Goal: Task Accomplishment & Management: Use online tool/utility

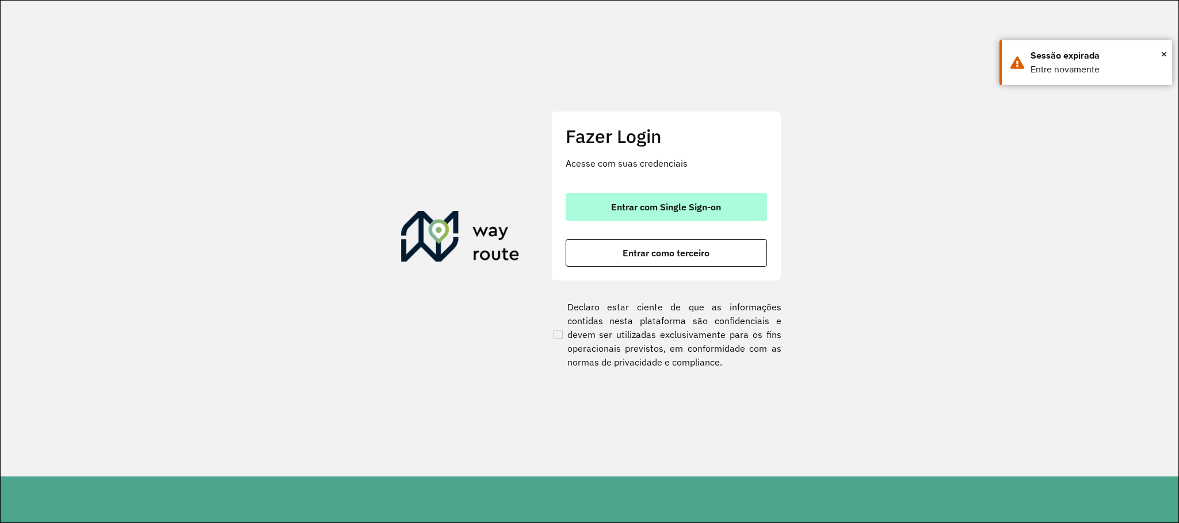
click at [675, 211] on span "Entrar com Single Sign-on" at bounding box center [666, 206] width 110 height 9
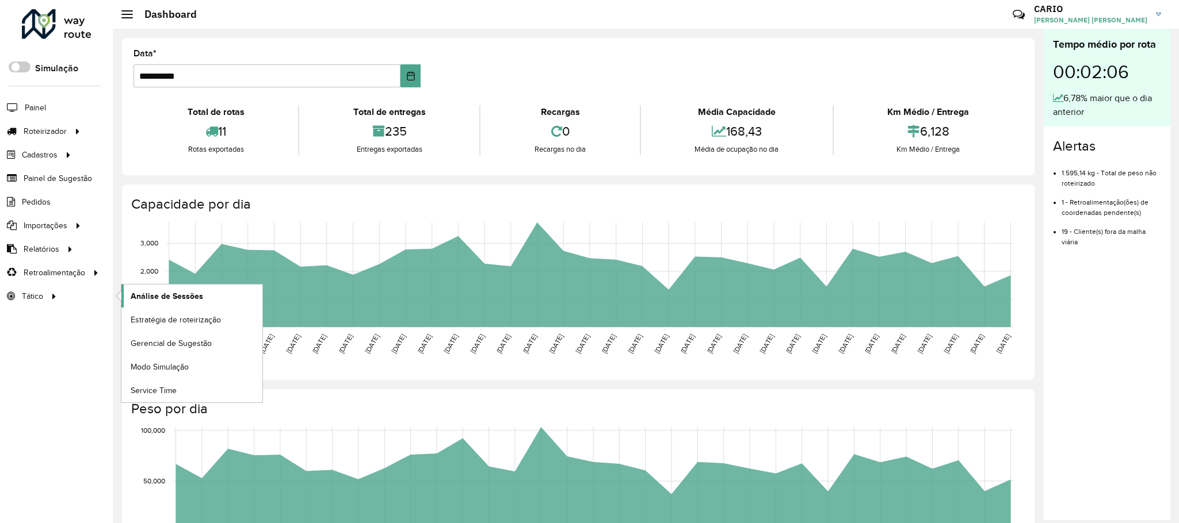
click at [199, 299] on span "Análise de Sessões" at bounding box center [167, 296] width 72 height 12
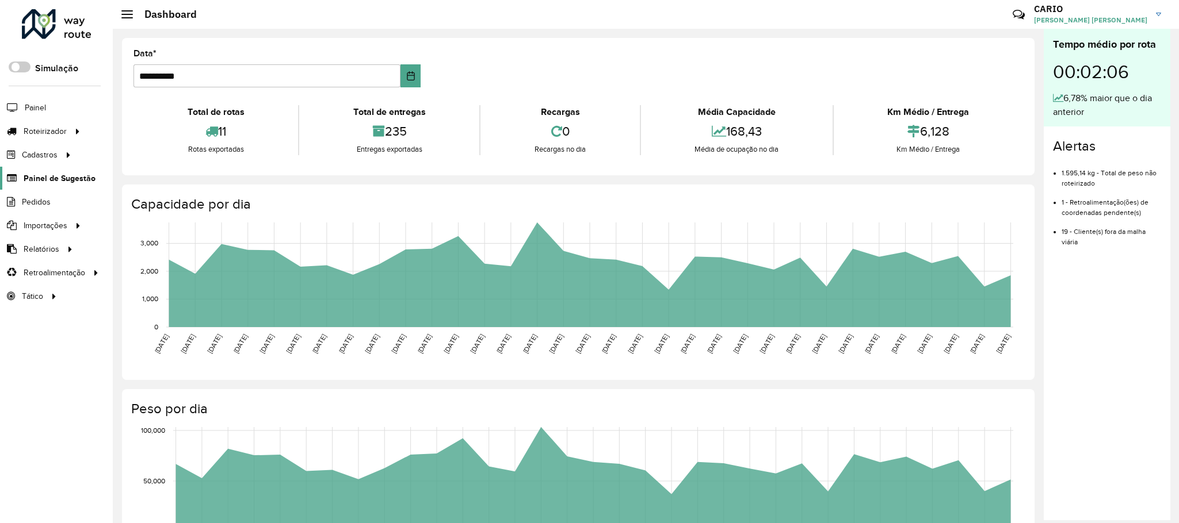
click at [42, 183] on span "Painel de Sugestão" at bounding box center [60, 179] width 72 height 12
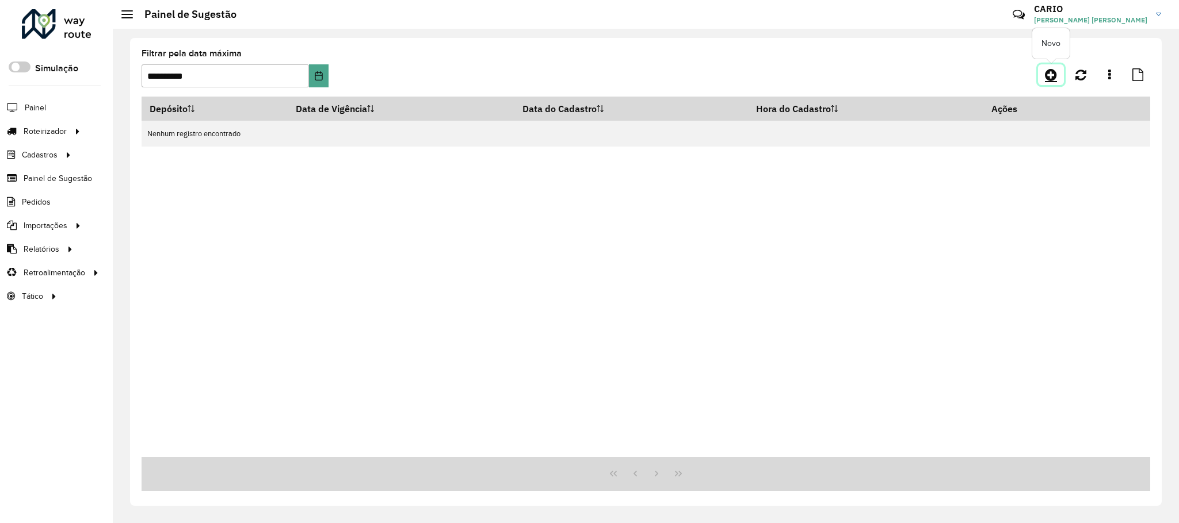
click at [1045, 68] on icon at bounding box center [1051, 75] width 12 height 14
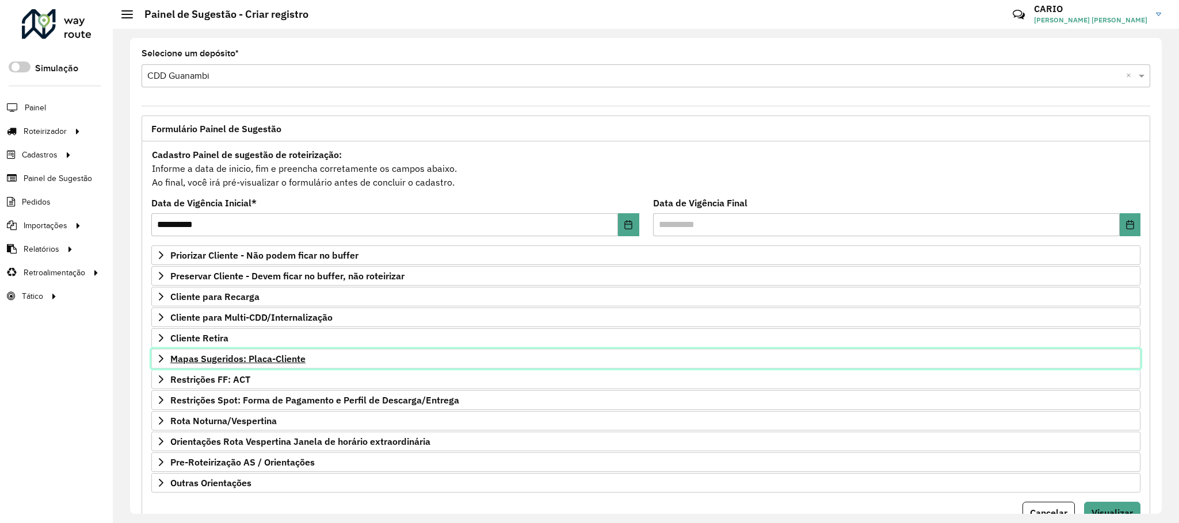
click at [219, 361] on span "Mapas Sugeridos: Placa-Cliente" at bounding box center [237, 358] width 135 height 9
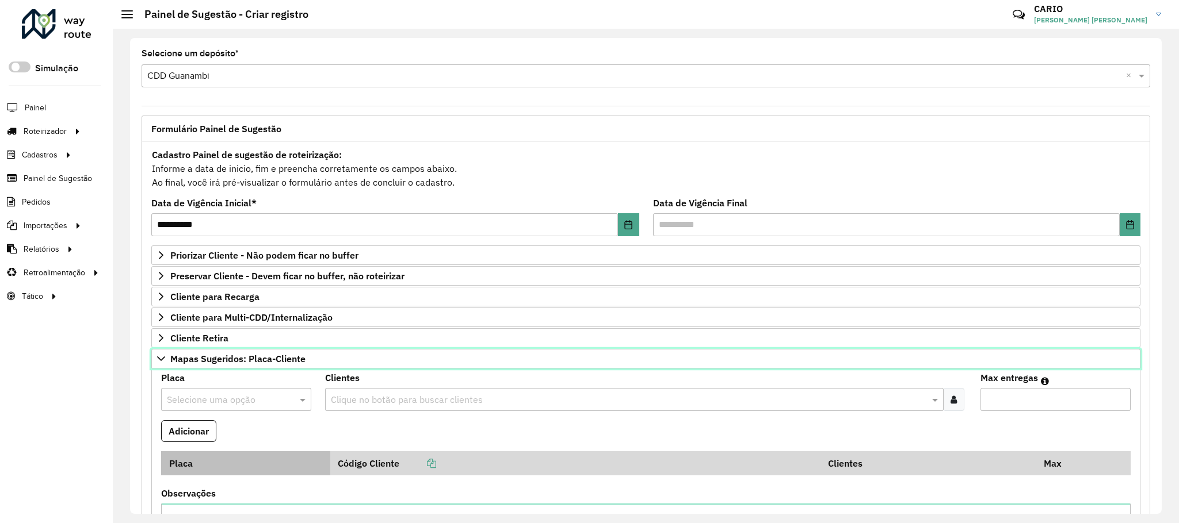
scroll to position [86, 0]
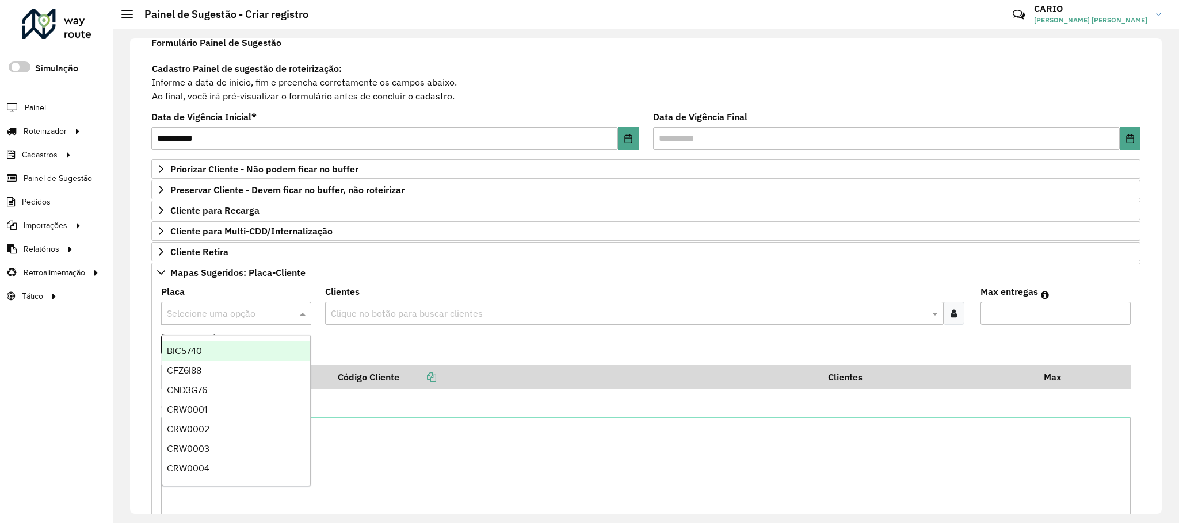
click at [271, 319] on input "text" at bounding box center [225, 314] width 116 height 14
type input "***"
click at [408, 325] on div "Clique no botão para buscar clientes" at bounding box center [634, 313] width 618 height 23
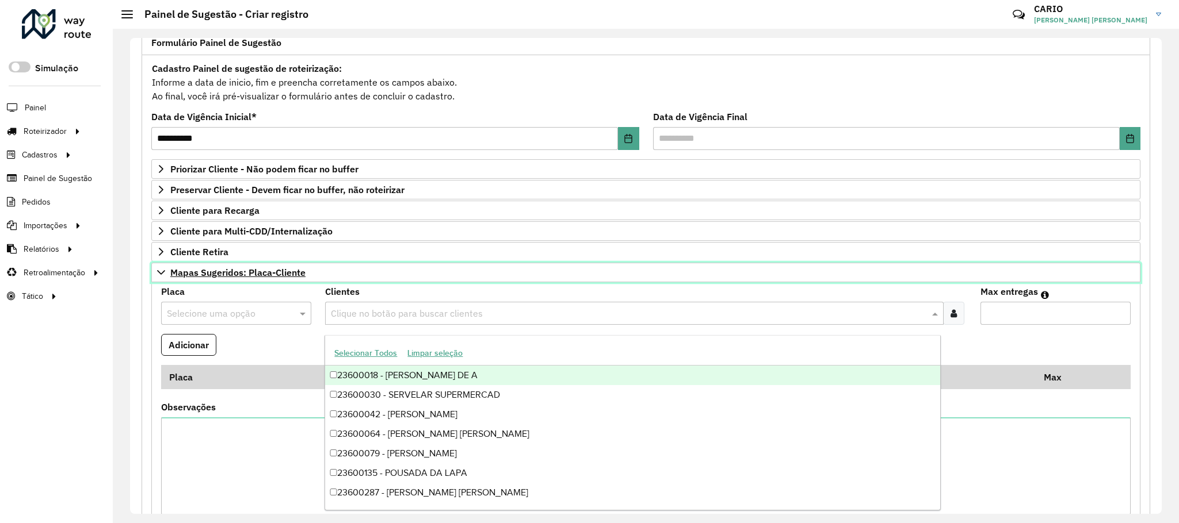
click at [236, 273] on span "Mapas Sugeridos: Placa-Cliente" at bounding box center [237, 272] width 135 height 9
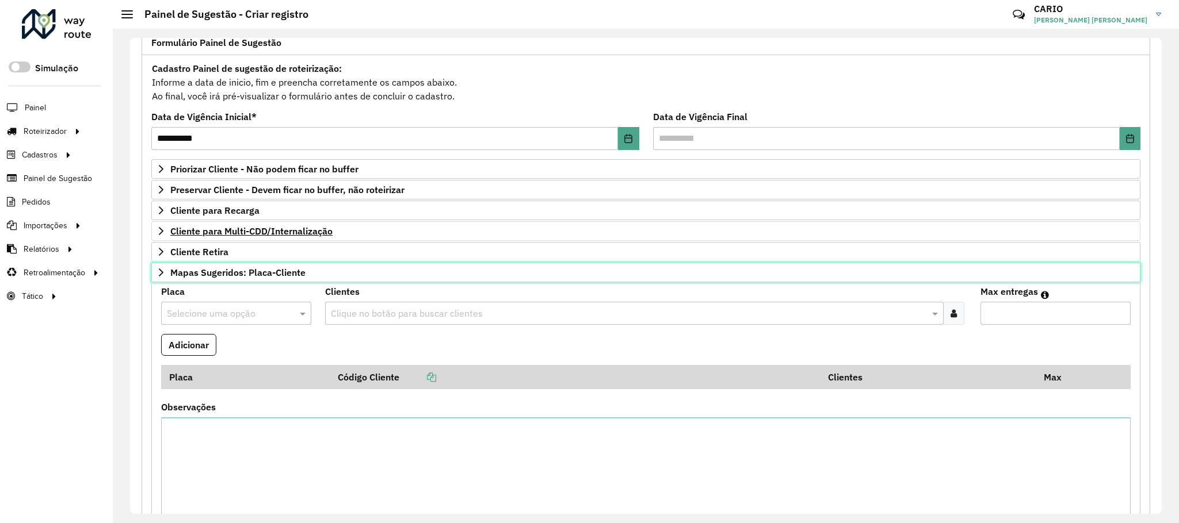
scroll to position [59, 0]
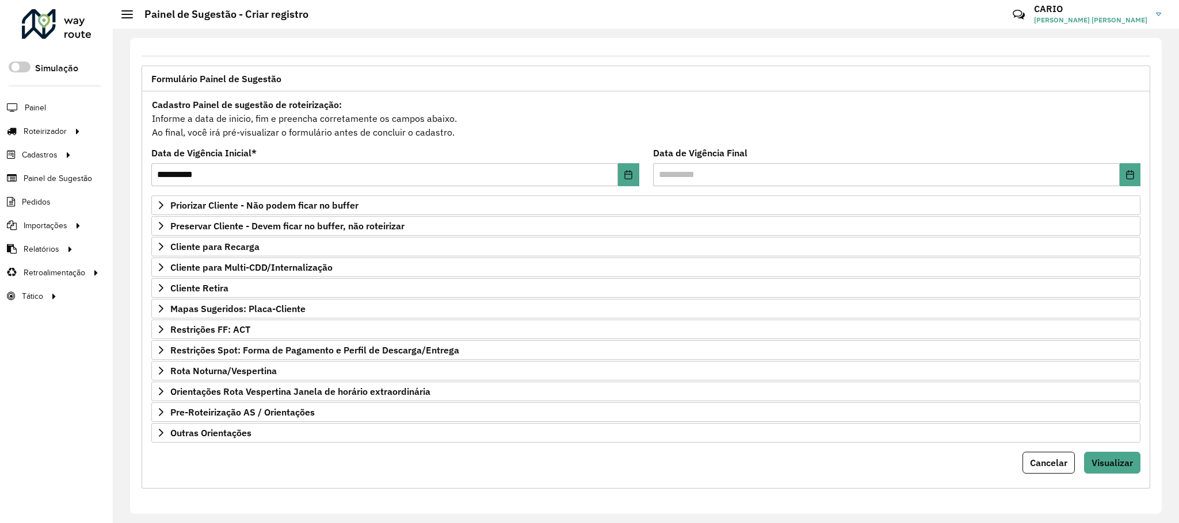
click at [271, 466] on div "Cancelar Visualizar" at bounding box center [645, 463] width 989 height 22
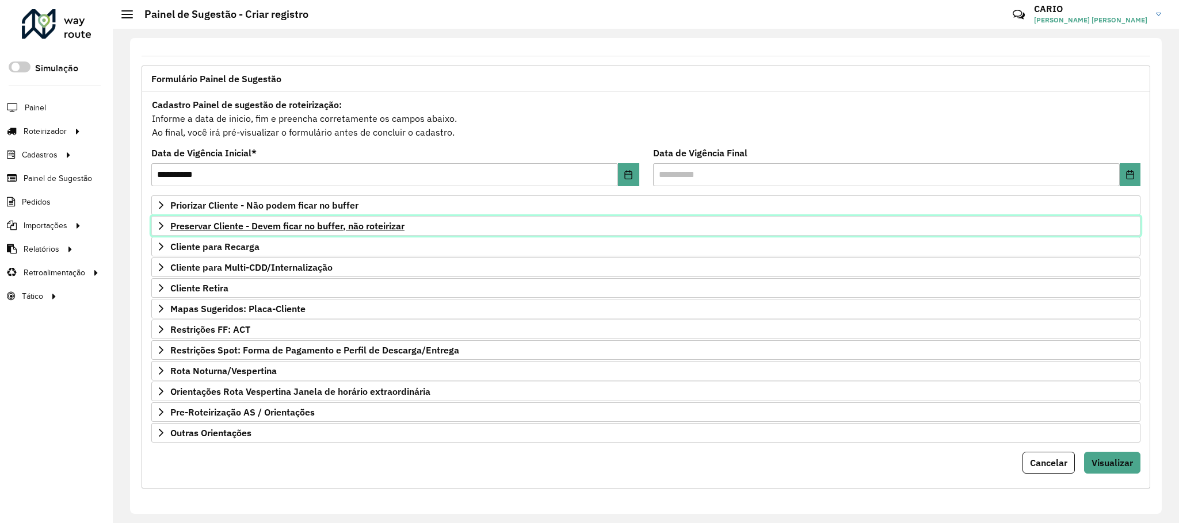
click at [293, 221] on span "Preservar Cliente - Devem ficar no buffer, não roteirizar" at bounding box center [287, 225] width 234 height 9
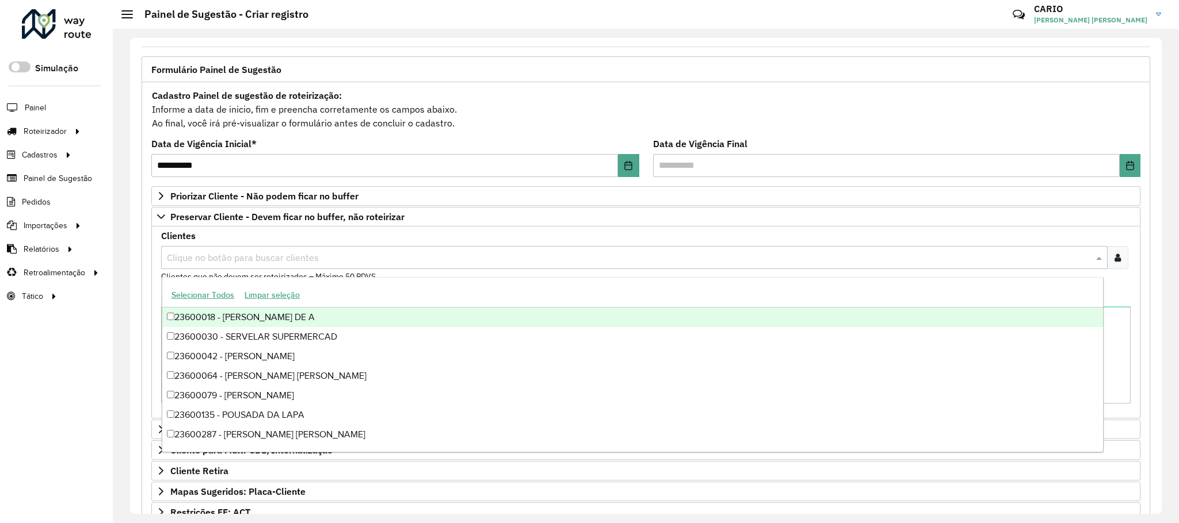
click at [301, 262] on input "text" at bounding box center [628, 258] width 929 height 14
type input "****"
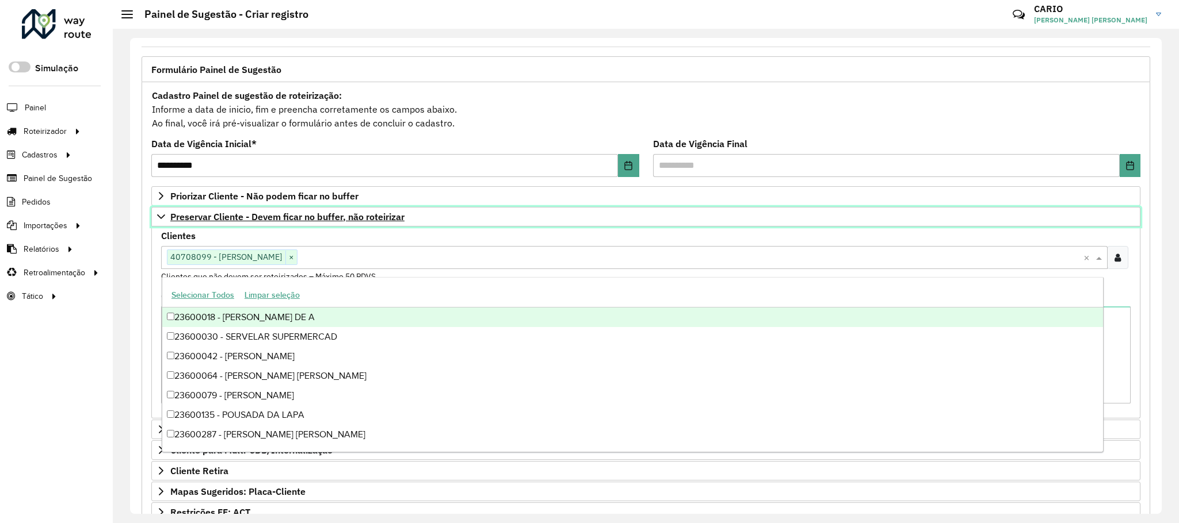
click at [377, 227] on link "Preservar Cliente - Devem ficar no buffer, não roteirizar" at bounding box center [645, 217] width 989 height 20
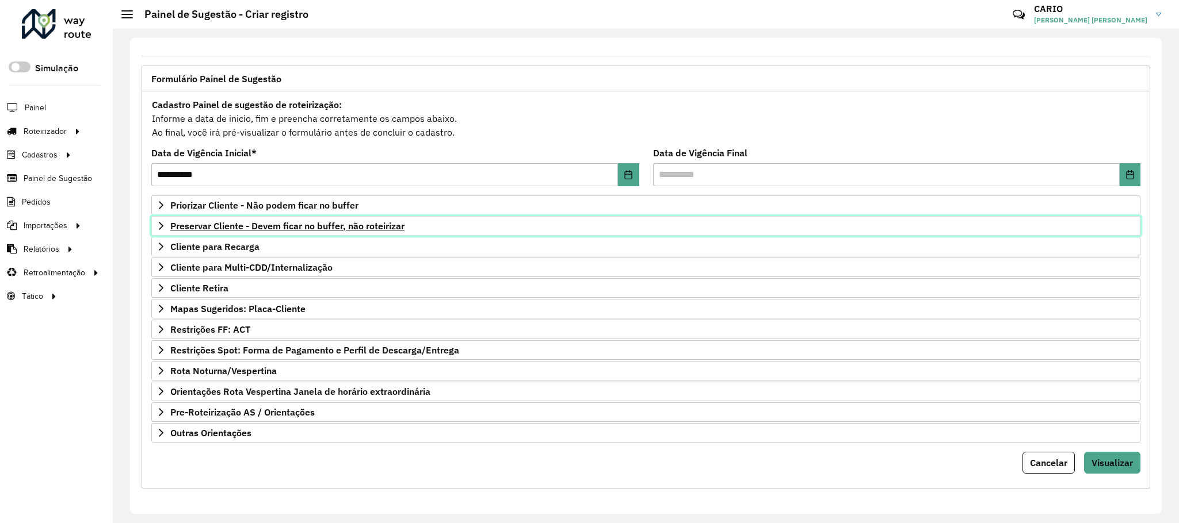
click at [365, 221] on span "Preservar Cliente - Devem ficar no buffer, não roteirizar" at bounding box center [287, 225] width 234 height 9
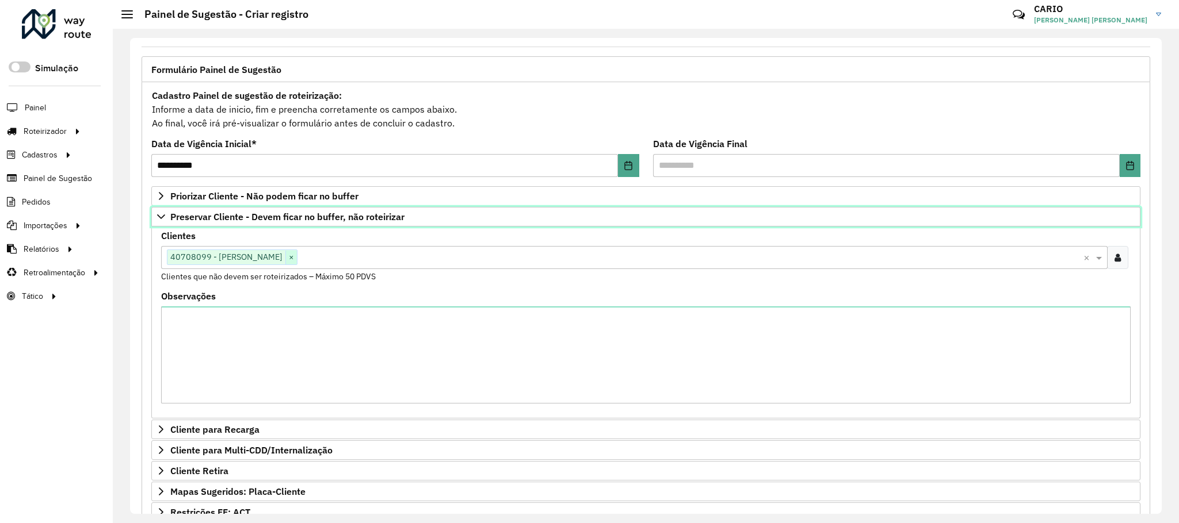
click at [293, 261] on span "×" at bounding box center [291, 258] width 12 height 14
click at [297, 209] on link "Preservar Cliente - Devem ficar no buffer, não roteirizar" at bounding box center [645, 217] width 989 height 20
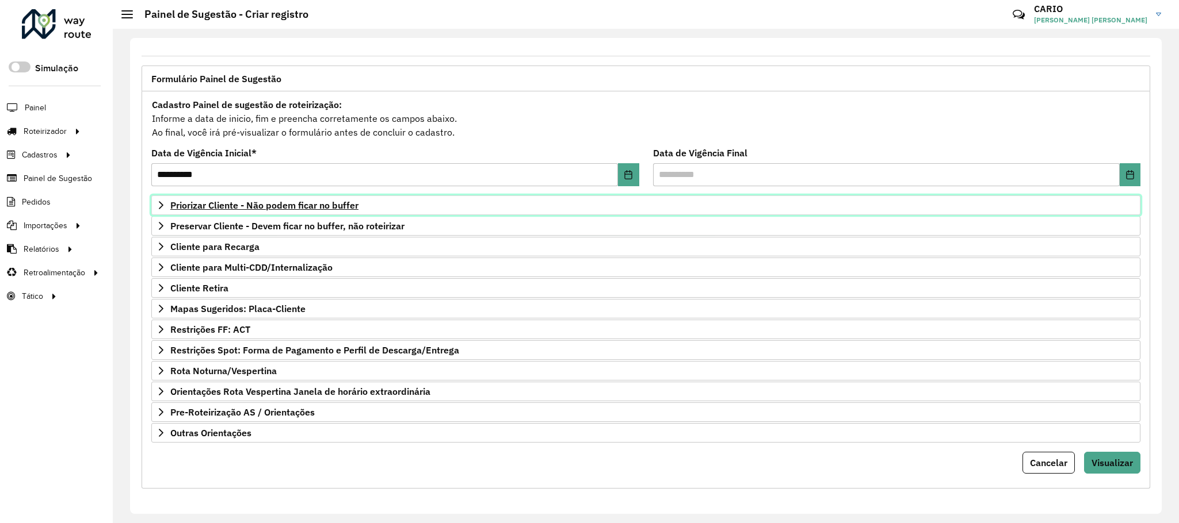
click at [280, 201] on span "Priorizar Cliente - Não podem ficar no buffer" at bounding box center [264, 205] width 188 height 9
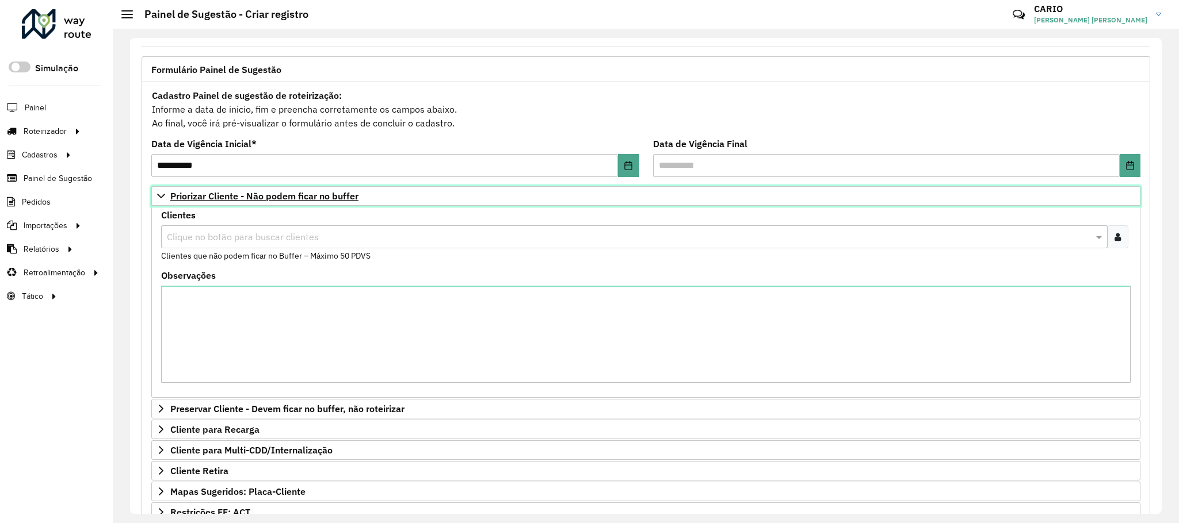
click at [280, 193] on span "Priorizar Cliente - Não podem ficar no buffer" at bounding box center [264, 196] width 188 height 9
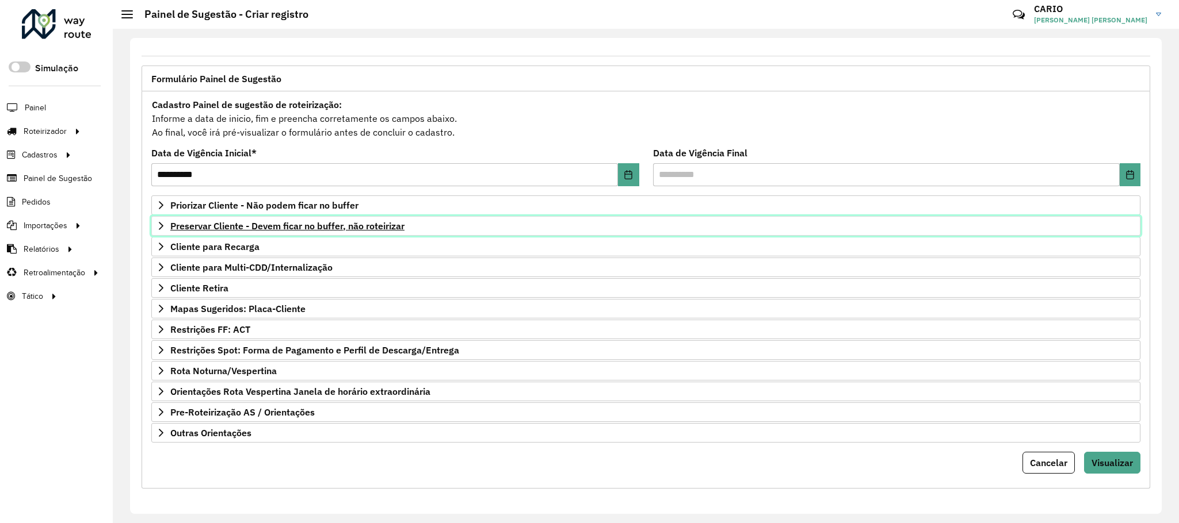
click at [252, 221] on span "Preservar Cliente - Devem ficar no buffer, não roteirizar" at bounding box center [287, 225] width 234 height 9
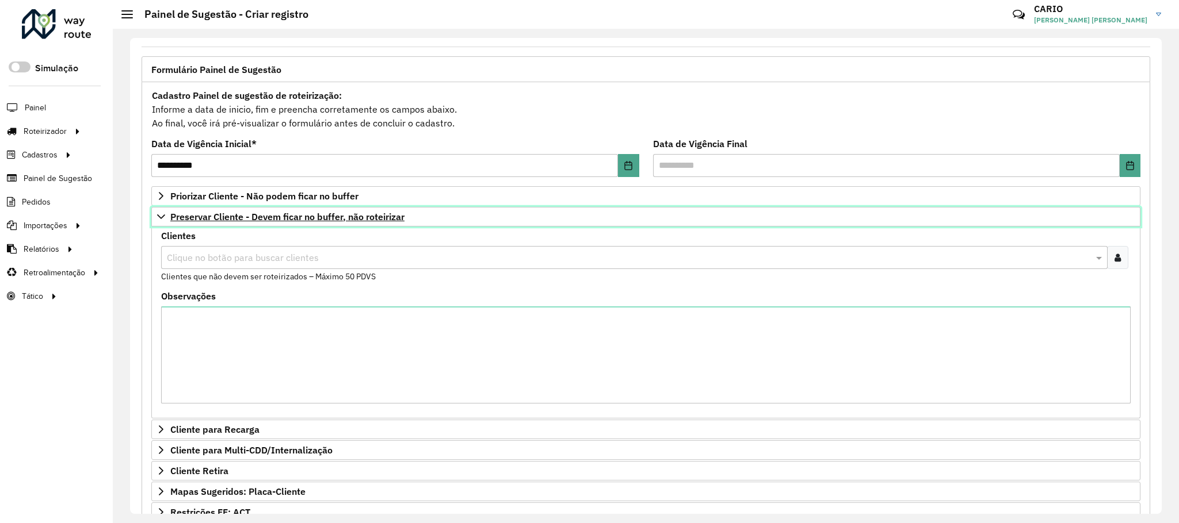
click at [256, 219] on span "Preservar Cliente - Devem ficar no buffer, não roteirizar" at bounding box center [287, 216] width 234 height 9
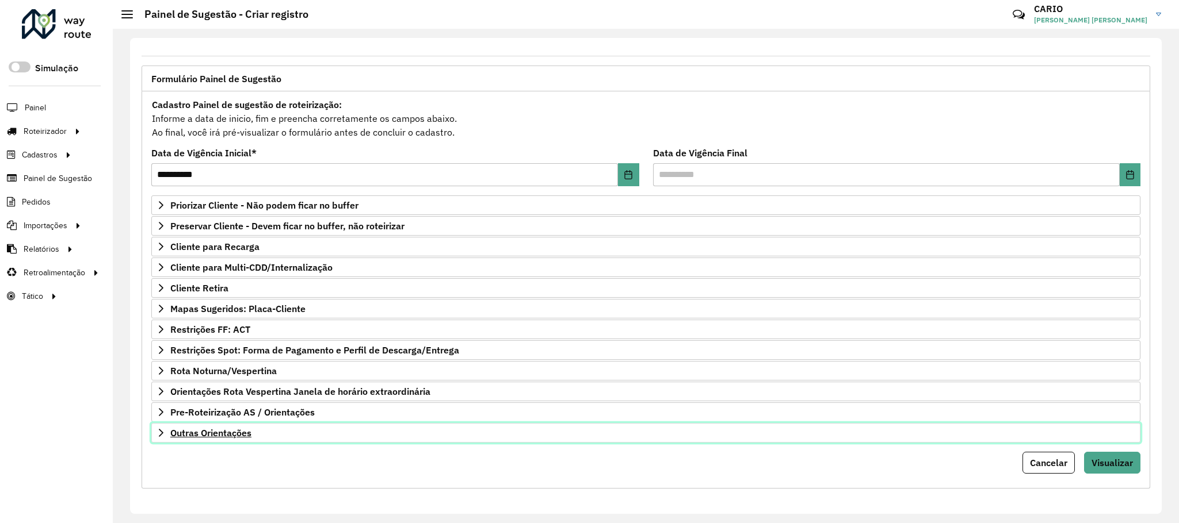
click at [215, 430] on span "Outras Orientações" at bounding box center [210, 433] width 81 height 9
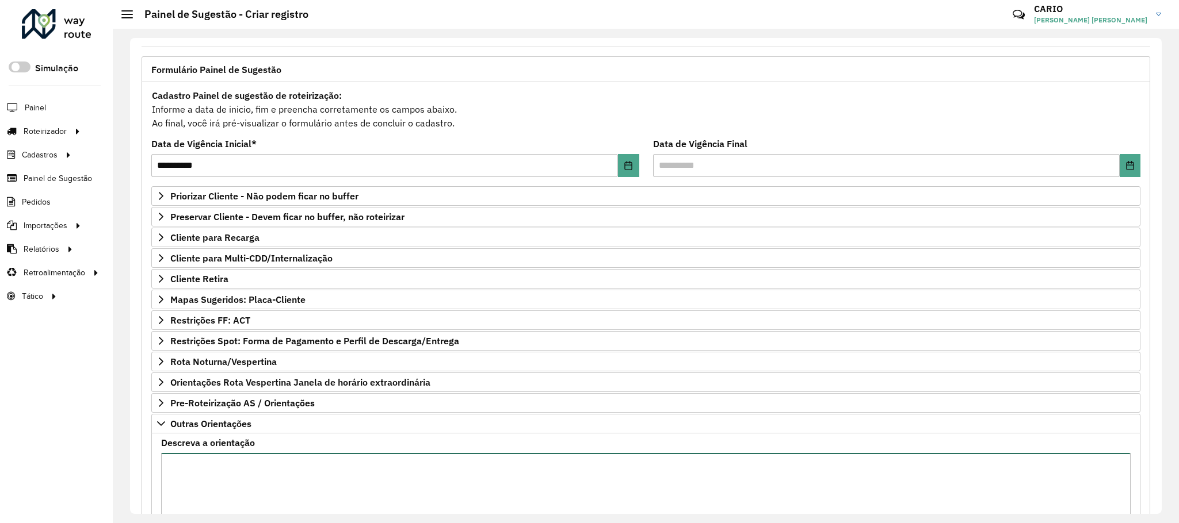
click at [204, 471] on textarea "Descreva a orientação" at bounding box center [645, 501] width 969 height 97
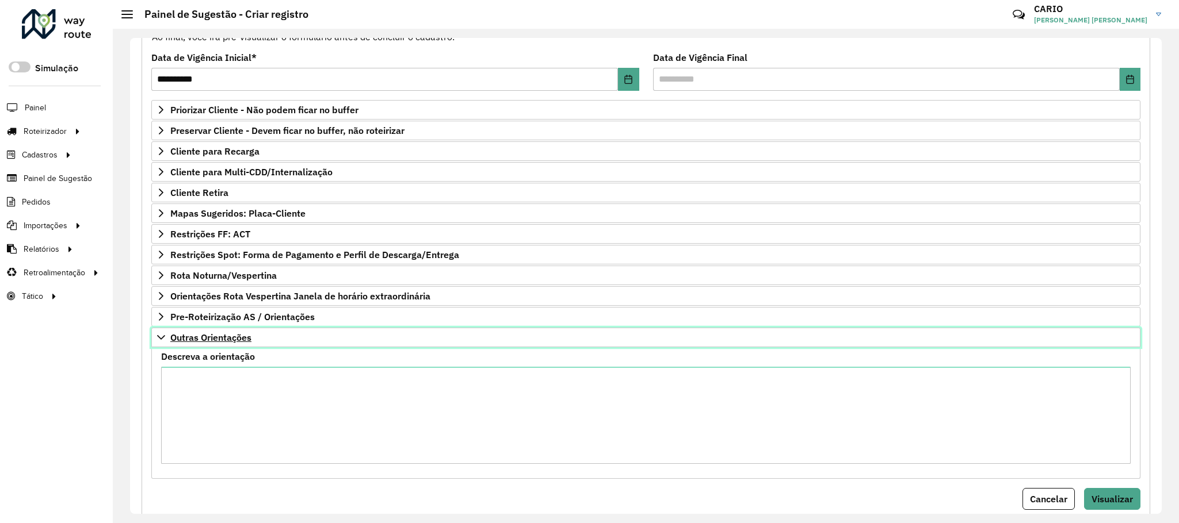
click at [221, 342] on span "Outras Orientações" at bounding box center [210, 337] width 81 height 9
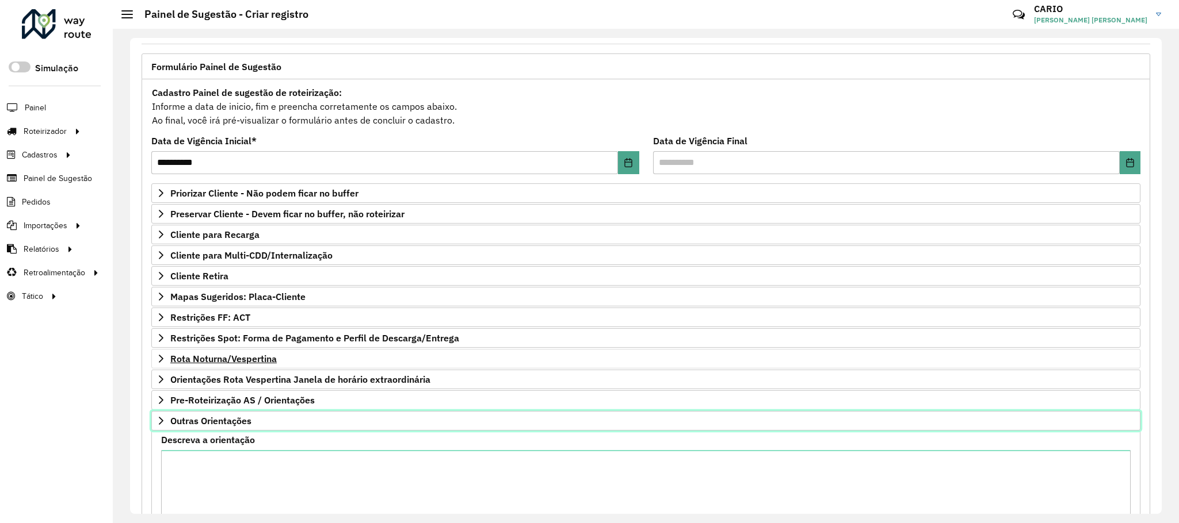
scroll to position [59, 0]
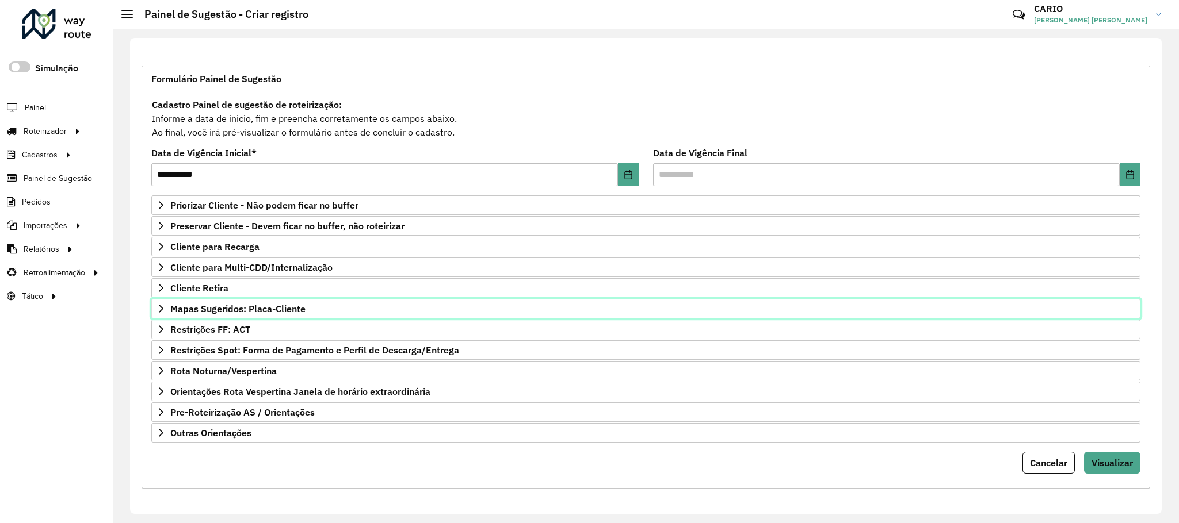
click at [240, 304] on span "Mapas Sugeridos: Placa-Cliente" at bounding box center [237, 308] width 135 height 9
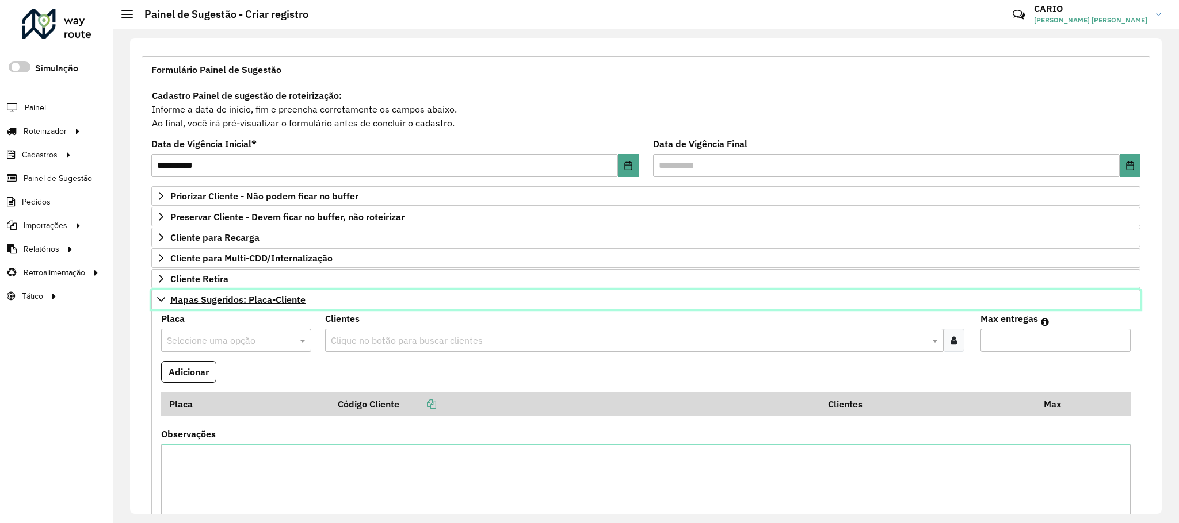
click at [242, 302] on span "Mapas Sugeridos: Placa-Cliente" at bounding box center [237, 299] width 135 height 9
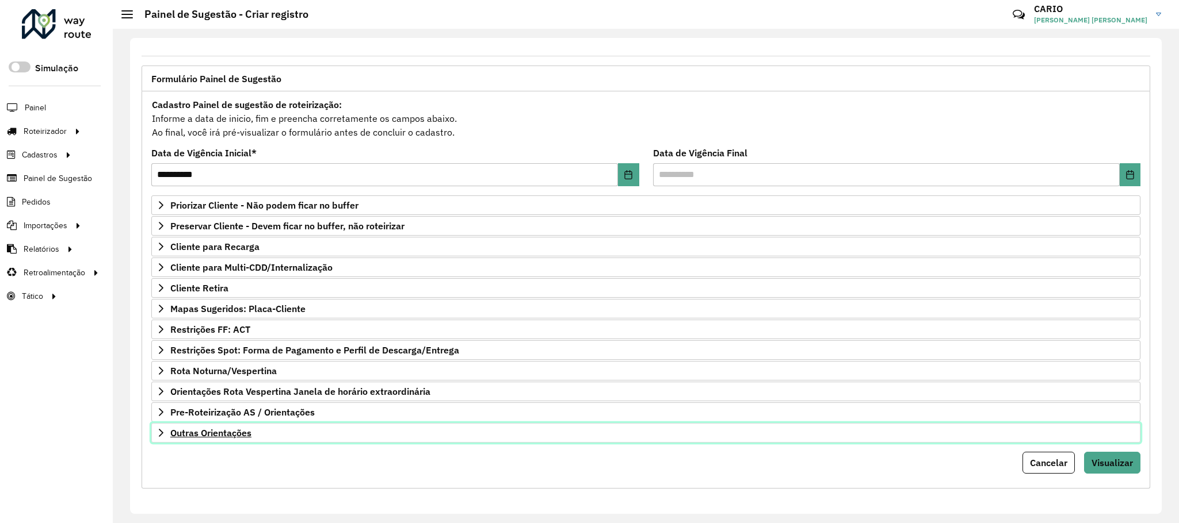
click at [235, 433] on span "Outras Orientações" at bounding box center [210, 433] width 81 height 9
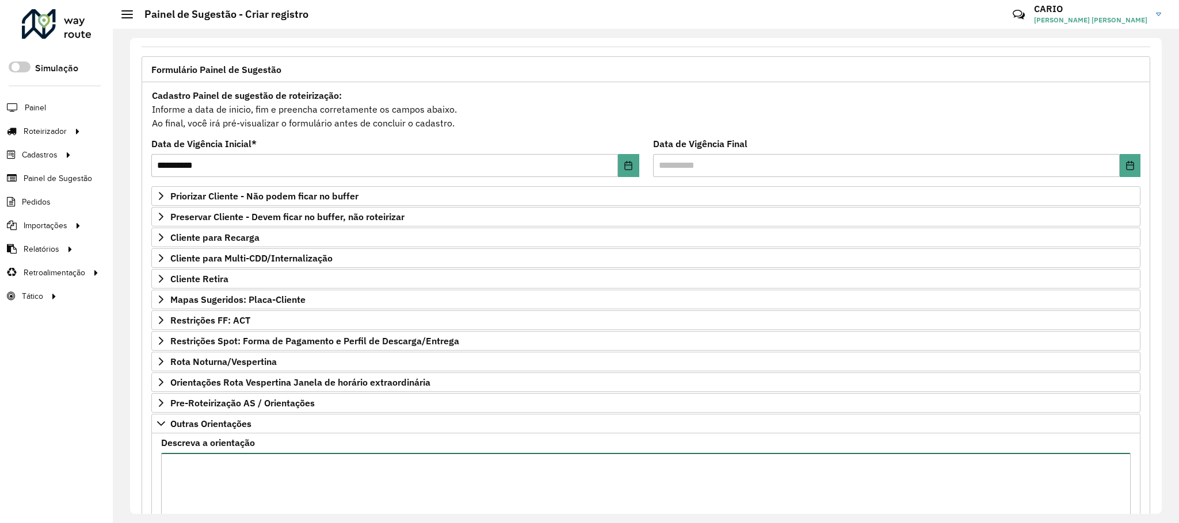
click at [221, 484] on textarea "Descreva a orientação" at bounding box center [645, 501] width 969 height 97
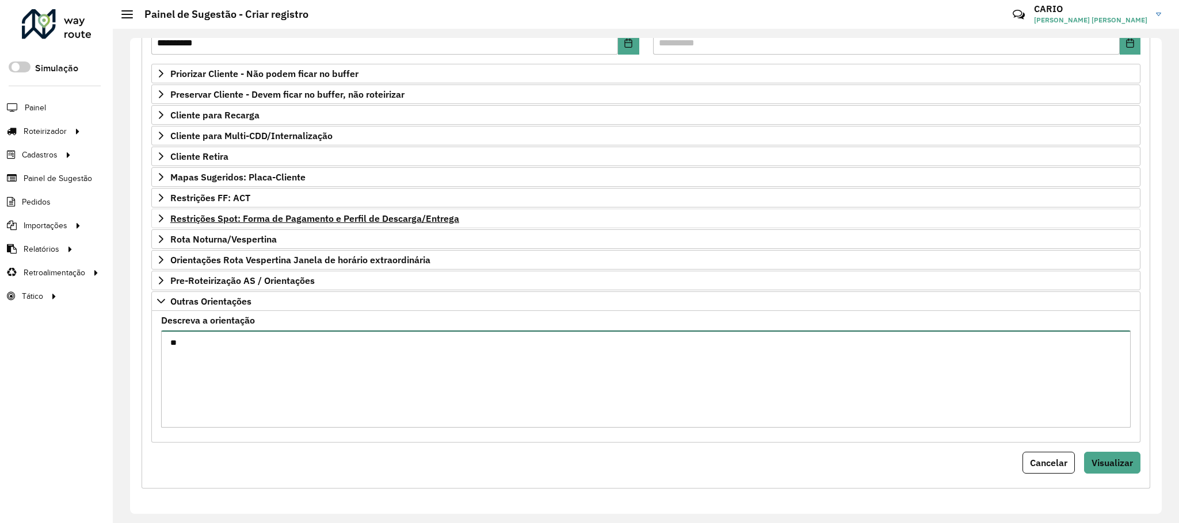
type textarea "*"
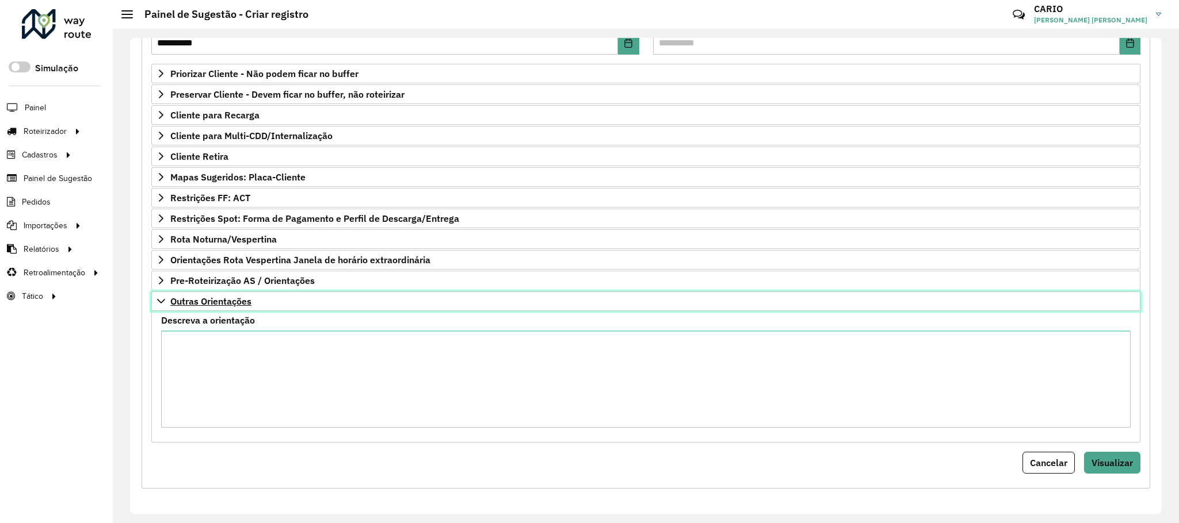
click at [209, 297] on span "Outras Orientações" at bounding box center [210, 301] width 81 height 9
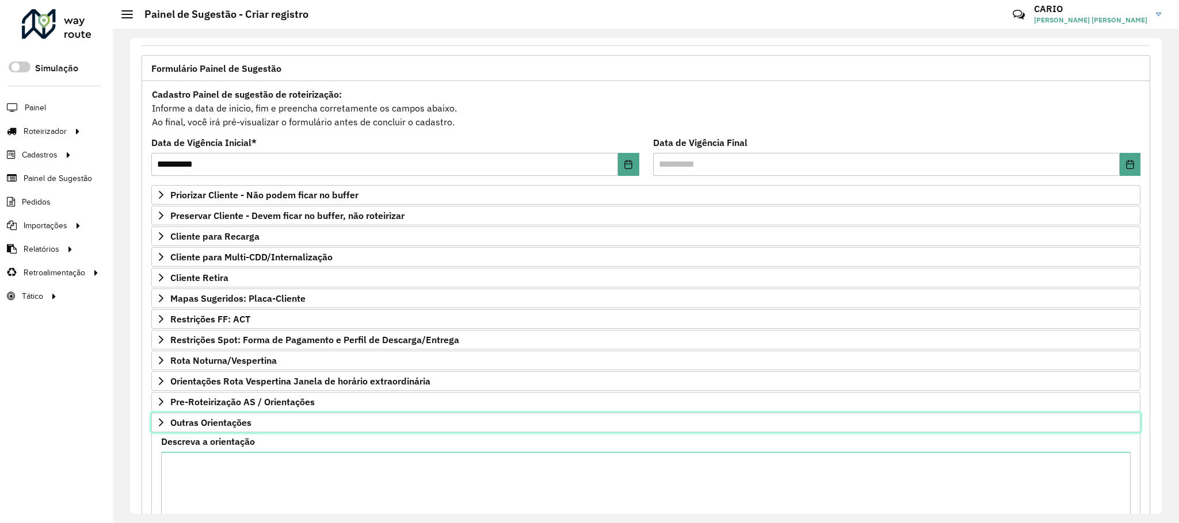
scroll to position [59, 0]
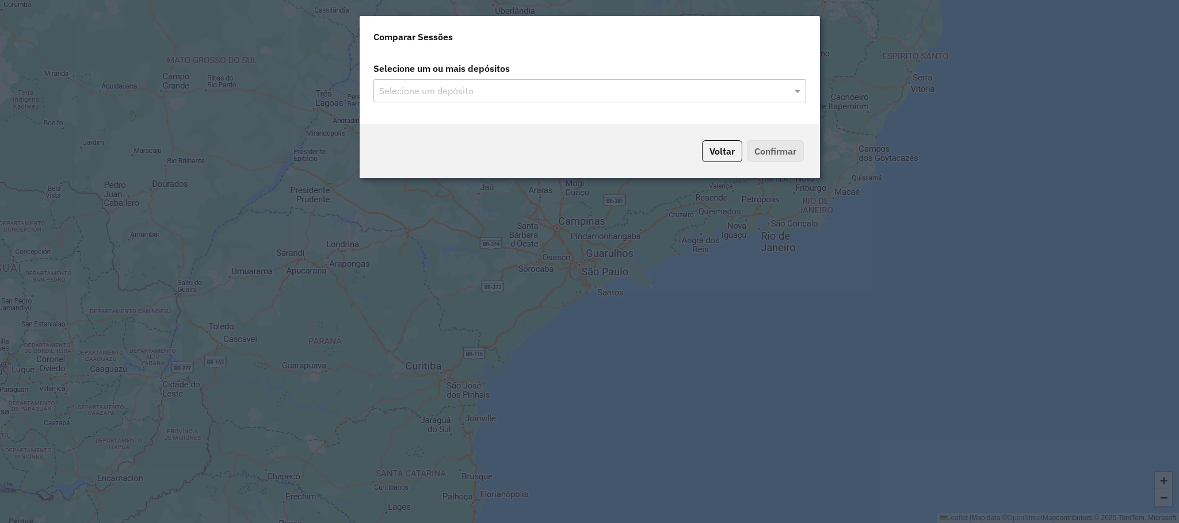
click at [782, 88] on input "text" at bounding box center [583, 92] width 415 height 14
click at [794, 91] on span at bounding box center [798, 91] width 14 height 14
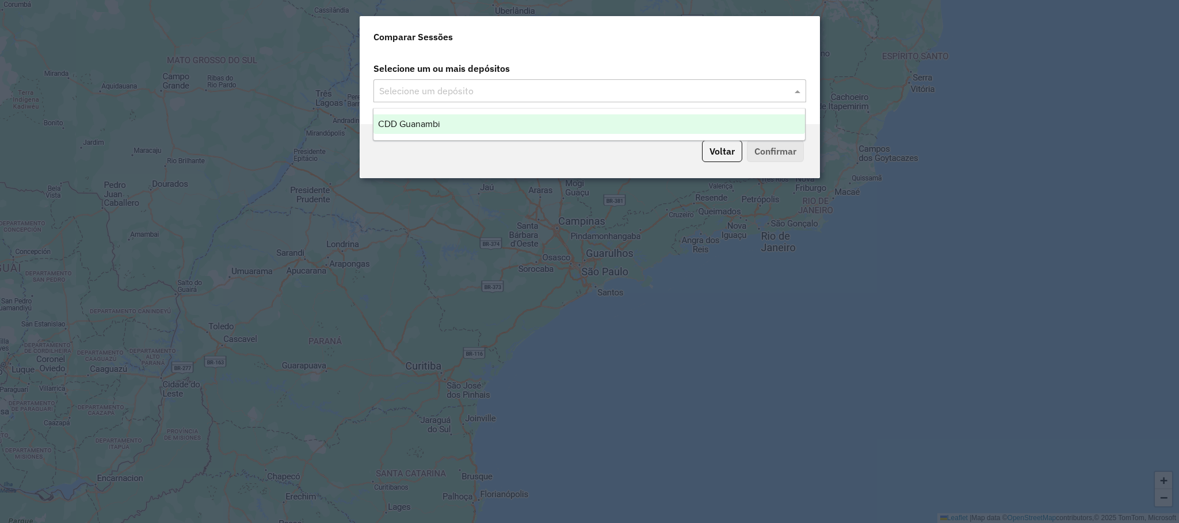
click at [413, 121] on span "CDD Guanambi" at bounding box center [409, 124] width 62 height 10
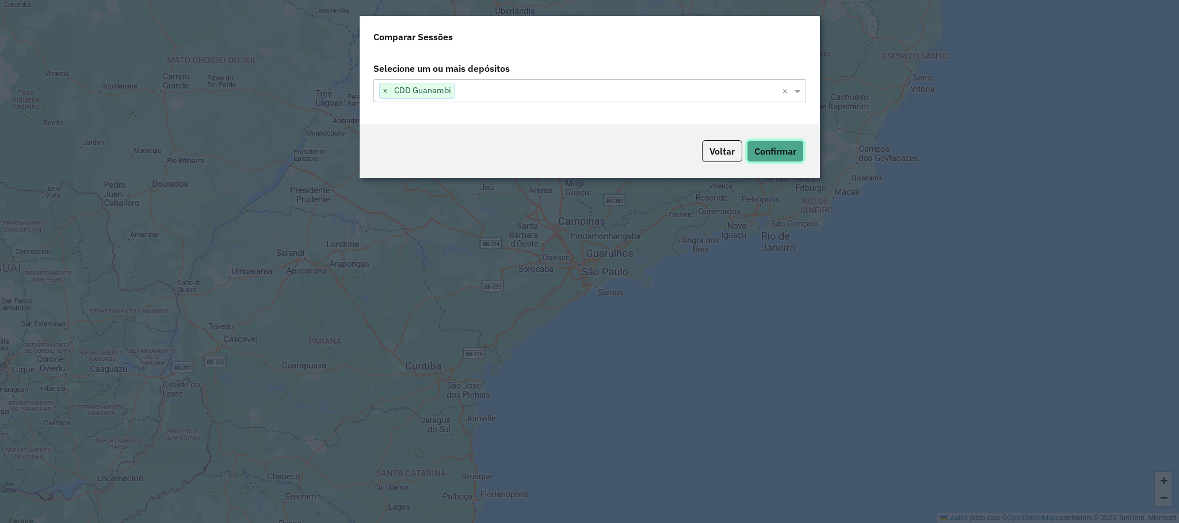
drag, startPoint x: 764, startPoint y: 147, endPoint x: 751, endPoint y: 162, distance: 20.4
click at [765, 148] on button "Confirmar" at bounding box center [775, 151] width 57 height 22
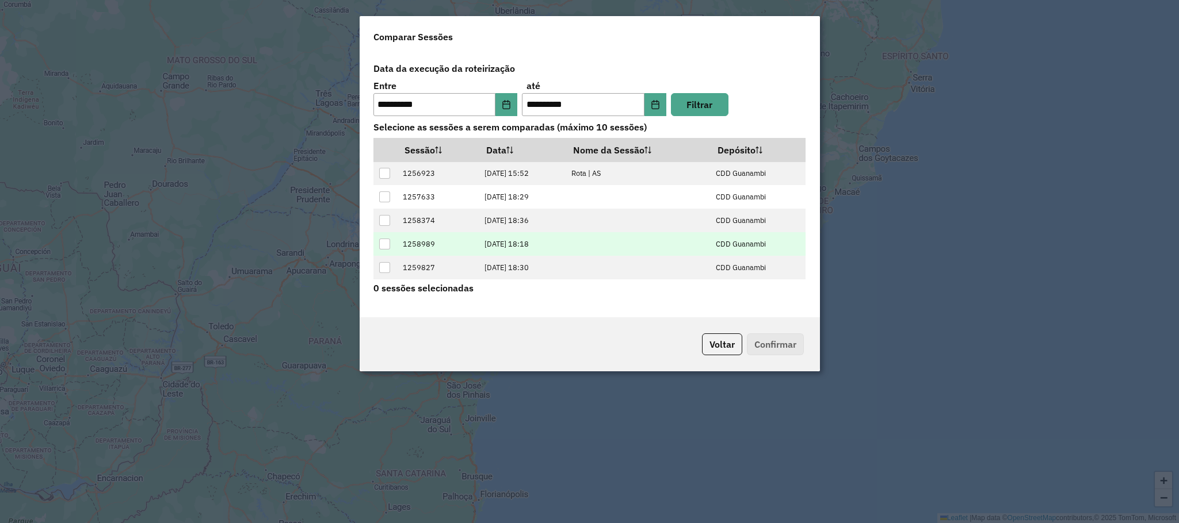
scroll to position [47, 0]
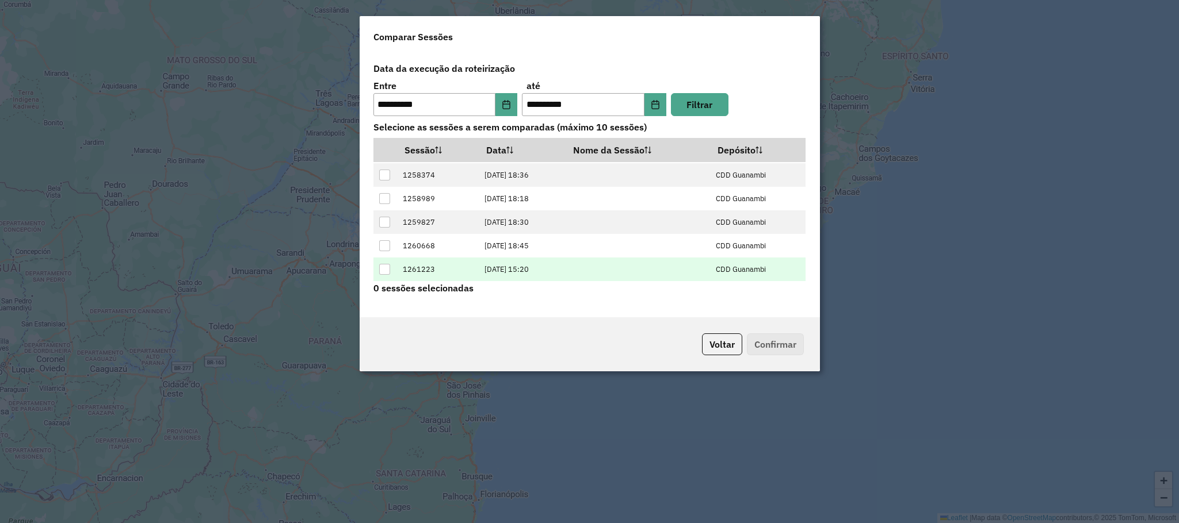
drag, startPoint x: 385, startPoint y: 271, endPoint x: 487, endPoint y: 288, distance: 102.7
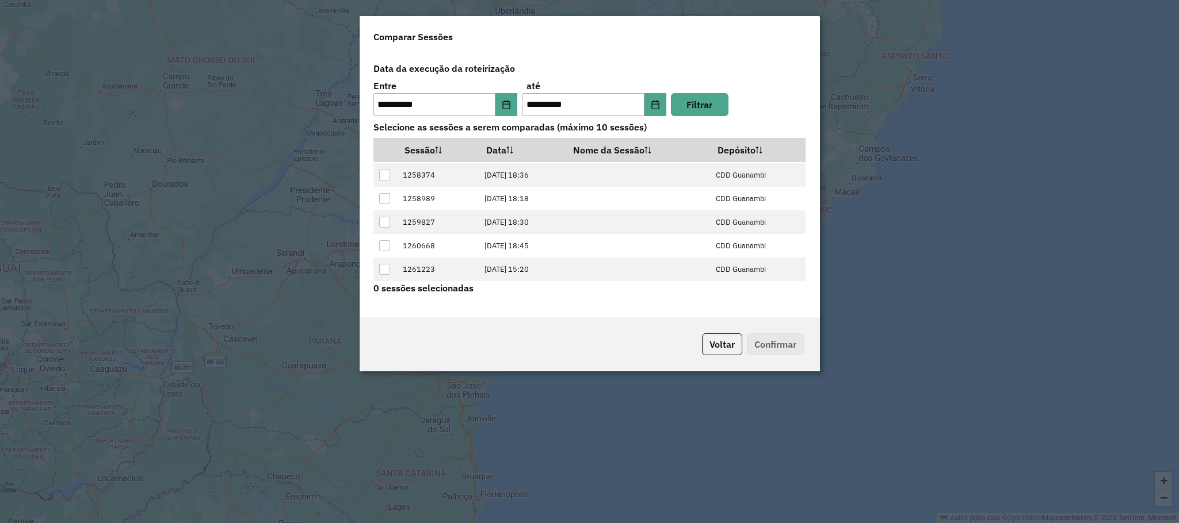
click at [387, 273] on div at bounding box center [384, 269] width 11 height 11
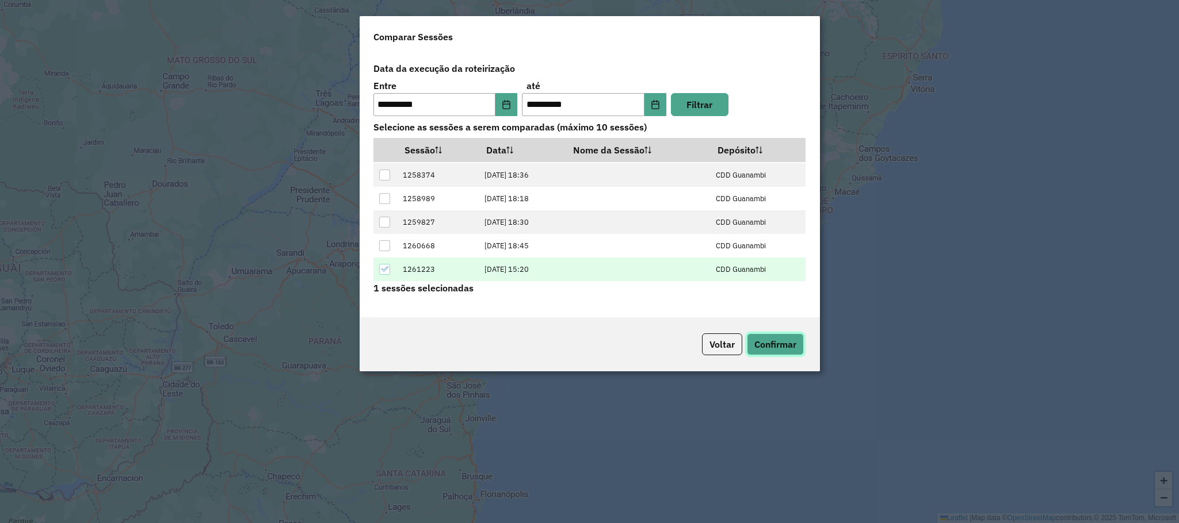
click at [775, 342] on button "Confirmar" at bounding box center [775, 345] width 57 height 22
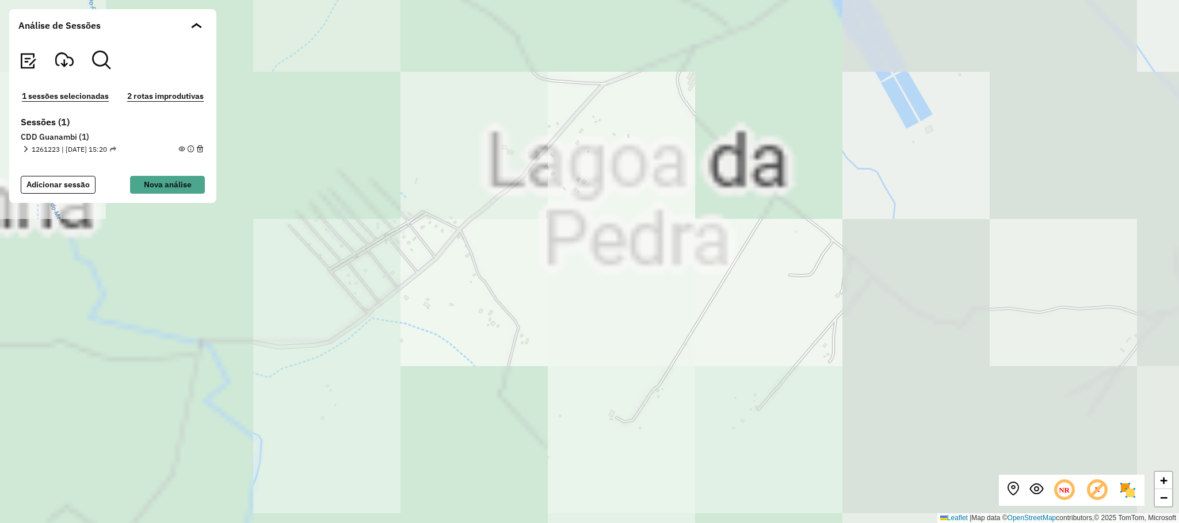
drag, startPoint x: 739, startPoint y: 246, endPoint x: 594, endPoint y: 480, distance: 275.0
click at [599, 484] on div "+ − Leaflet | Map data © OpenStreetMap contributors,© 2025 TomTom, Microsoft" at bounding box center [589, 261] width 1179 height 523
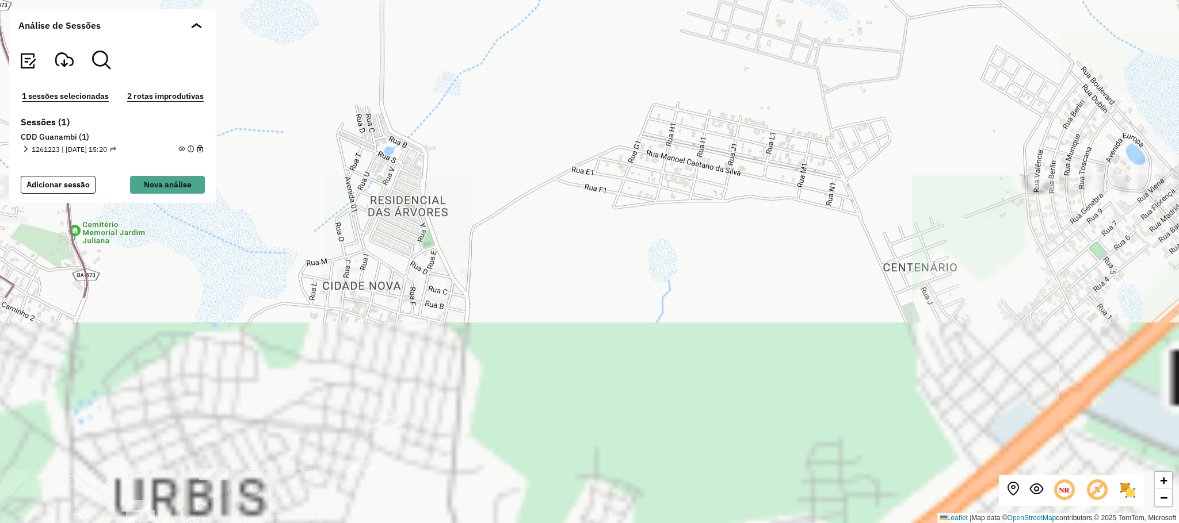
drag, startPoint x: 873, startPoint y: 475, endPoint x: 843, endPoint y: 195, distance: 281.8
click at [843, 196] on div "Rota 6 - Placa FUL9D37 40707599 - JACKSON BAR Rota 3 - Placa GBQ5I95 40707325 -…" at bounding box center [589, 261] width 1179 height 523
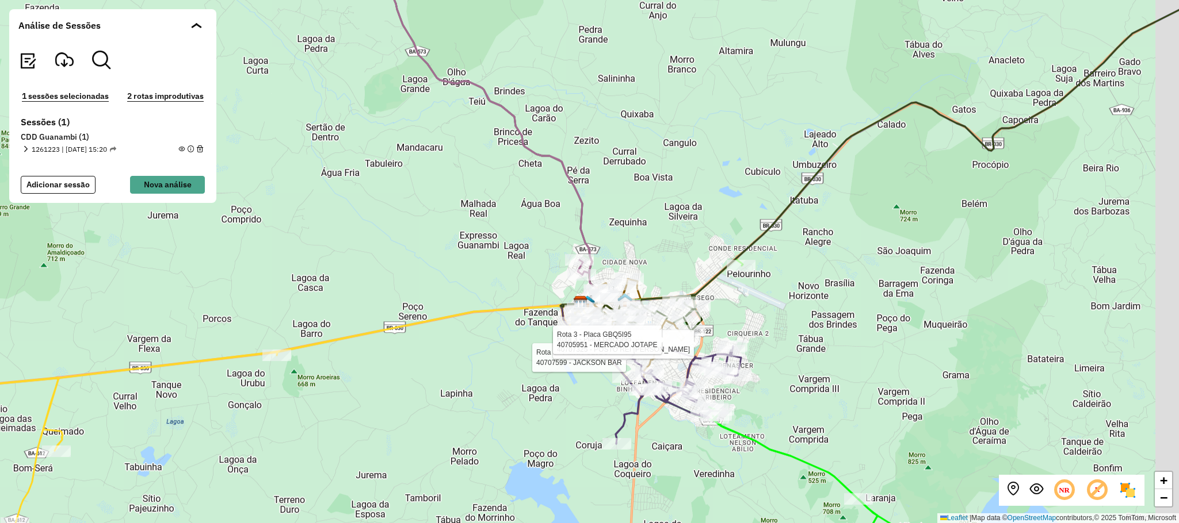
drag, startPoint x: 618, startPoint y: 409, endPoint x: 553, endPoint y: 411, distance: 65.6
click at [554, 411] on div "Rota 6 - Placa FUL9D37 40707599 - JACKSON BAR Rota 3 - Placa GBQ5I95 40707325 -…" at bounding box center [589, 261] width 1179 height 523
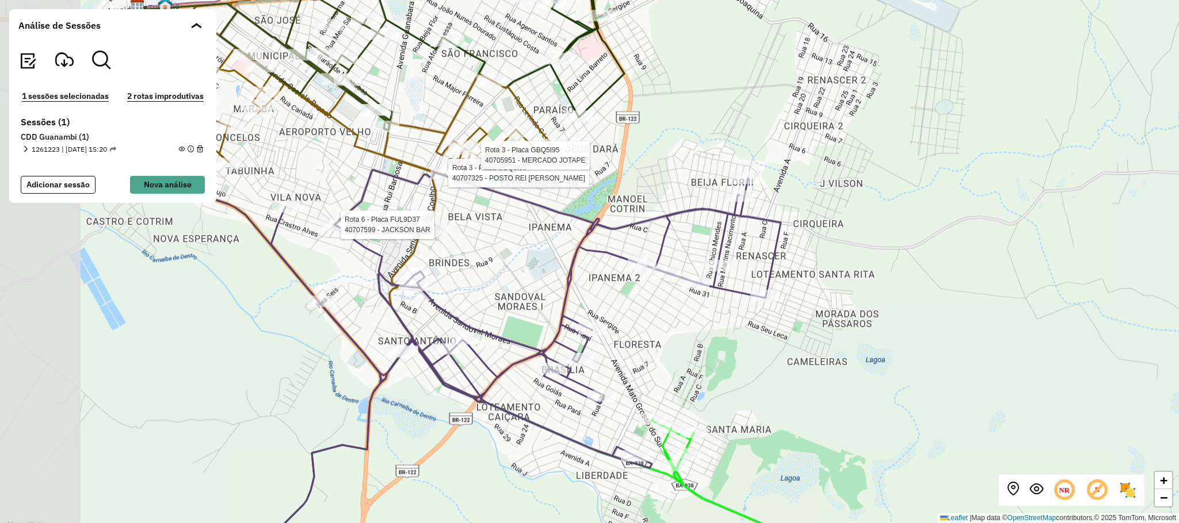
drag, startPoint x: 768, startPoint y: 382, endPoint x: 984, endPoint y: 336, distance: 220.4
click at [979, 338] on div "Rota 6 - Placa FUL9D37 40707599 - JACKSON BAR Rota 3 - Placa GBQ5I95 40707325 -…" at bounding box center [589, 261] width 1179 height 523
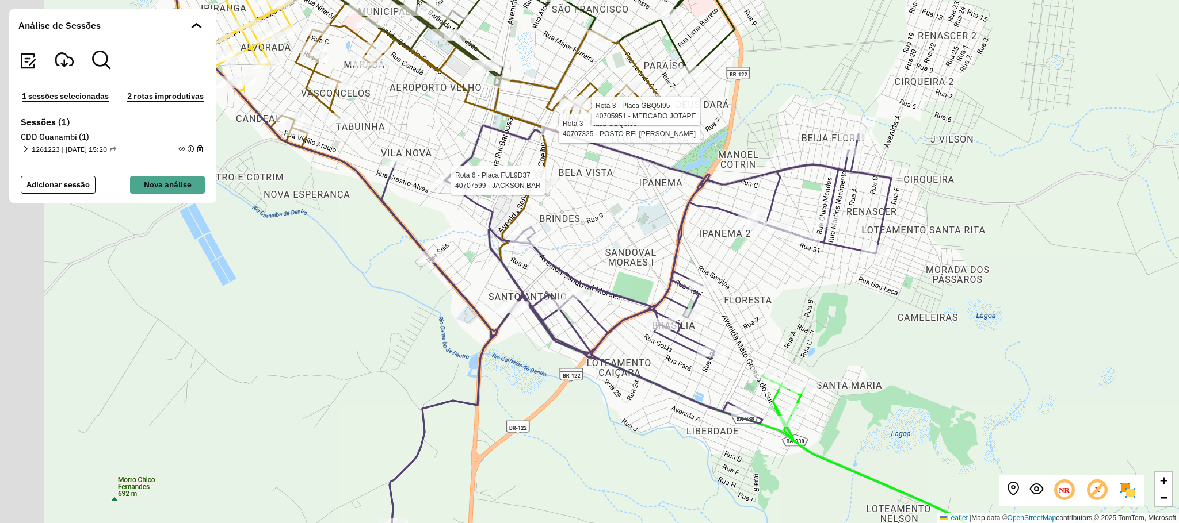
drag, startPoint x: 375, startPoint y: 354, endPoint x: 423, endPoint y: 328, distance: 54.0
click at [423, 328] on div "Rota 6 - Placa FUL9D37 40707599 - JACKSON BAR Rota 3 - Placa GBQ5I95 40707325 -…" at bounding box center [589, 261] width 1179 height 523
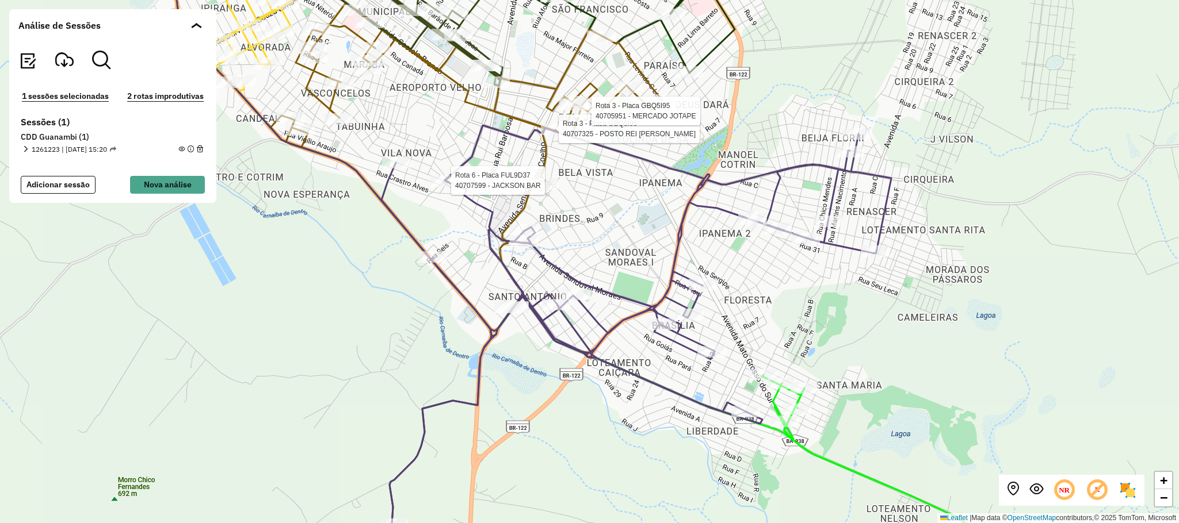
click at [349, 312] on div "Rota 6 - Placa FUL9D37 40707599 - JACKSON BAR Rota 3 - Placa GBQ5I95 40707325 -…" at bounding box center [589, 261] width 1179 height 523
drag, startPoint x: 921, startPoint y: 375, endPoint x: 894, endPoint y: 305, distance: 74.9
click at [894, 305] on div "+ − Leaflet | Map data © OpenStreetMap contributors,© 2025 TomTom, Microsoft" at bounding box center [589, 261] width 1179 height 523
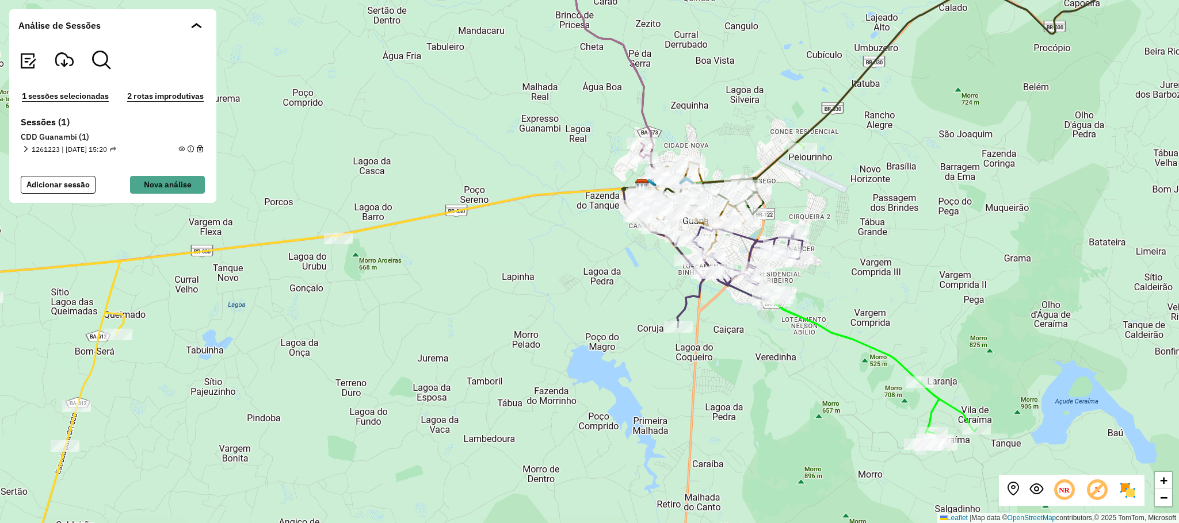
drag, startPoint x: 529, startPoint y: 247, endPoint x: 502, endPoint y: 312, distance: 70.7
click at [502, 312] on div "+ − Leaflet | Map data © OpenStreetMap contributors,© 2025 TomTom, Microsoft" at bounding box center [589, 261] width 1179 height 523
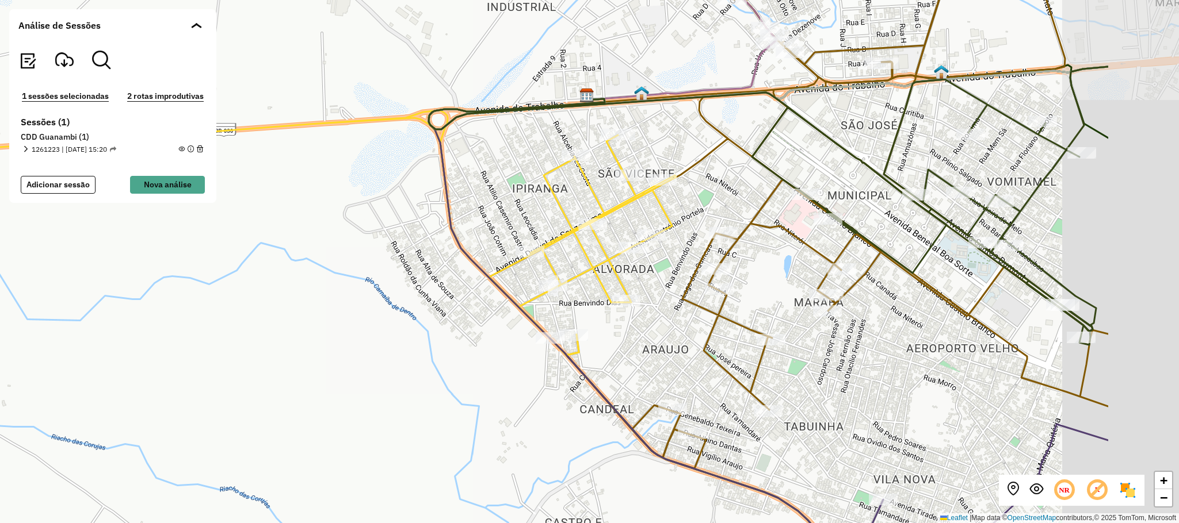
drag, startPoint x: 580, startPoint y: 363, endPoint x: 429, endPoint y: 350, distance: 151.8
click at [429, 350] on div "+ − Leaflet | Map data © OpenStreetMap contributors,© 2025 TomTom, Microsoft" at bounding box center [589, 261] width 1179 height 523
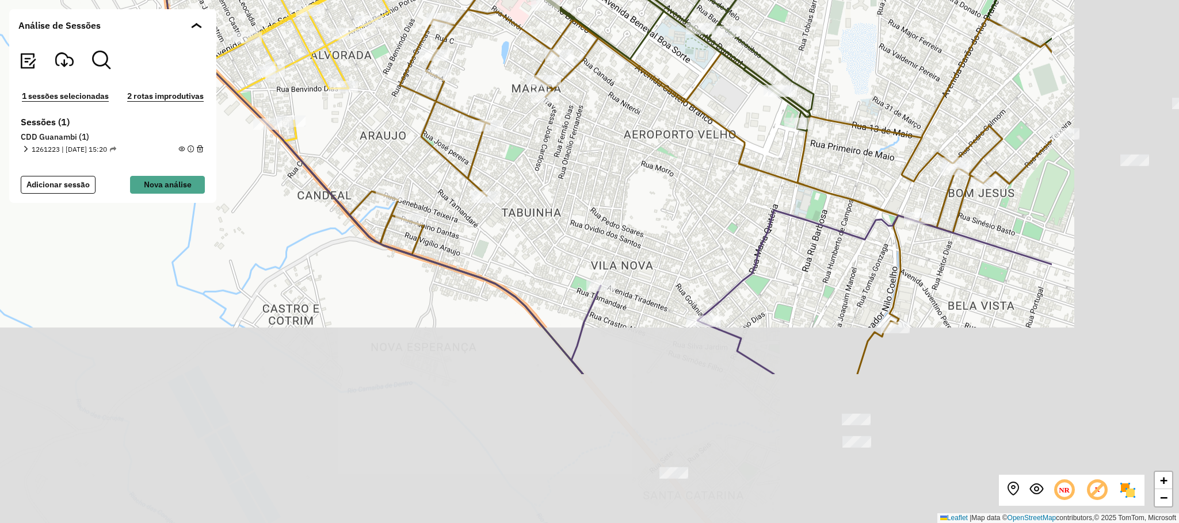
drag, startPoint x: 934, startPoint y: 422, endPoint x: 682, endPoint y: 219, distance: 323.6
click at [682, 219] on div "+ − Leaflet | Map data © OpenStreetMap contributors,© 2025 TomTom, Microsoft" at bounding box center [589, 261] width 1179 height 523
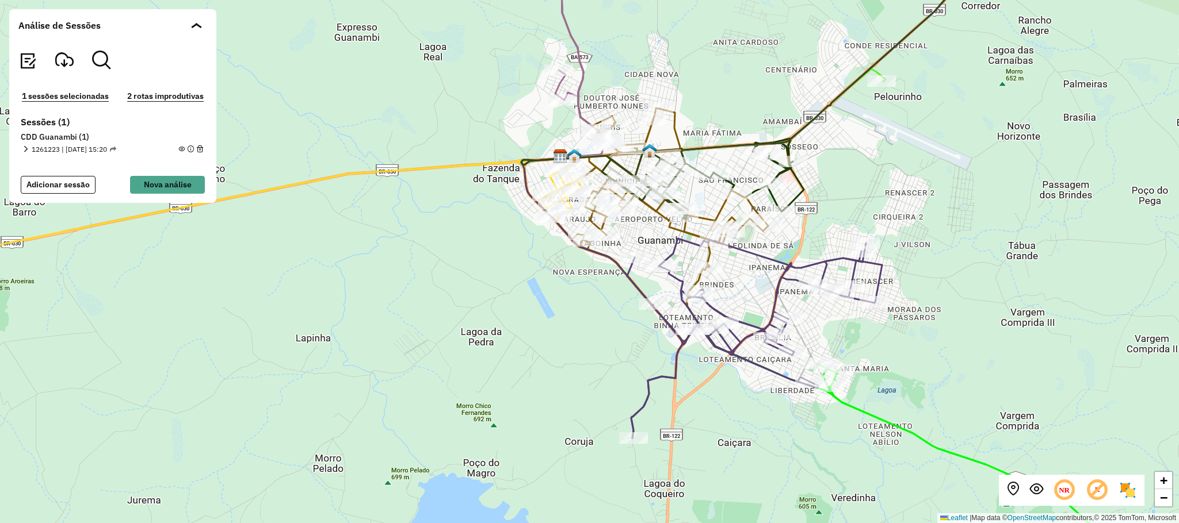
drag, startPoint x: 1037, startPoint y: 301, endPoint x: 1032, endPoint y: 285, distance: 16.4
click at [1036, 287] on div "+ − Leaflet | Map data © OpenStreetMap contributors,© 2025 TomTom, Microsoft" at bounding box center [589, 261] width 1179 height 523
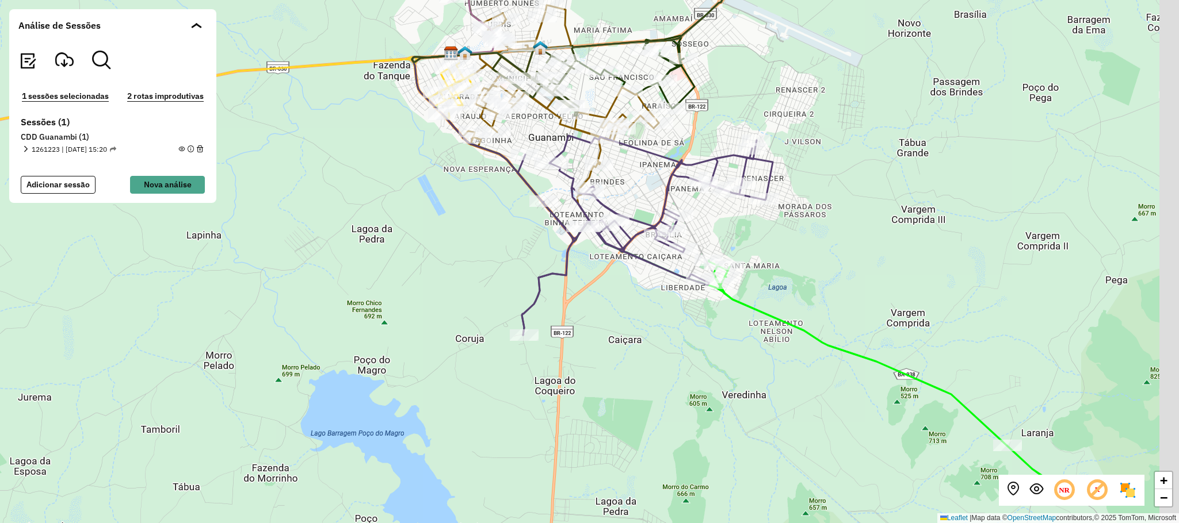
drag, startPoint x: 865, startPoint y: 290, endPoint x: 723, endPoint y: 209, distance: 163.6
click at [724, 208] on div "+ − Leaflet | Map data © OpenStreetMap contributors,© 2025 TomTom, Microsoft" at bounding box center [589, 261] width 1179 height 523
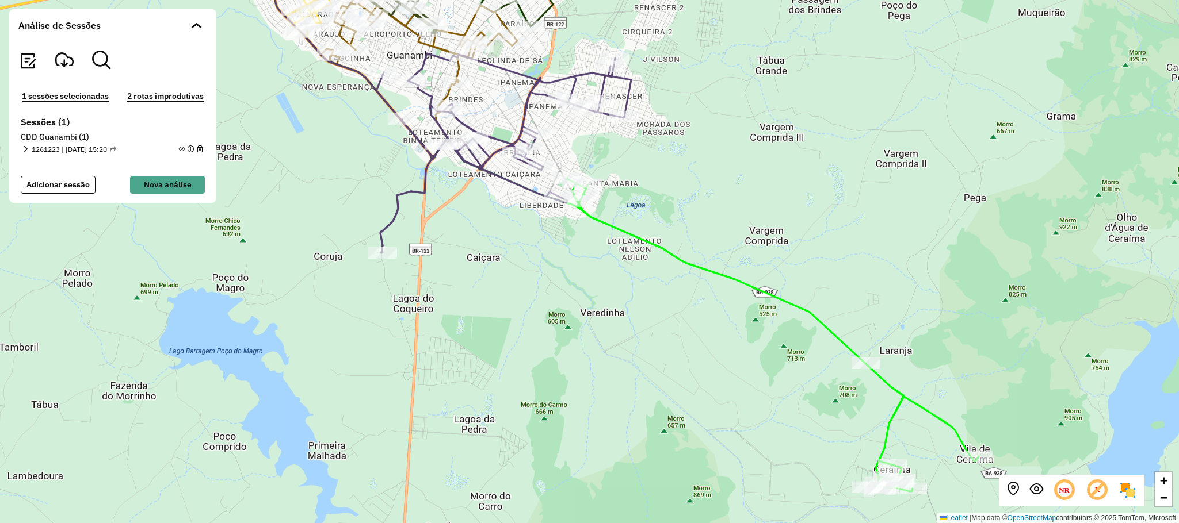
click at [887, 257] on div "+ − Leaflet | Map data © OpenStreetMap contributors,© 2025 TomTom, Microsoft" at bounding box center [589, 261] width 1179 height 523
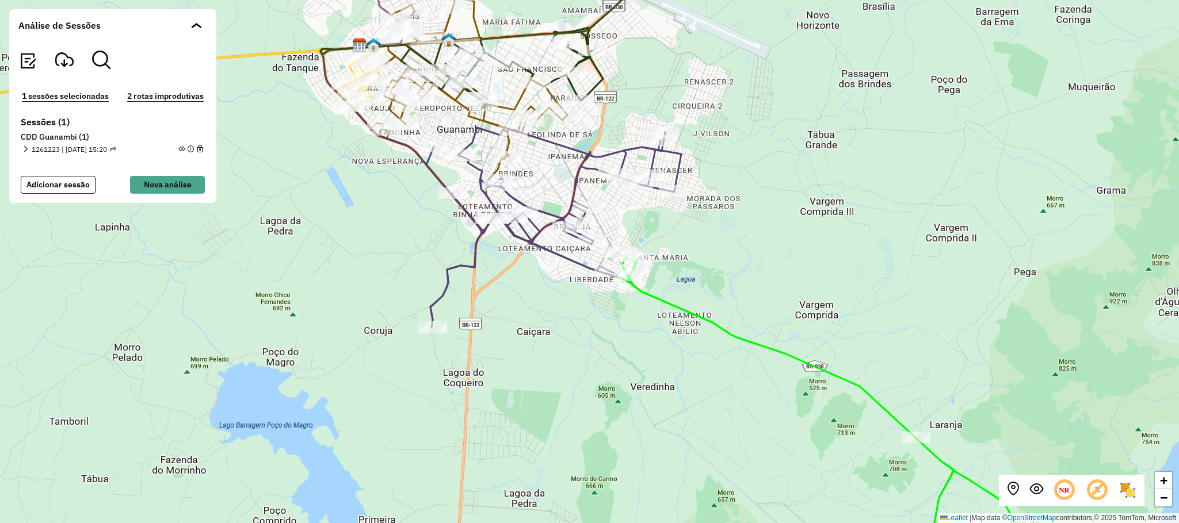
click at [852, 258] on div "+ − Leaflet | Map data © OpenStreetMap contributors,© 2025 TomTom, Microsoft" at bounding box center [589, 261] width 1179 height 523
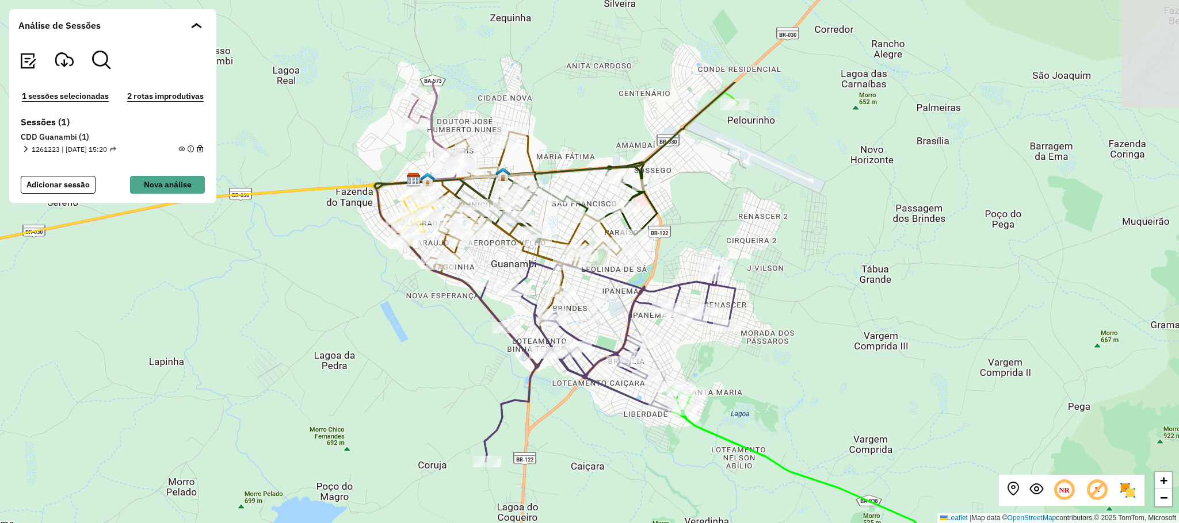
drag, startPoint x: 891, startPoint y: 225, endPoint x: 649, endPoint y: 197, distance: 243.1
click at [932, 316] on div "+ − Leaflet | Map data © OpenStreetMap contributors,© 2025 TomTom, Microsoft" at bounding box center [589, 261] width 1179 height 523
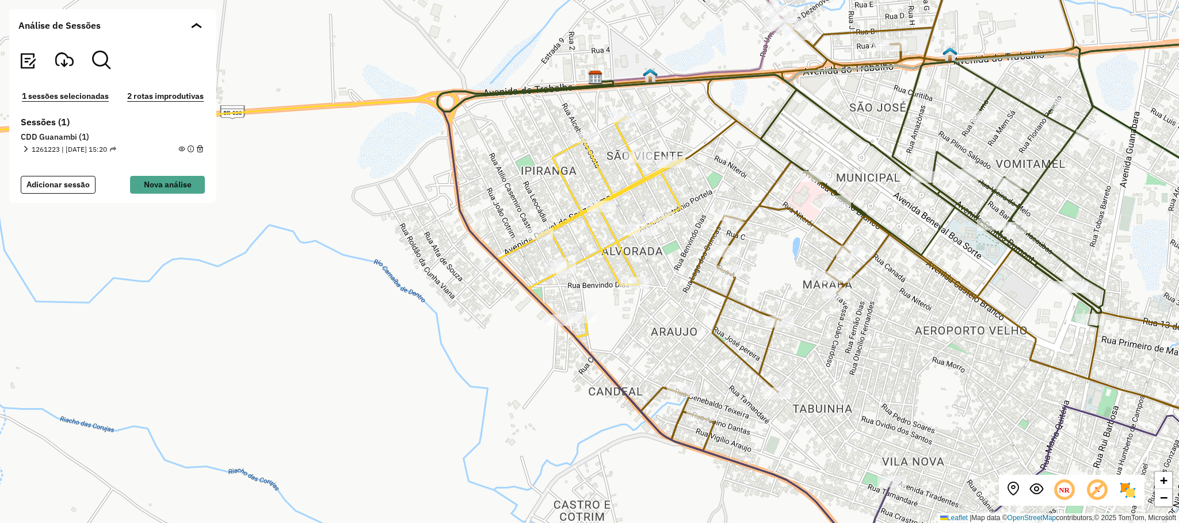
click at [381, 277] on div "+ − Leaflet | Map data © OpenStreetMap contributors,© 2025 TomTom, Microsoft" at bounding box center [589, 261] width 1179 height 523
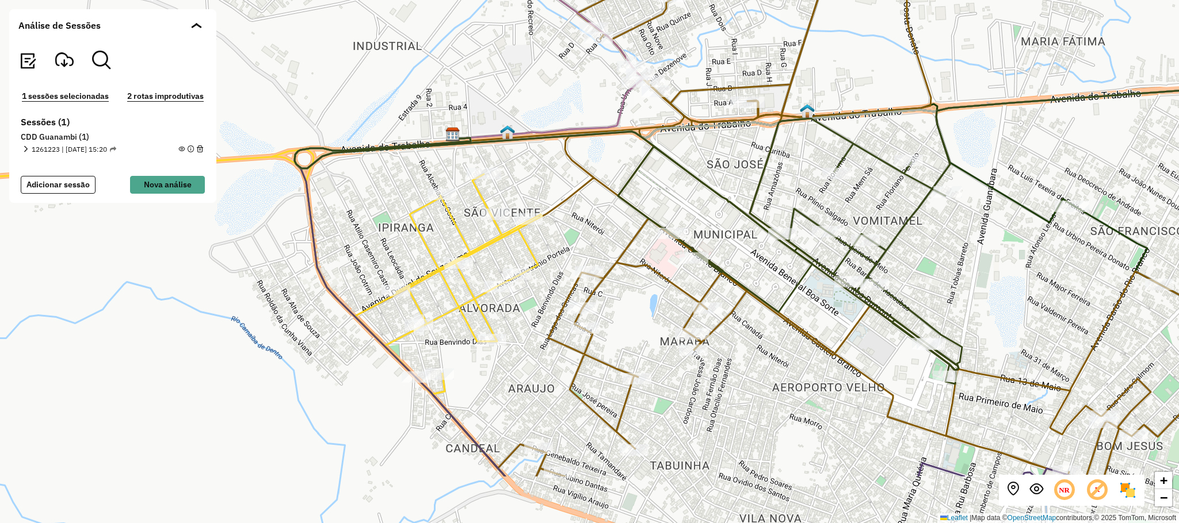
drag, startPoint x: 570, startPoint y: 450, endPoint x: 512, endPoint y: 323, distance: 140.0
click at [515, 326] on div "+ − Leaflet | Map data © OpenStreetMap contributors,© 2025 TomTom, Microsoft" at bounding box center [589, 261] width 1179 height 523
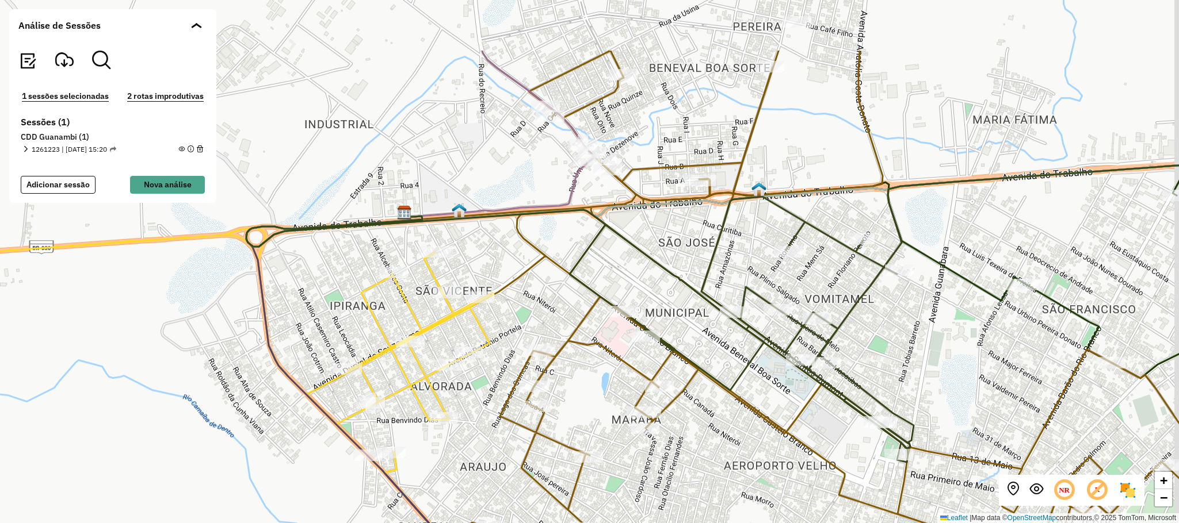
drag, startPoint x: 565, startPoint y: 39, endPoint x: 527, endPoint y: 141, distance: 109.7
click at [527, 141] on div "+ − Leaflet | Map data © OpenStreetMap contributors,© 2025 TomTom, Microsoft" at bounding box center [589, 261] width 1179 height 523
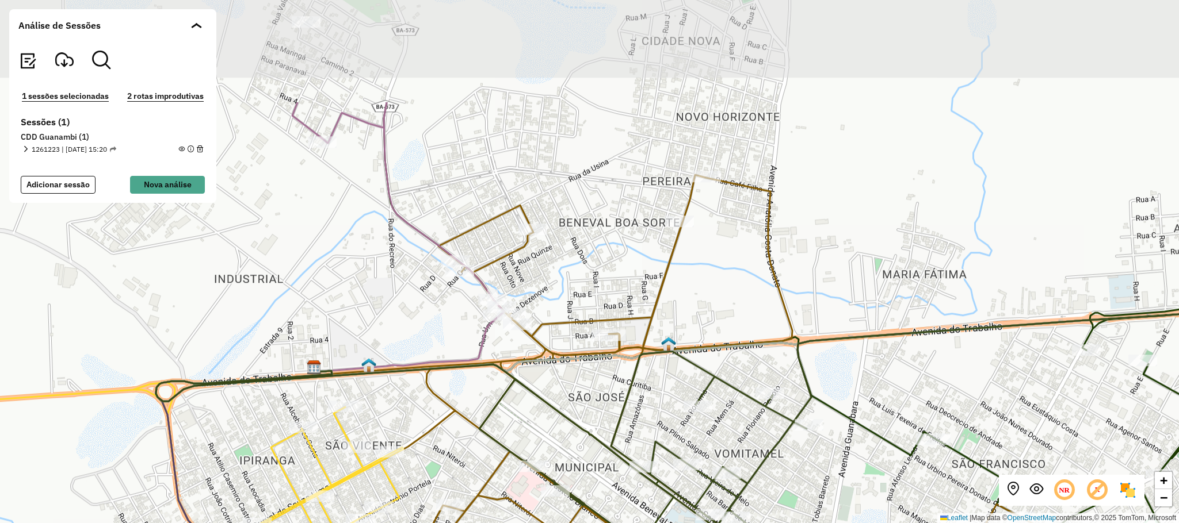
drag, startPoint x: 705, startPoint y: 82, endPoint x: 619, endPoint y: 221, distance: 163.7
click at [625, 232] on div "+ − Leaflet | Map data © OpenStreetMap contributors,© 2025 TomTom, Microsoft" at bounding box center [589, 261] width 1179 height 523
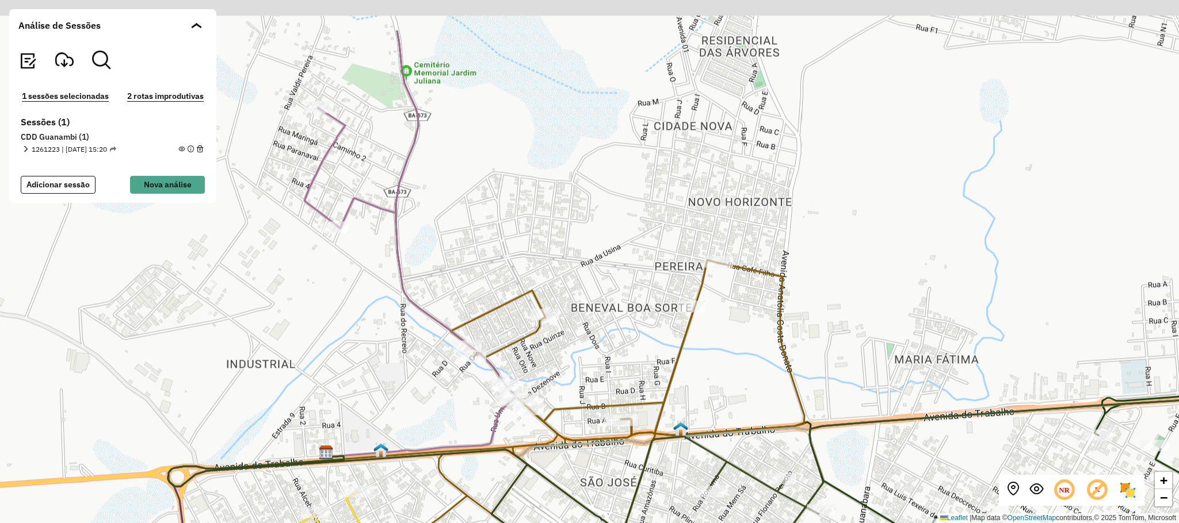
drag, startPoint x: 623, startPoint y: 230, endPoint x: 582, endPoint y: 217, distance: 43.3
click at [625, 238] on div "+ − Leaflet | Map data © OpenStreetMap contributors,© 2025 TomTom, Microsoft" at bounding box center [589, 261] width 1179 height 523
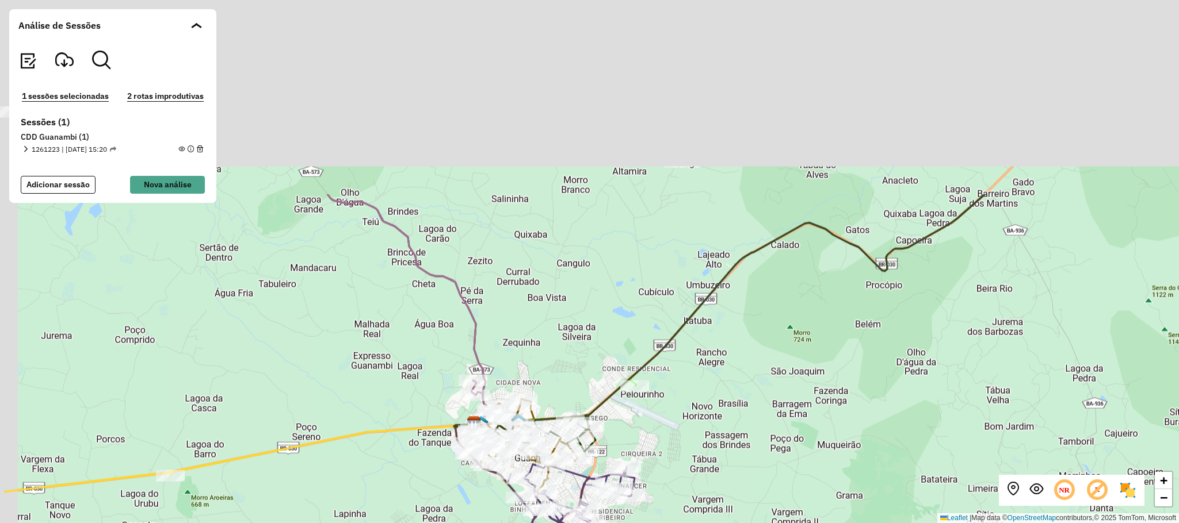
drag, startPoint x: 452, startPoint y: 216, endPoint x: 525, endPoint y: 349, distance: 151.6
click at [525, 349] on div "+ − Leaflet | Map data © OpenStreetMap contributors,© 2025 TomTom, Microsoft" at bounding box center [589, 261] width 1179 height 523
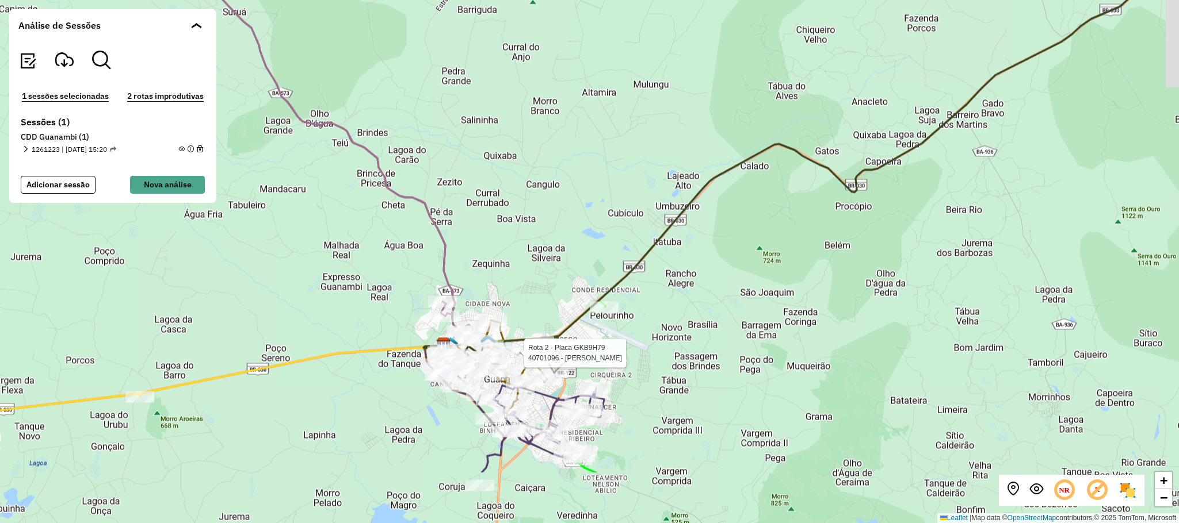
drag, startPoint x: 563, startPoint y: 240, endPoint x: 549, endPoint y: 218, distance: 26.0
click at [554, 216] on div "Rota 2 - Placa GKB9H79 40701096 - SEBASTIAO CARLOS BR + − Leaflet | Map data © …" at bounding box center [589, 261] width 1179 height 523
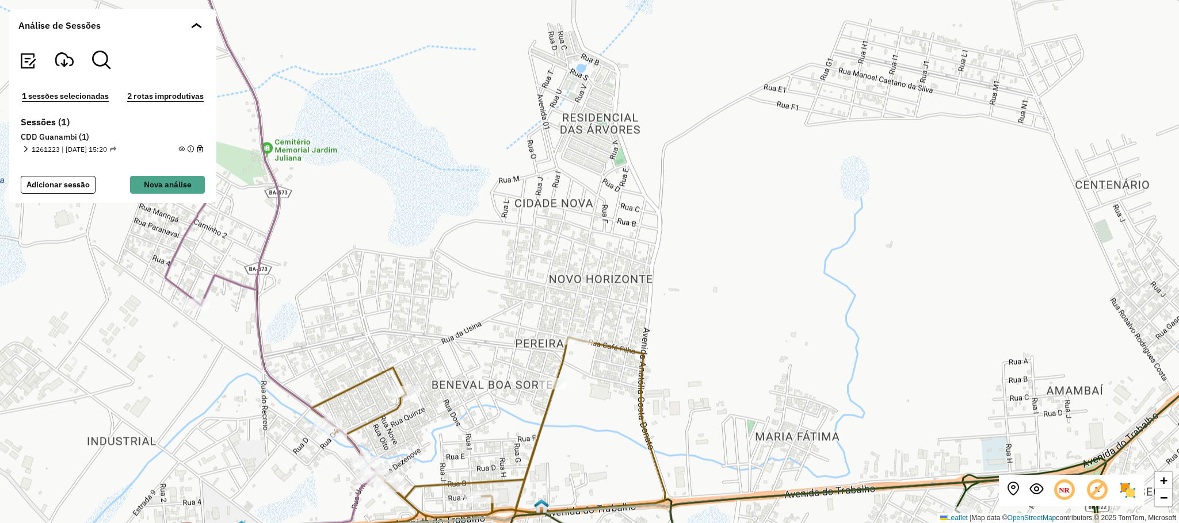
drag, startPoint x: 607, startPoint y: 281, endPoint x: 672, endPoint y: 66, distance: 224.6
click at [672, 66] on div "Rota 2 - Placa GKB9H79 40701096 - SEBASTIAO CARLOS BR + − Leaflet | Map data © …" at bounding box center [589, 261] width 1179 height 523
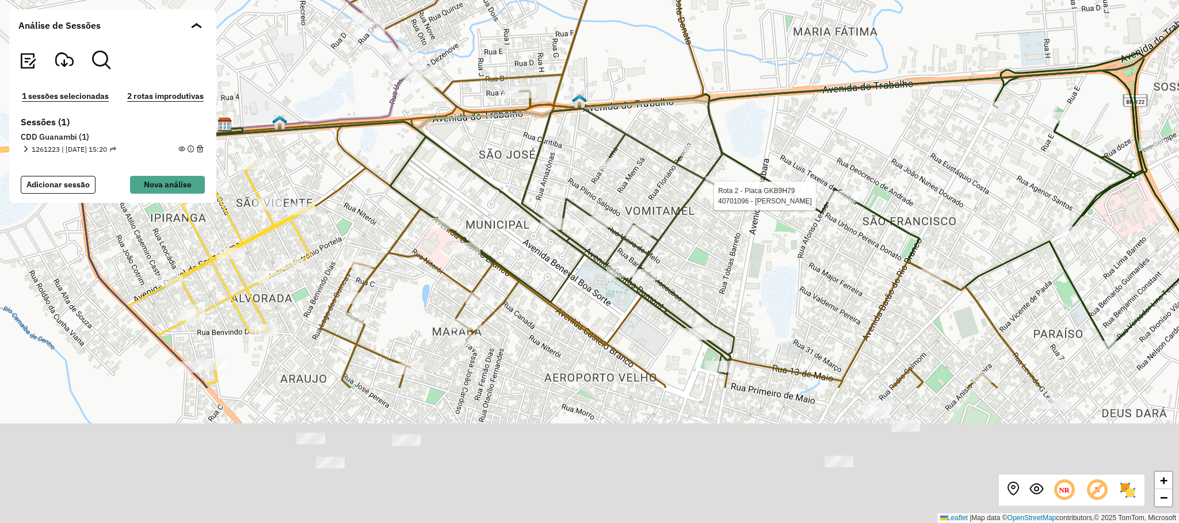
drag, startPoint x: 737, startPoint y: 170, endPoint x: 711, endPoint y: 110, distance: 64.7
click at [728, 110] on icon at bounding box center [745, 55] width 903 height 590
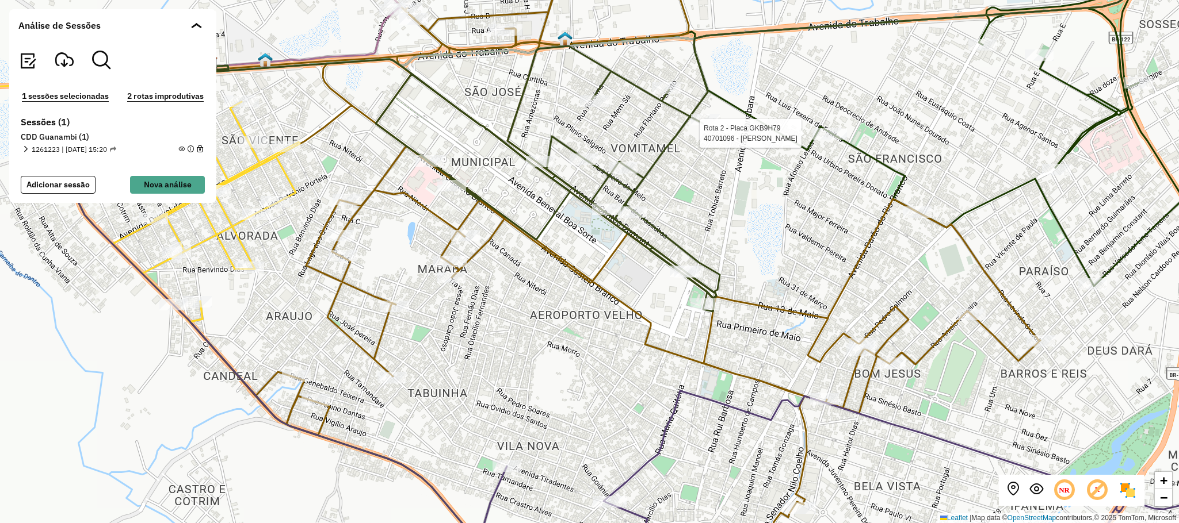
drag, startPoint x: 927, startPoint y: 270, endPoint x: 716, endPoint y: 156, distance: 239.3
click at [716, 156] on div "Rota 2 - Placa GKB9H79 40701096 - SEBASTIAO CARLOS BR + − Leaflet | Map data © …" at bounding box center [589, 261] width 1179 height 523
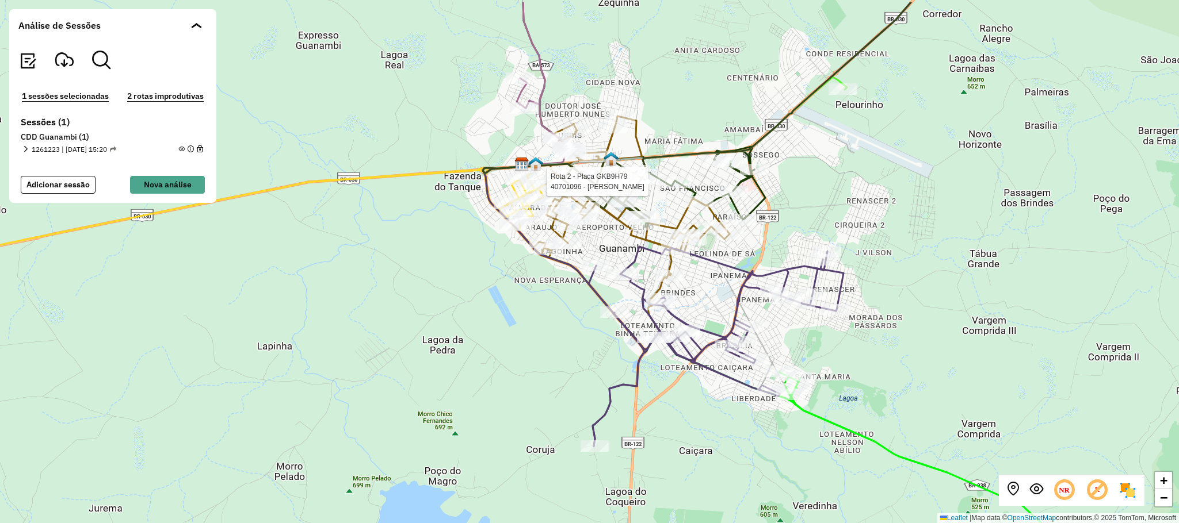
drag, startPoint x: 977, startPoint y: 224, endPoint x: 934, endPoint y: 282, distance: 72.2
click at [950, 278] on div "Rota 2 - Placa GKB9H79 40701096 - SEBASTIAO CARLOS BR + − Leaflet | Map data © …" at bounding box center [589, 261] width 1179 height 523
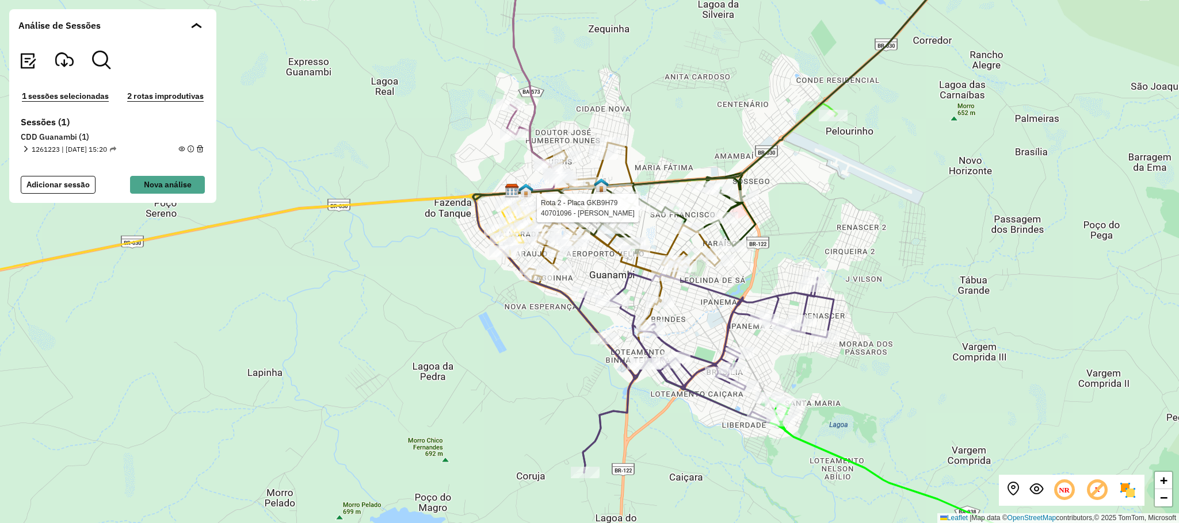
drag, startPoint x: 889, startPoint y: 254, endPoint x: 887, endPoint y: 266, distance: 12.7
click at [887, 266] on div "Rota 2 - Placa GKB9H79 40701096 - SEBASTIAO CARLOS BR + − Leaflet | Map data © …" at bounding box center [589, 261] width 1179 height 523
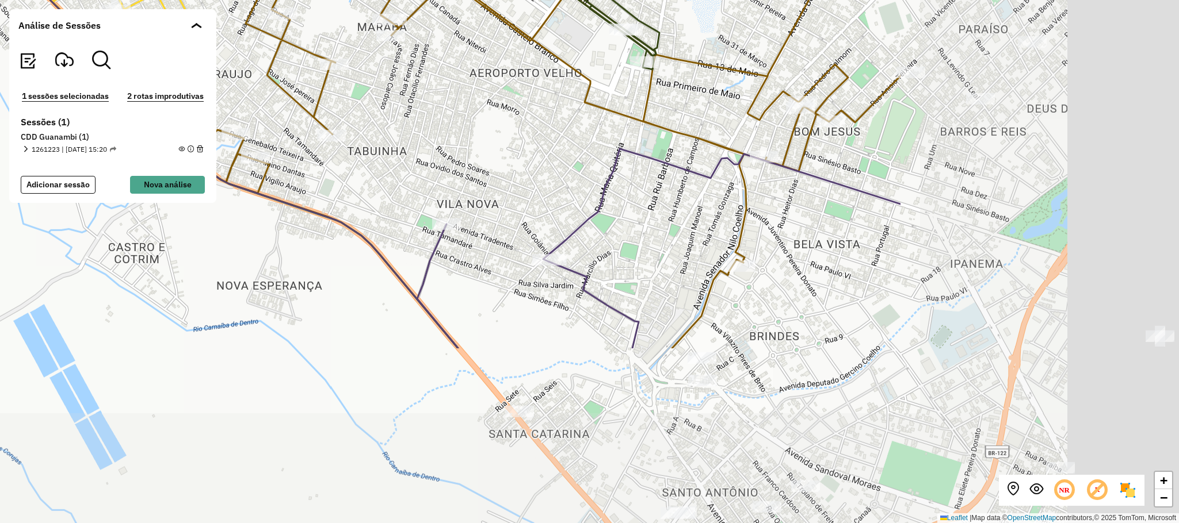
drag, startPoint x: 897, startPoint y: 374, endPoint x: 517, endPoint y: 133, distance: 450.9
click at [483, 152] on div "Rota 2 - Placa GKB9H79 40701096 - SEBASTIAO CARLOS BR + − Leaflet | Map data © …" at bounding box center [589, 261] width 1179 height 523
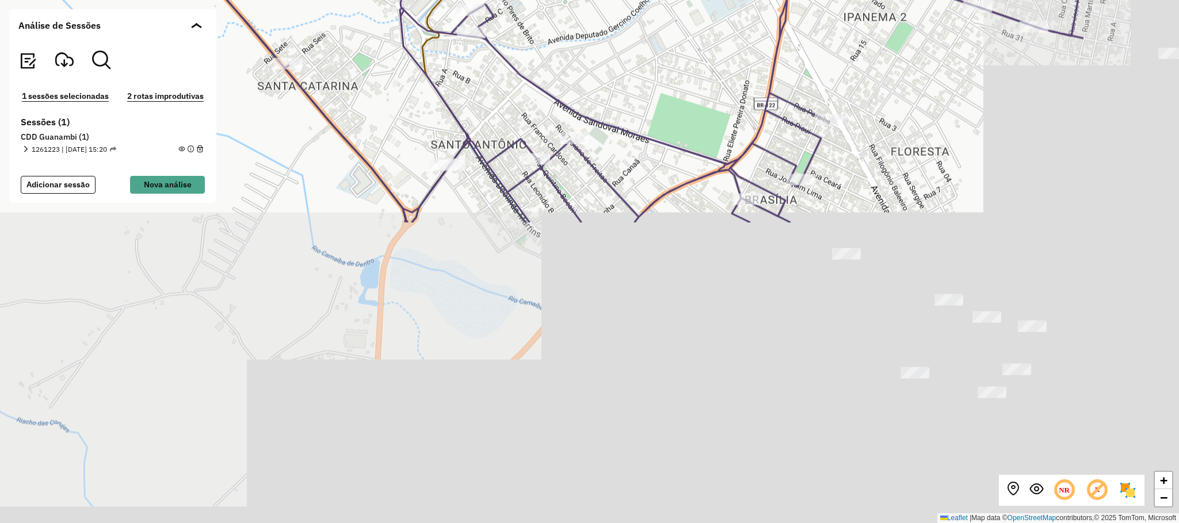
drag, startPoint x: 827, startPoint y: 327, endPoint x: 605, endPoint y: 6, distance: 390.3
click at [605, 6] on div "Rota 2 - Placa GKB9H79 40701096 - SEBASTIAO CARLOS BR + − Leaflet | Map data © …" at bounding box center [589, 261] width 1179 height 523
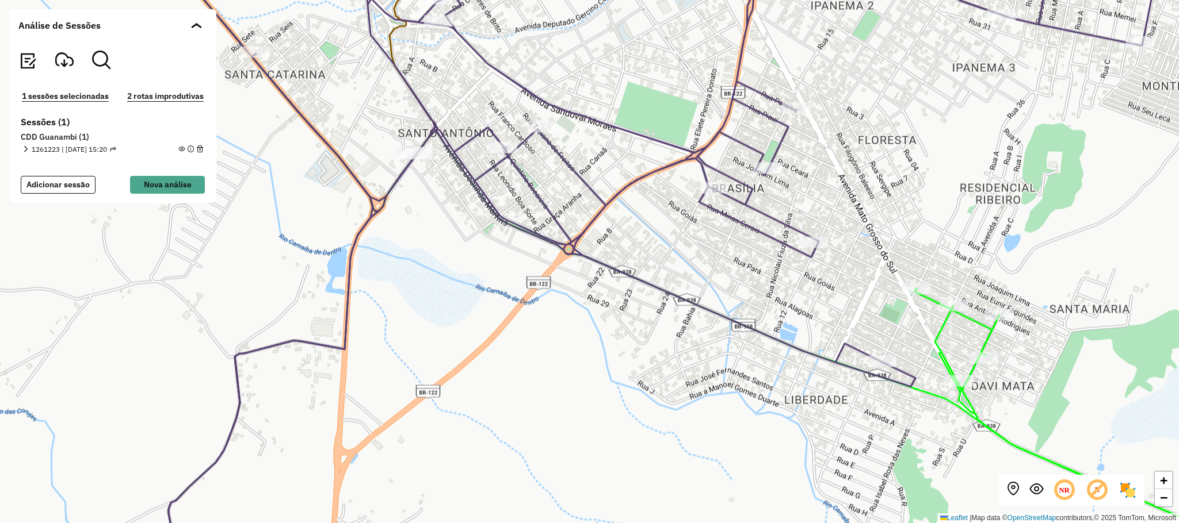
drag, startPoint x: 972, startPoint y: 208, endPoint x: 965, endPoint y: 303, distance: 95.2
click at [966, 301] on div "Rota 2 - Placa GKB9H79 40701096 - SEBASTIAO CARLOS BR + − Leaflet | Map data © …" at bounding box center [589, 261] width 1179 height 523
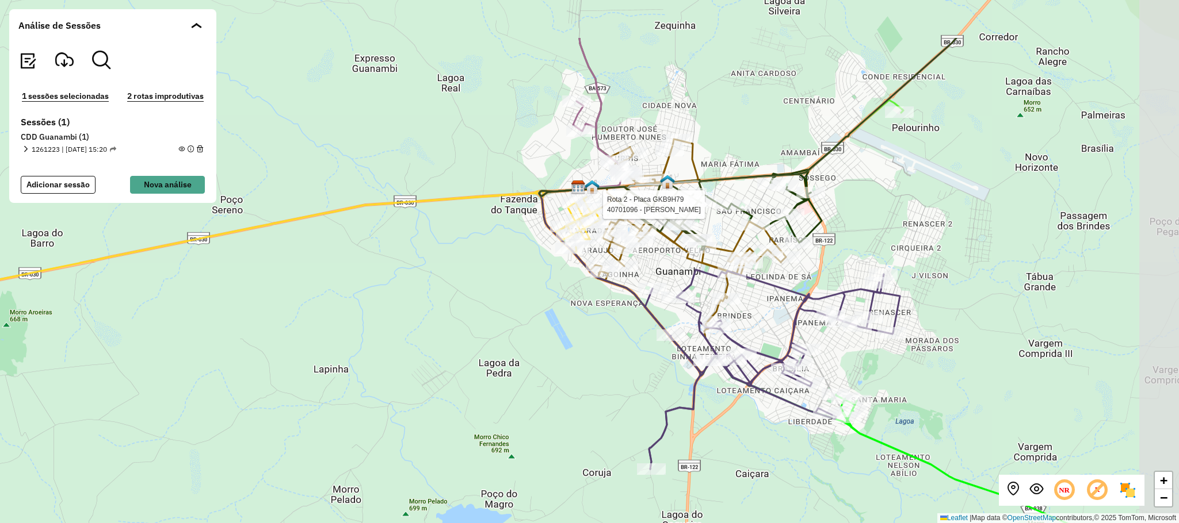
drag, startPoint x: 614, startPoint y: 299, endPoint x: 499, endPoint y: 378, distance: 140.2
click at [507, 381] on div "Rota 2 - Placa GKB9H79 40701096 - SEBASTIAO CARLOS BR + − Leaflet | Map data © …" at bounding box center [589, 261] width 1179 height 523
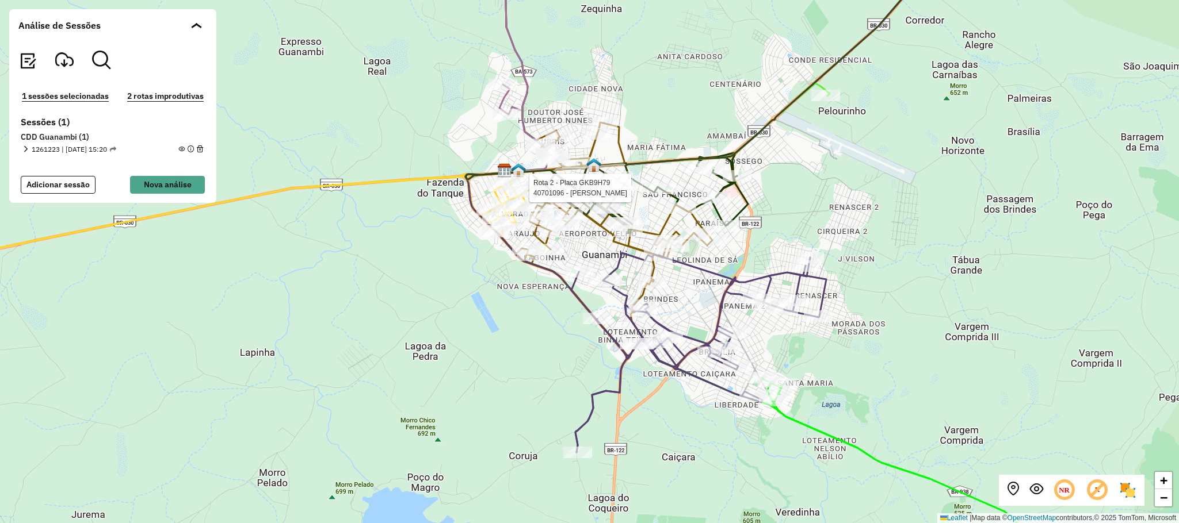
drag, startPoint x: 558, startPoint y: 338, endPoint x: 544, endPoint y: 378, distance: 42.6
click at [544, 378] on div "Rota 2 - Placa GKB9H79 40701096 - SEBASTIAO CARLOS BR + − Leaflet | Map data © …" at bounding box center [589, 261] width 1179 height 523
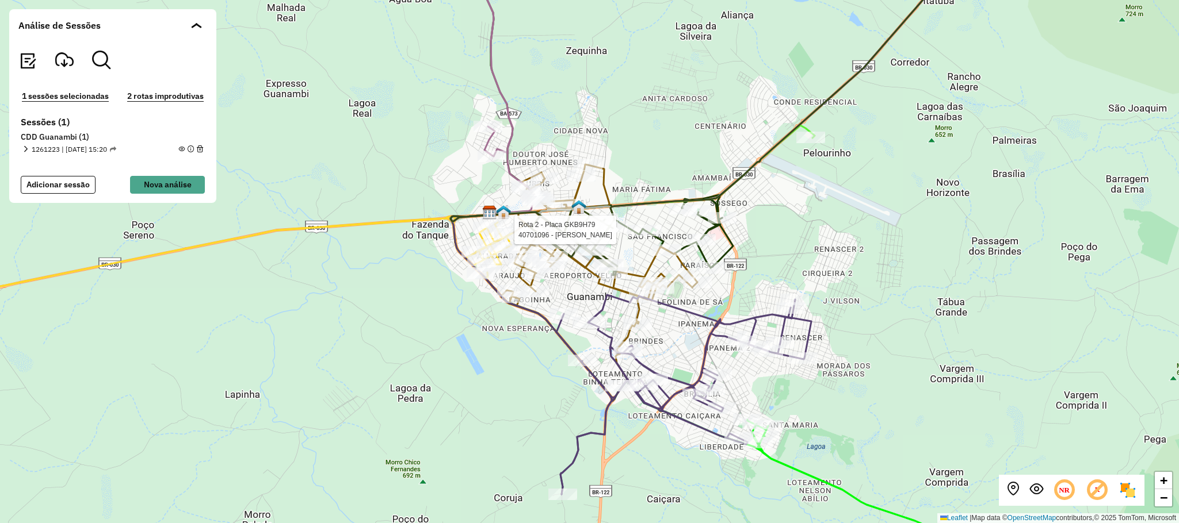
drag, startPoint x: 992, startPoint y: 233, endPoint x: 816, endPoint y: 199, distance: 179.2
click at [991, 234] on div "Rota 2 - Placa GKB9H79 40701096 - SEBASTIAO CARLOS BR Rota 2 - Placa GKB9H79 40…" at bounding box center [589, 261] width 1179 height 523
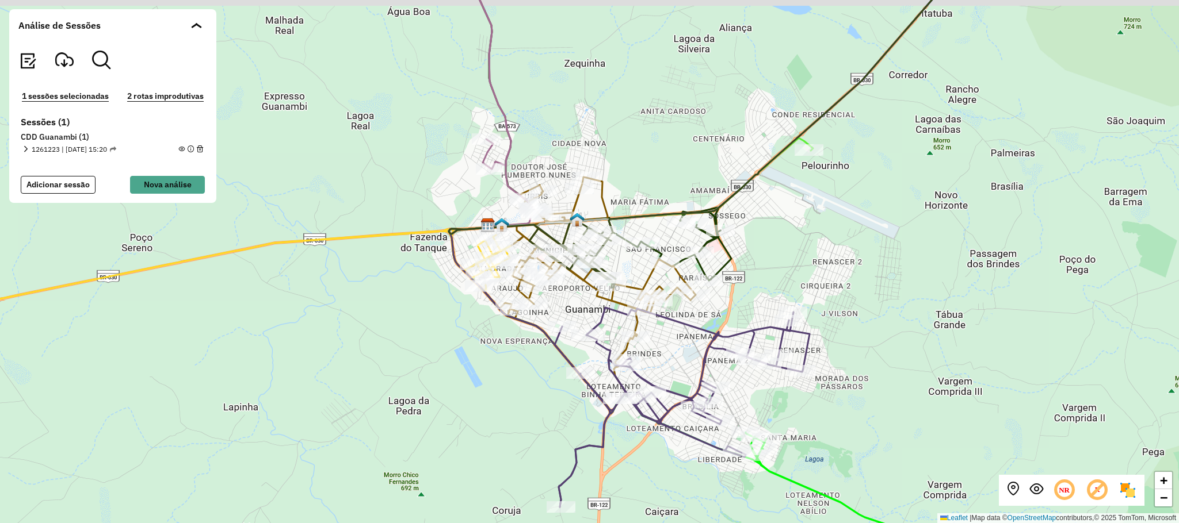
drag, startPoint x: 946, startPoint y: 249, endPoint x: 885, endPoint y: 278, distance: 67.7
click at [944, 264] on div "+ − Leaflet | Map data © OpenStreetMap contributors,© 2025 TomTom, Microsoft" at bounding box center [589, 261] width 1179 height 523
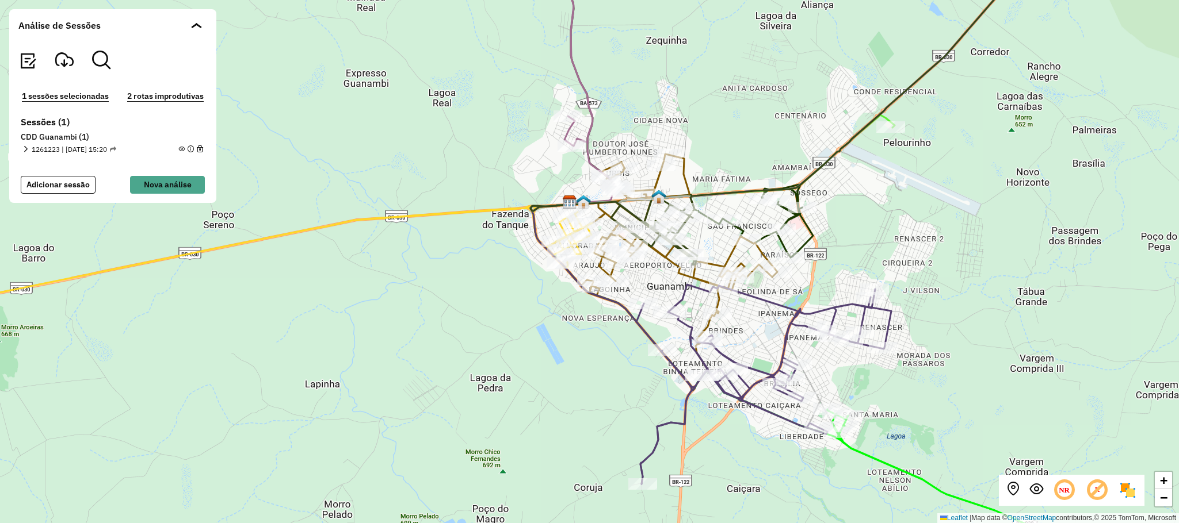
drag, startPoint x: 1053, startPoint y: 242, endPoint x: 941, endPoint y: 226, distance: 113.3
click at [1051, 240] on div "+ − Leaflet | Map data © OpenStreetMap contributors,© 2025 TomTom, Microsoft" at bounding box center [589, 261] width 1179 height 523
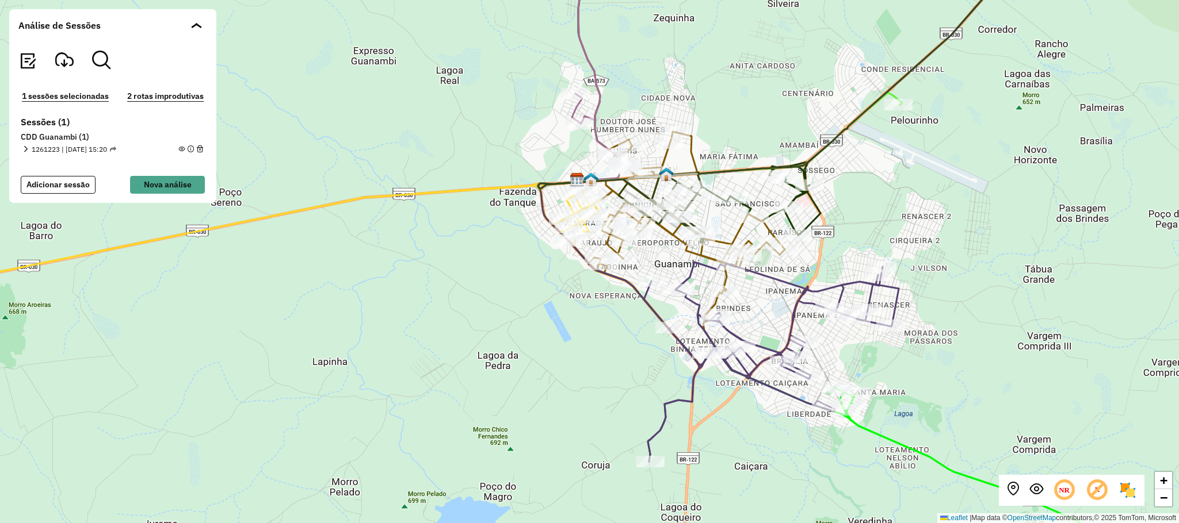
drag, startPoint x: 958, startPoint y: 259, endPoint x: 965, endPoint y: 239, distance: 21.3
click at [965, 239] on div "+ − Leaflet | Map data © OpenStreetMap contributors,© 2025 TomTom, Microsoft" at bounding box center [589, 261] width 1179 height 523
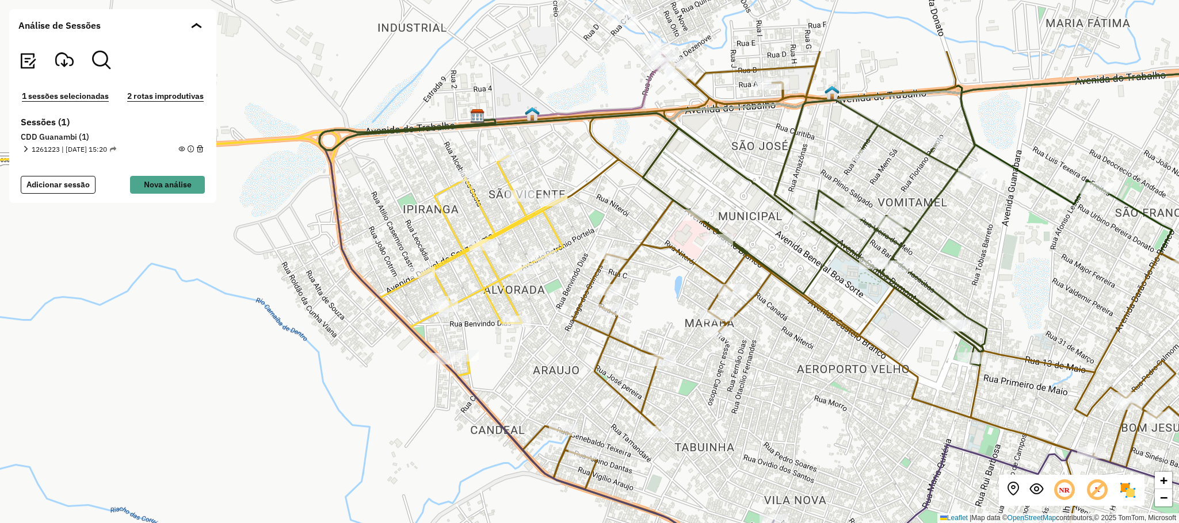
drag, startPoint x: 324, startPoint y: 292, endPoint x: 343, endPoint y: 380, distance: 89.5
click at [343, 380] on div "+ − Leaflet | Map data © OpenStreetMap contributors,© 2025 TomTom, Microsoft" at bounding box center [589, 261] width 1179 height 523
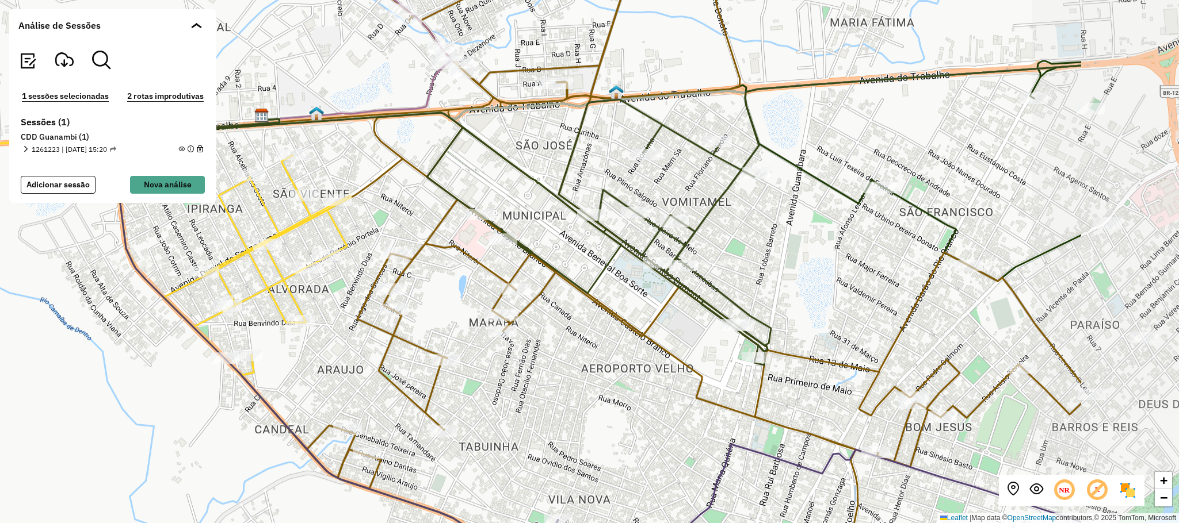
drag, startPoint x: 540, startPoint y: 337, endPoint x: 325, endPoint y: 336, distance: 215.1
click at [325, 336] on div "+ − Leaflet | Map data © OpenStreetMap contributors,© 2025 TomTom, Microsoft" at bounding box center [589, 261] width 1179 height 523
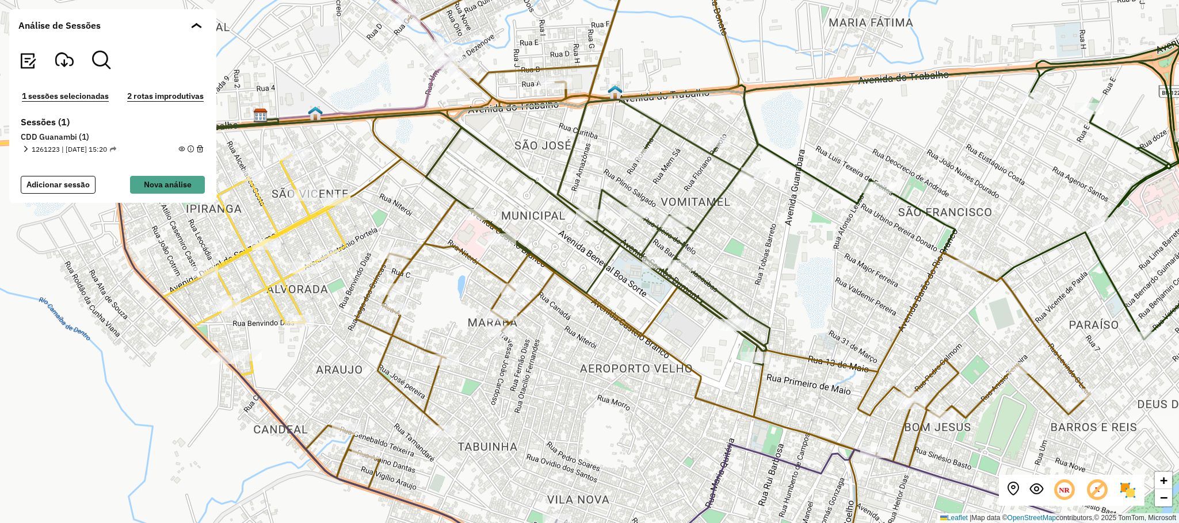
drag, startPoint x: 320, startPoint y: 369, endPoint x: 352, endPoint y: 356, distance: 34.8
click at [352, 356] on div "+ − Leaflet | Map data © OpenStreetMap contributors,© 2025 TomTom, Microsoft" at bounding box center [589, 261] width 1179 height 523
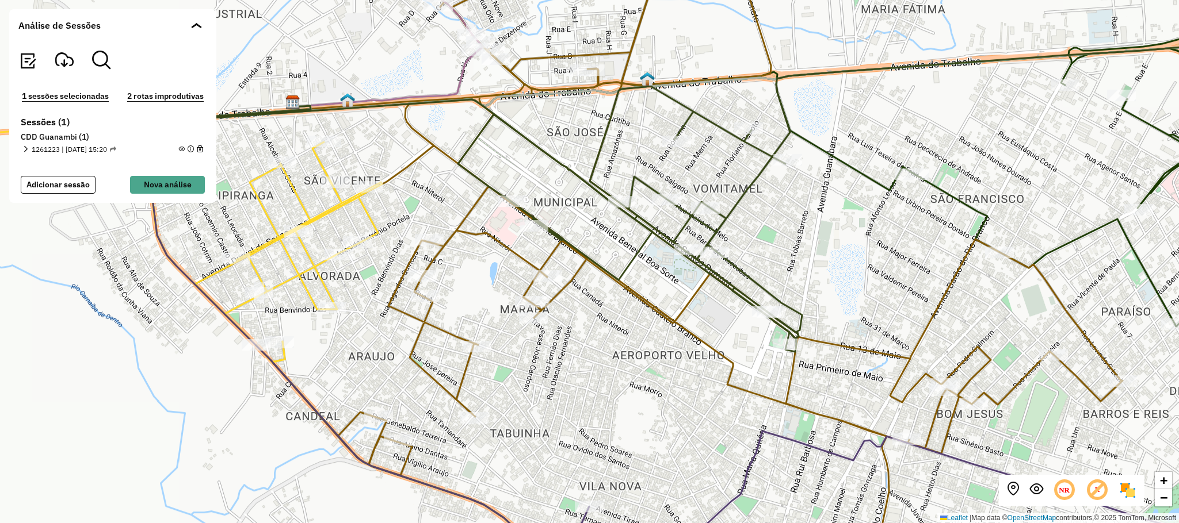
drag, startPoint x: 388, startPoint y: 380, endPoint x: 421, endPoint y: 385, distance: 33.3
click at [421, 388] on div "+ − Leaflet | Map data © OpenStreetMap contributors,© 2025 TomTom, Microsoft" at bounding box center [589, 261] width 1179 height 523
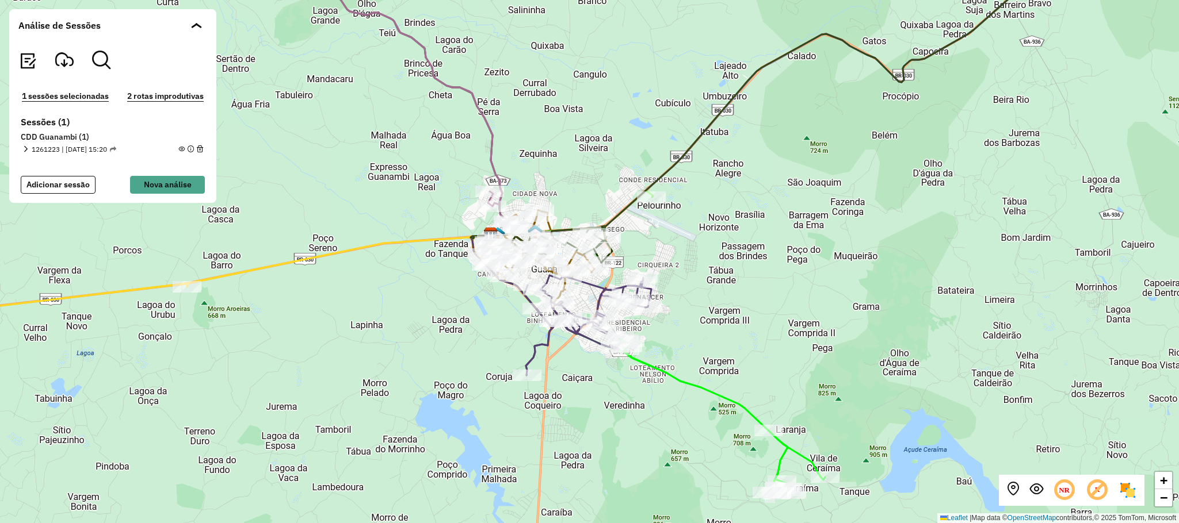
drag, startPoint x: 777, startPoint y: 363, endPoint x: 702, endPoint y: 302, distance: 96.5
click at [702, 302] on div "+ − Leaflet | Map data © OpenStreetMap contributors,© 2025 TomTom, Microsoft" at bounding box center [589, 261] width 1179 height 523
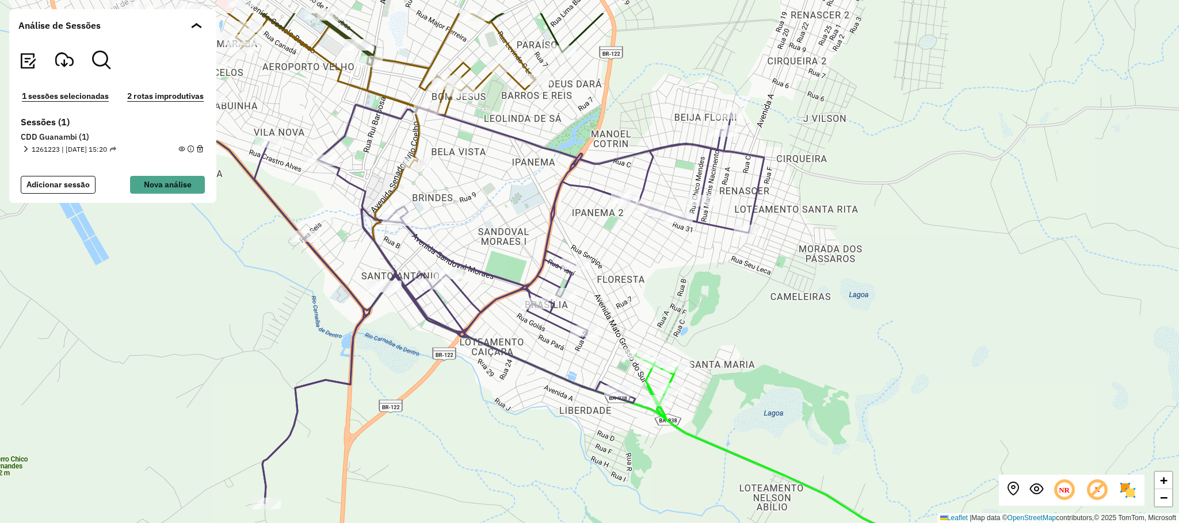
drag, startPoint x: 855, startPoint y: 304, endPoint x: 818, endPoint y: 394, distance: 97.5
click at [818, 394] on div "+ − Leaflet | Map data © OpenStreetMap contributors,© 2025 TomTom, Microsoft" at bounding box center [589, 261] width 1179 height 523
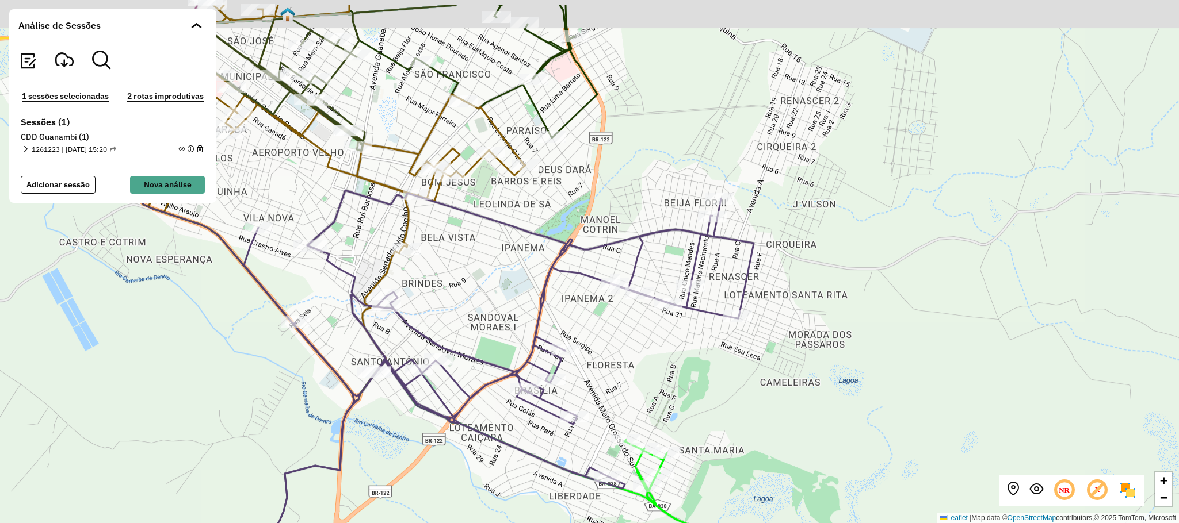
drag, startPoint x: 875, startPoint y: 287, endPoint x: 875, endPoint y: 350, distance: 63.3
click at [875, 350] on div "+ − Leaflet | Map data © OpenStreetMap contributors,© 2025 TomTom, Microsoft" at bounding box center [589, 261] width 1179 height 523
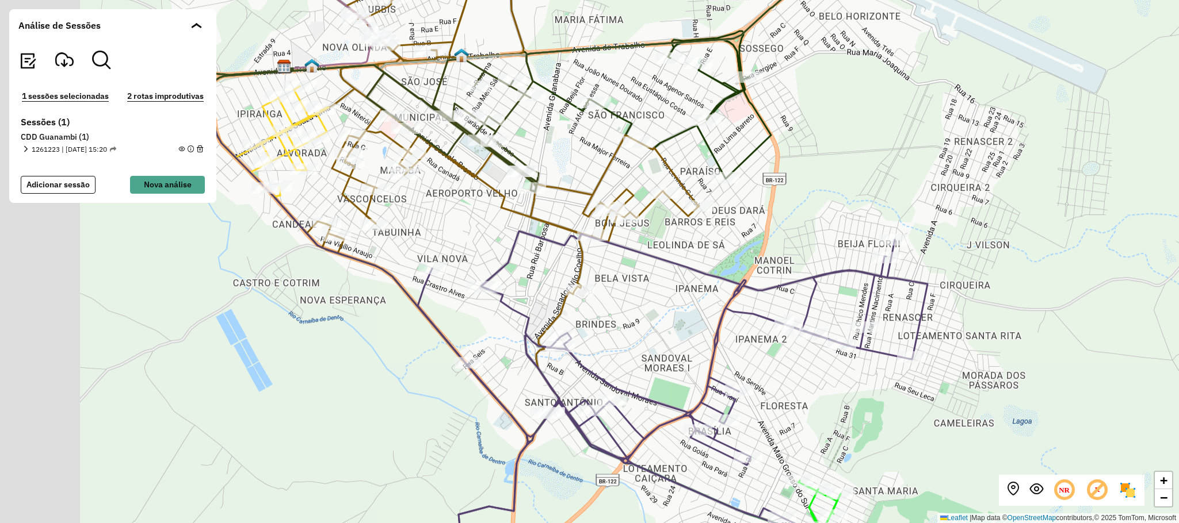
drag, startPoint x: 577, startPoint y: 228, endPoint x: 753, endPoint y: 255, distance: 178.2
click at [753, 255] on div "+ − Leaflet | Map data © OpenStreetMap contributors,© 2025 TomTom, Microsoft" at bounding box center [589, 261] width 1179 height 523
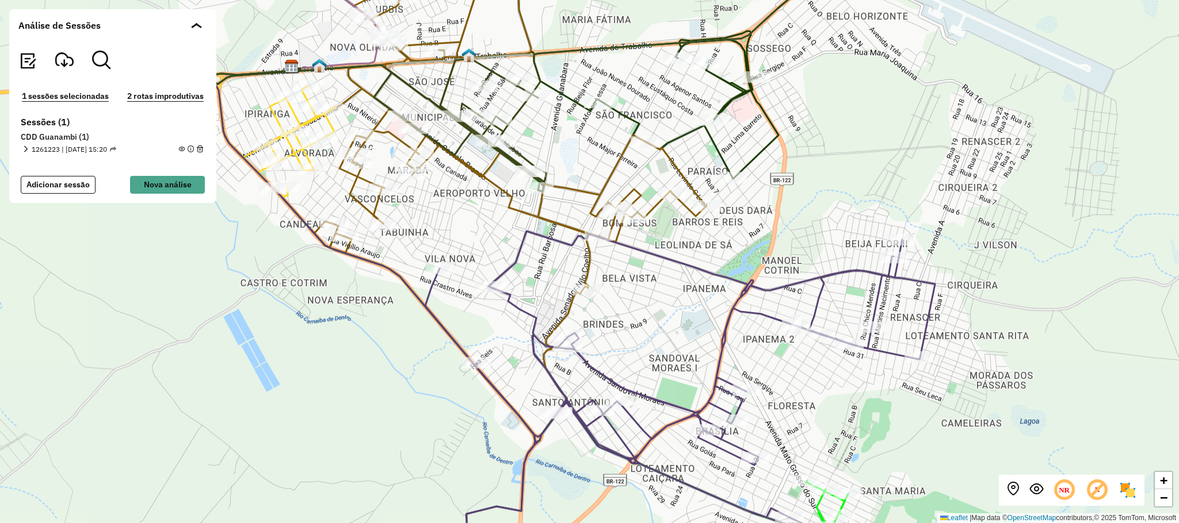
drag, startPoint x: 463, startPoint y: 217, endPoint x: 526, endPoint y: 226, distance: 63.9
click at [480, 215] on div "+ − Leaflet | Map data © OpenStreetMap contributors,© 2025 TomTom, Microsoft" at bounding box center [589, 261] width 1179 height 523
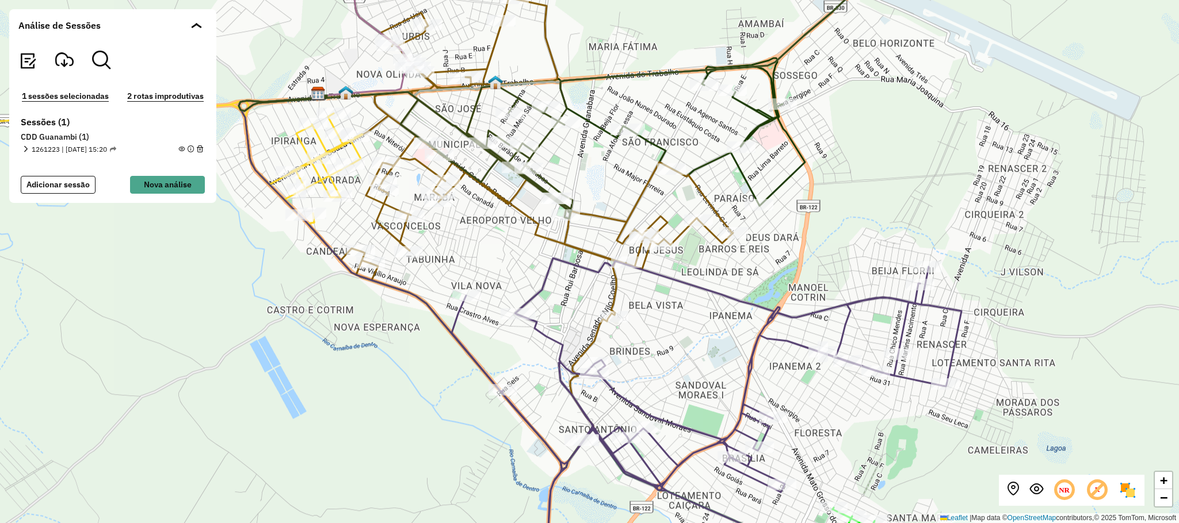
drag, startPoint x: 675, startPoint y: 350, endPoint x: 683, endPoint y: 377, distance: 27.7
click at [683, 377] on div "+ − Leaflet | Map data © OpenStreetMap contributors,© 2025 TomTom, Microsoft" at bounding box center [589, 261] width 1179 height 523
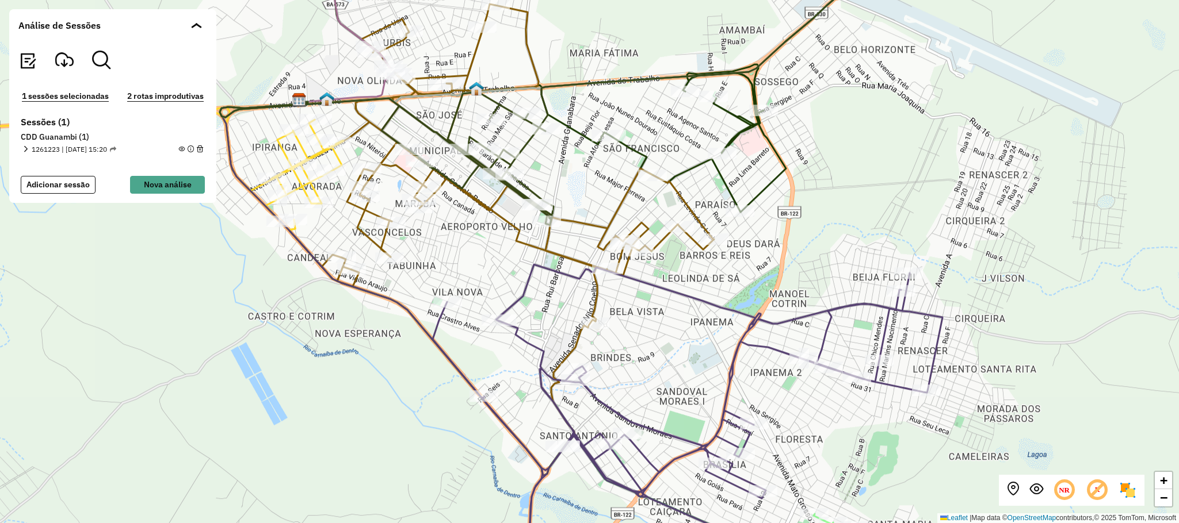
drag, startPoint x: 682, startPoint y: 336, endPoint x: 689, endPoint y: 338, distance: 7.7
click at [680, 336] on div "+ − Leaflet | Map data © OpenStreetMap contributors,© 2025 TomTom, Microsoft" at bounding box center [589, 261] width 1179 height 523
click at [725, 333] on div "+ − Leaflet | Map data © OpenStreetMap contributors,© 2025 TomTom, Microsoft" at bounding box center [589, 261] width 1179 height 523
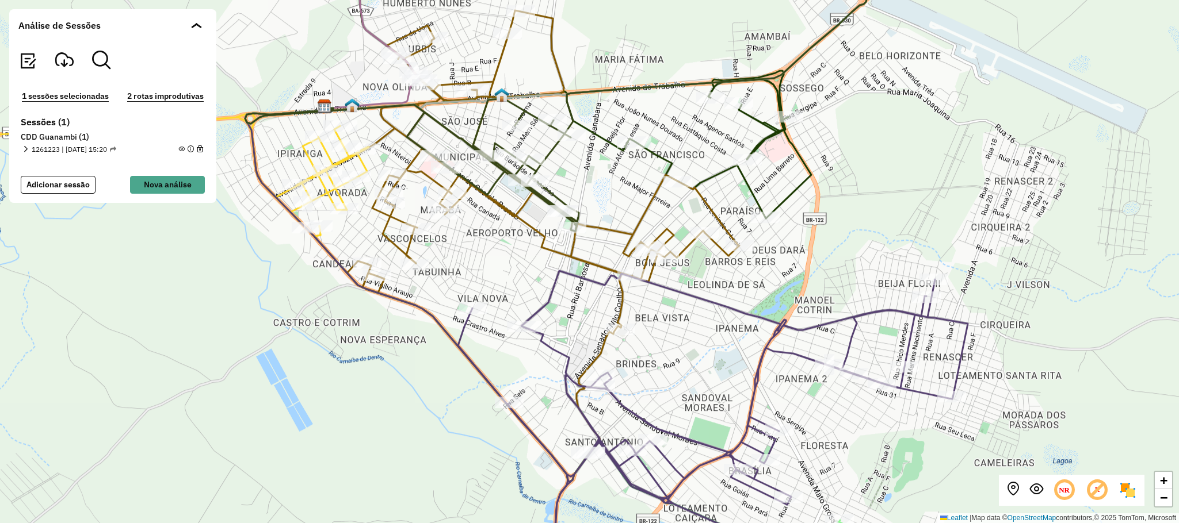
drag, startPoint x: 727, startPoint y: 369, endPoint x: 747, endPoint y: 368, distance: 20.2
click at [749, 373] on div "+ − Leaflet | Map data © OpenStreetMap contributors,© 2025 TomTom, Microsoft" at bounding box center [589, 261] width 1179 height 523
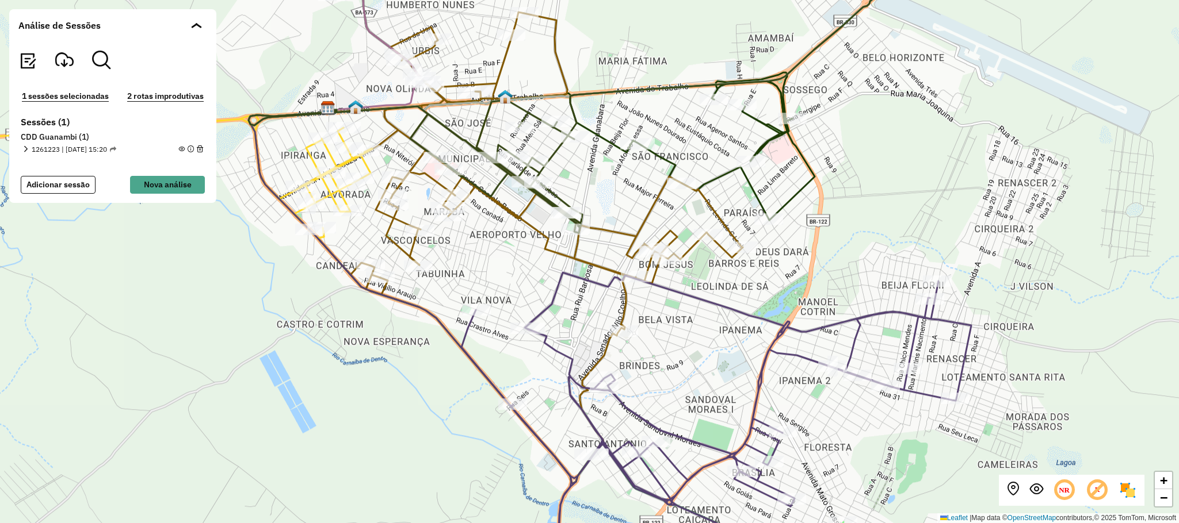
drag, startPoint x: 1063, startPoint y: 235, endPoint x: 1046, endPoint y: 226, distance: 19.3
click at [1046, 226] on div "+ − Leaflet | Map data © OpenStreetMap contributors,© 2025 TomTom, Microsoft" at bounding box center [589, 261] width 1179 height 523
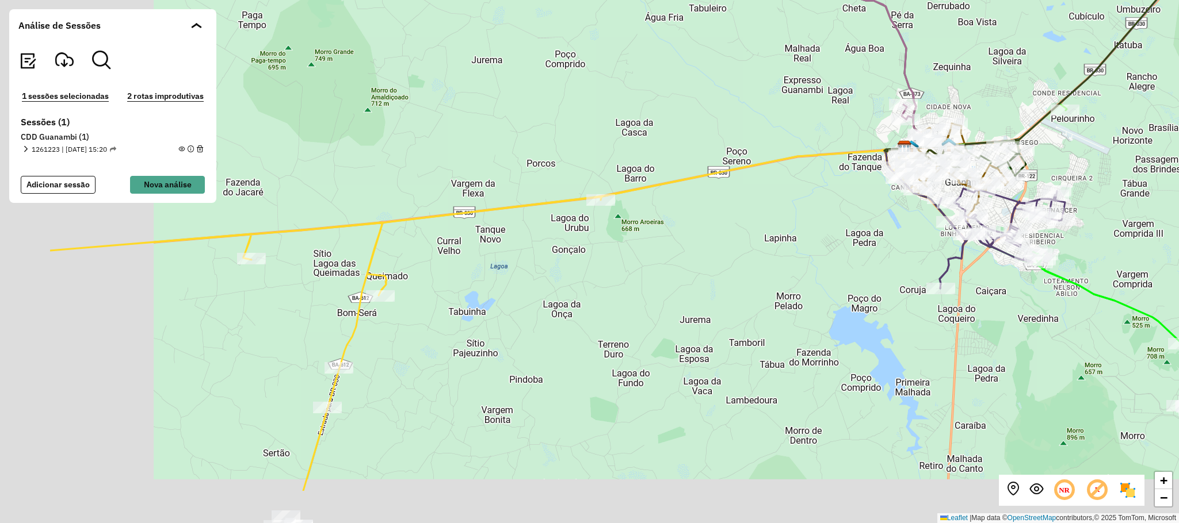
drag, startPoint x: 604, startPoint y: 350, endPoint x: 770, endPoint y: 265, distance: 187.0
click at [770, 265] on div "+ − Leaflet | Map data © OpenStreetMap contributors,© 2025 TomTom, Microsoft" at bounding box center [589, 261] width 1179 height 523
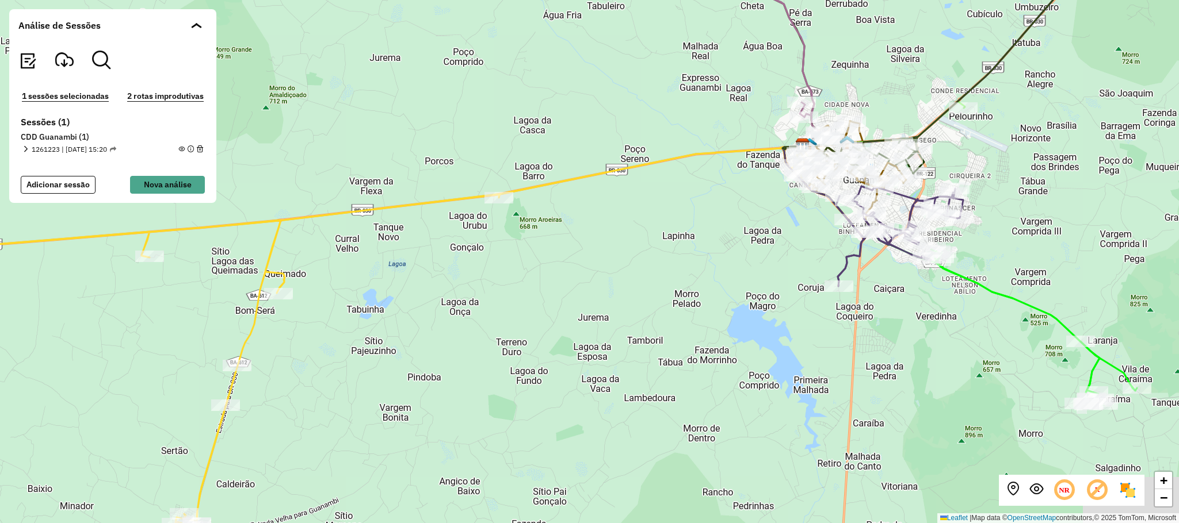
drag, startPoint x: 782, startPoint y: 307, endPoint x: 678, endPoint y: 277, distance: 108.5
click at [678, 277] on div "+ − Leaflet | Map data © OpenStreetMap contributors,© 2025 TomTom, Microsoft" at bounding box center [589, 261] width 1179 height 523
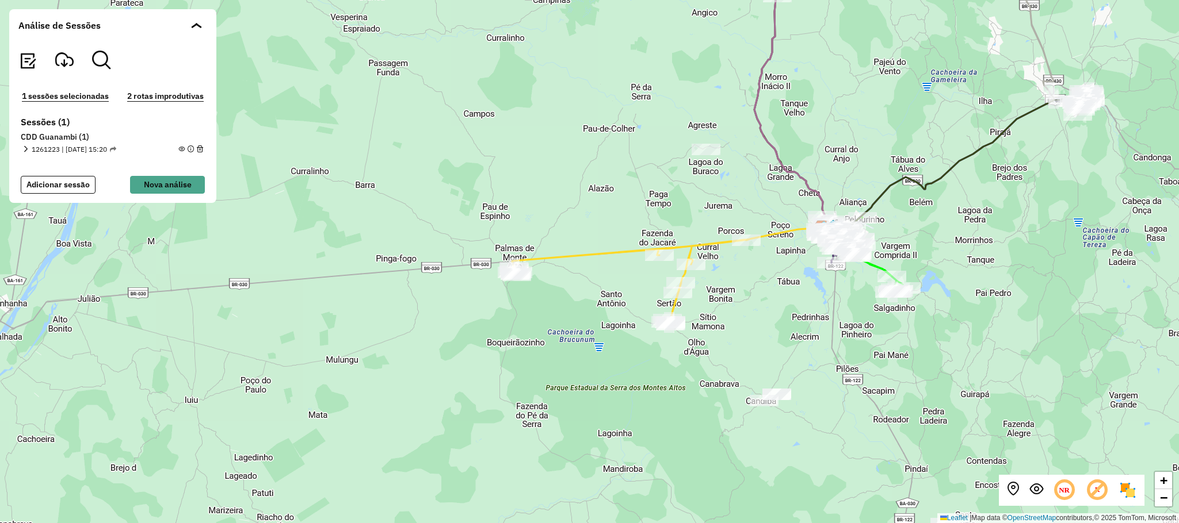
drag, startPoint x: 896, startPoint y: 344, endPoint x: 846, endPoint y: 319, distance: 56.3
click at [844, 318] on div "+ − Leaflet | Map data © OpenStreetMap contributors,© 2025 TomTom, Microsoft" at bounding box center [589, 261] width 1179 height 523
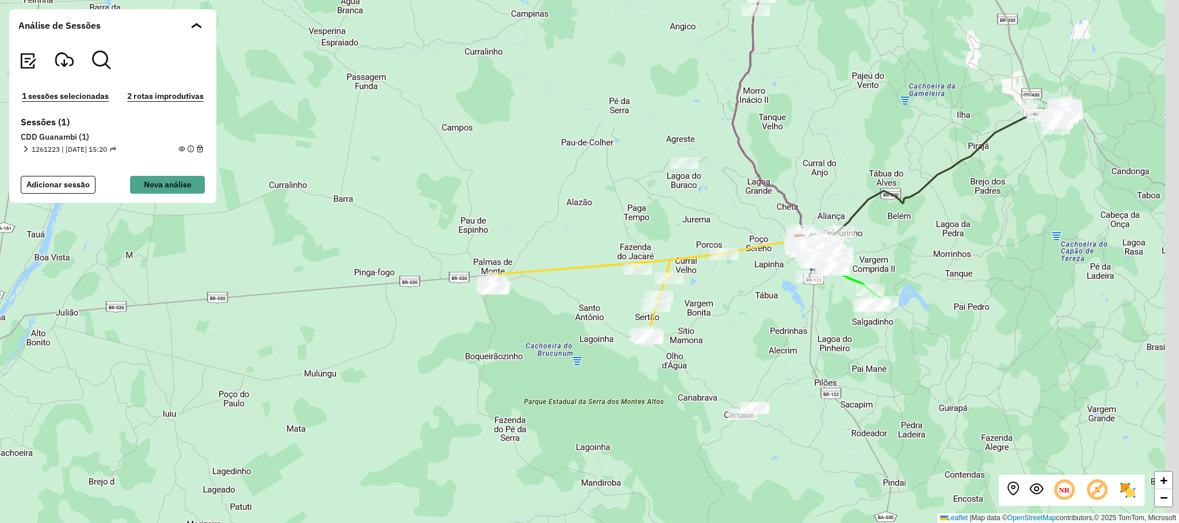
drag, startPoint x: 953, startPoint y: 339, endPoint x: 894, endPoint y: 361, distance: 62.8
click at [894, 361] on div "+ − Leaflet | Map data © OpenStreetMap contributors,© 2025 TomTom, Microsoft" at bounding box center [589, 261] width 1179 height 523
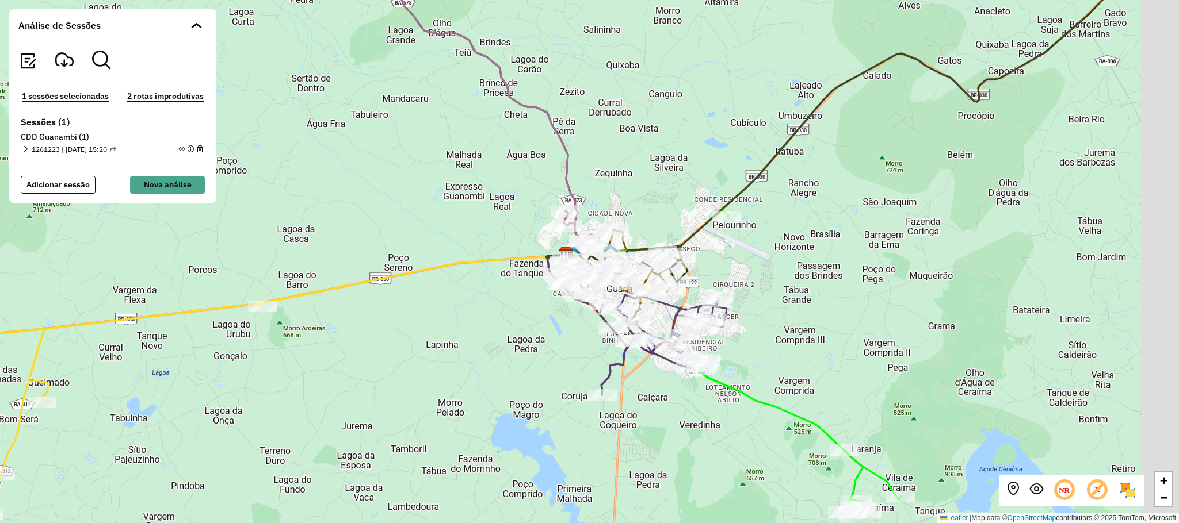
drag, startPoint x: 1048, startPoint y: 197, endPoint x: 889, endPoint y: 232, distance: 163.0
click at [889, 232] on div "+ − Leaflet | Map data © OpenStreetMap contributors,© 2025 TomTom, Microsoft" at bounding box center [589, 261] width 1179 height 523
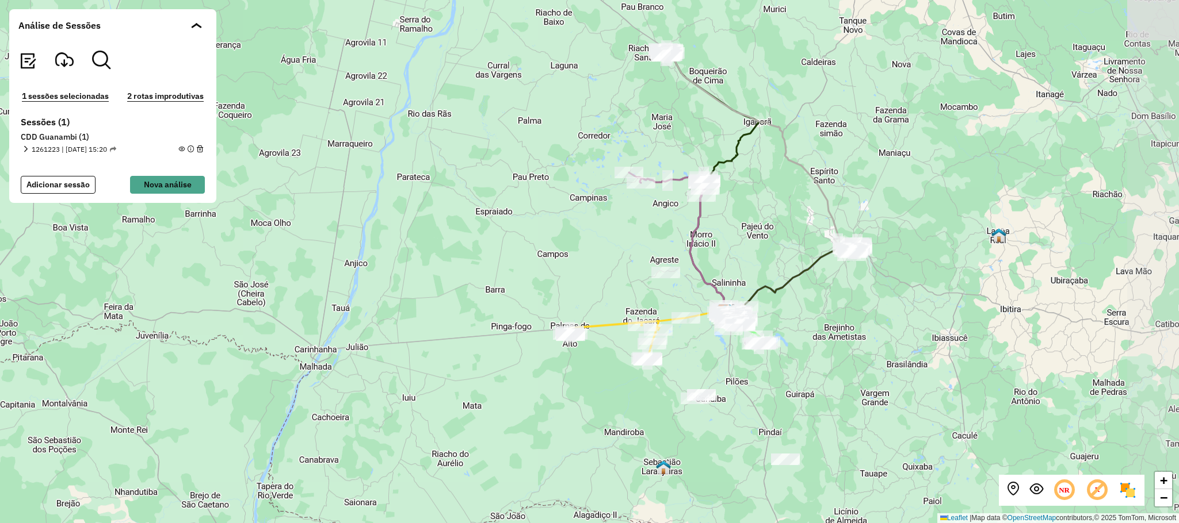
drag, startPoint x: 951, startPoint y: 273, endPoint x: 846, endPoint y: 301, distance: 108.4
click at [852, 299] on div "+ − Leaflet | Map data © OpenStreetMap contributors,© 2025 TomTom, Microsoft" at bounding box center [589, 261] width 1179 height 523
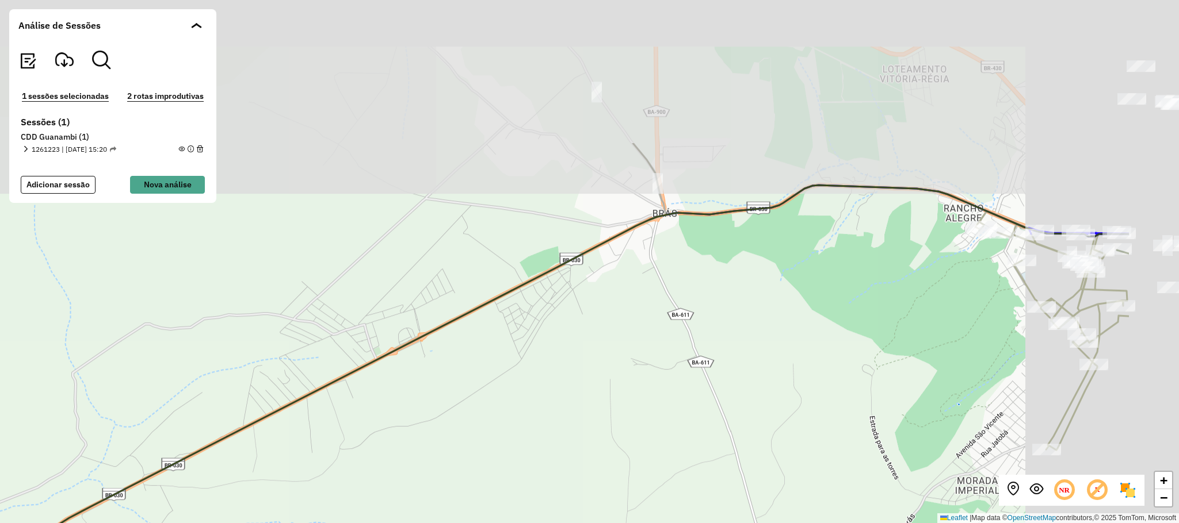
drag, startPoint x: 941, startPoint y: 164, endPoint x: 691, endPoint y: 408, distance: 349.4
click at [698, 408] on div "+ − Leaflet | Map data © OpenStreetMap contributors,© 2025 TomTom, Microsoft" at bounding box center [589, 261] width 1179 height 523
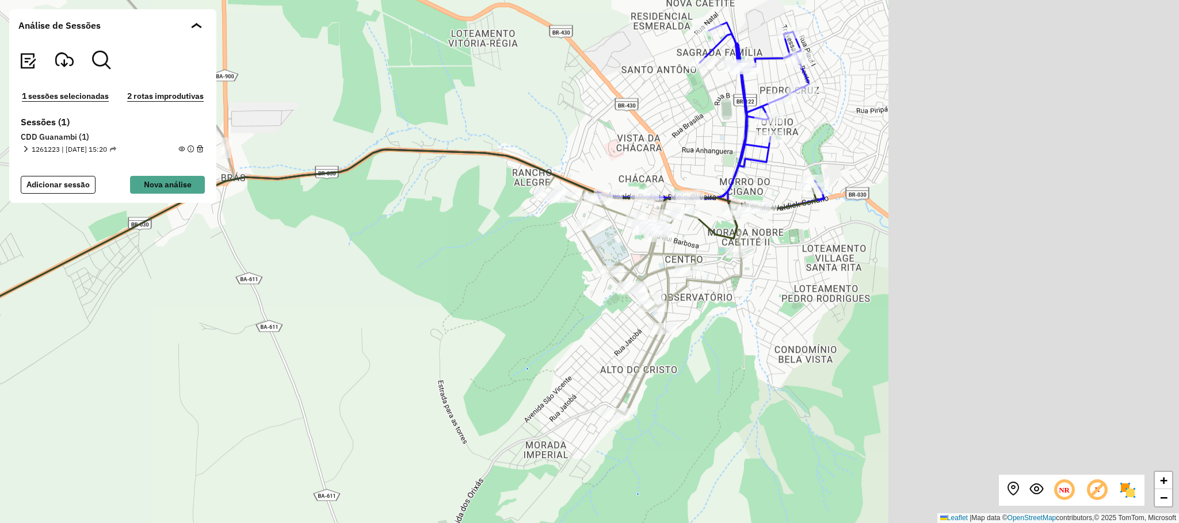
drag, startPoint x: 825, startPoint y: 361, endPoint x: 458, endPoint y: 270, distance: 378.7
click at [482, 271] on div "+ − Leaflet | Map data © OpenStreetMap contributors,© 2025 TomTom, Microsoft" at bounding box center [589, 261] width 1179 height 523
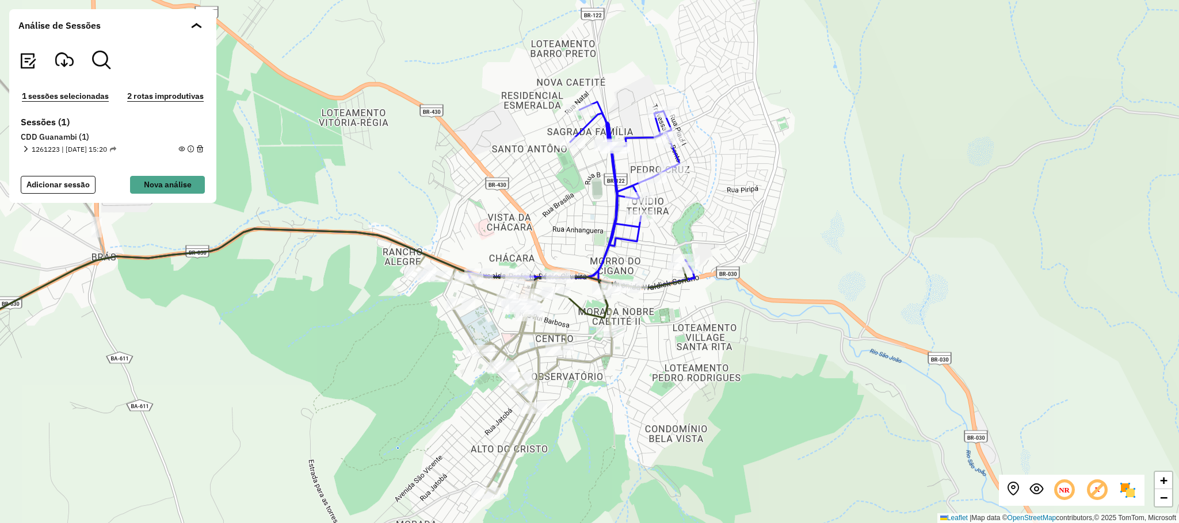
drag, startPoint x: 813, startPoint y: 271, endPoint x: 797, endPoint y: 359, distance: 89.5
click at [797, 359] on div "+ − Leaflet | Map data © OpenStreetMap contributors,© 2025 TomTom, Microsoft" at bounding box center [589, 261] width 1179 height 523
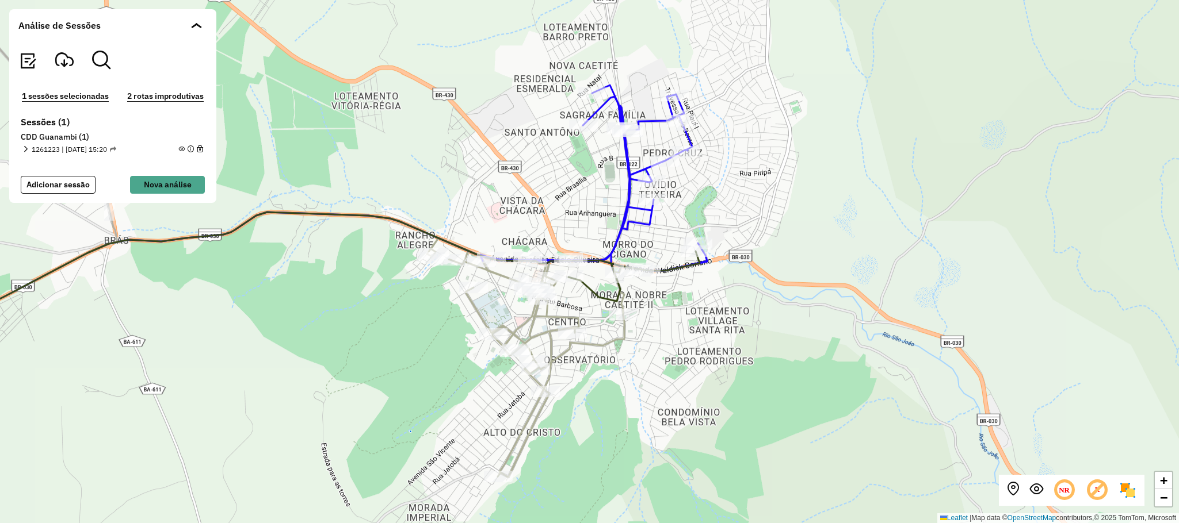
drag, startPoint x: 744, startPoint y: 359, endPoint x: 756, endPoint y: 341, distance: 22.3
click at [756, 341] on div "+ − Leaflet | Map data © OpenStreetMap contributors,© 2025 TomTom, Microsoft" at bounding box center [589, 261] width 1179 height 523
drag, startPoint x: 697, startPoint y: 331, endPoint x: 704, endPoint y: 331, distance: 6.9
click at [701, 331] on div "+ − Leaflet | Map data © OpenStreetMap contributors,© 2025 TomTom, Microsoft" at bounding box center [589, 261] width 1179 height 523
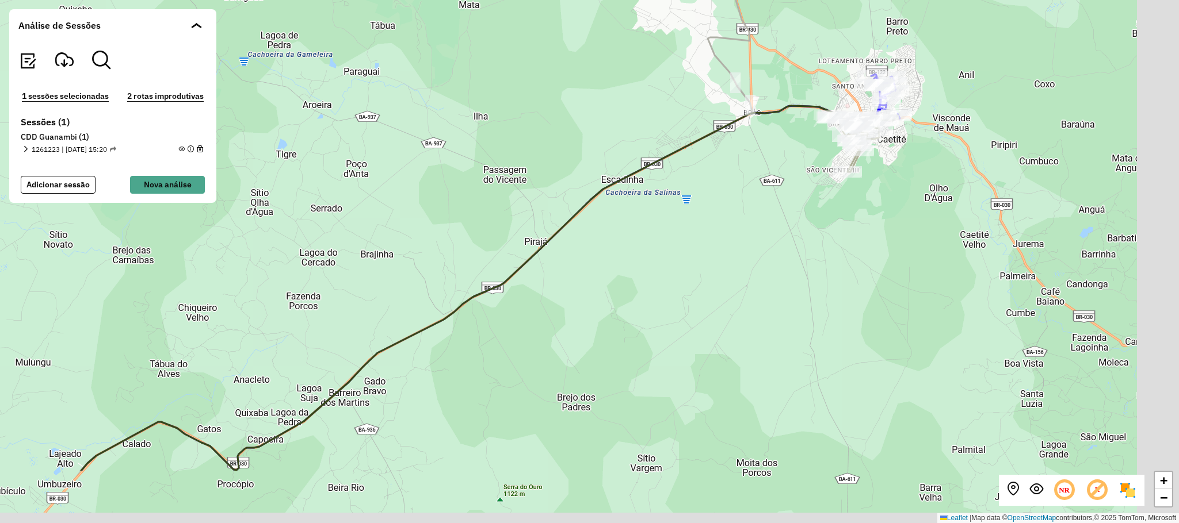
drag, startPoint x: 913, startPoint y: 309, endPoint x: 858, endPoint y: 280, distance: 62.3
click at [894, 290] on div "+ − Leaflet | Map data © OpenStreetMap contributors,© 2025 TomTom, Microsoft" at bounding box center [589, 261] width 1179 height 523
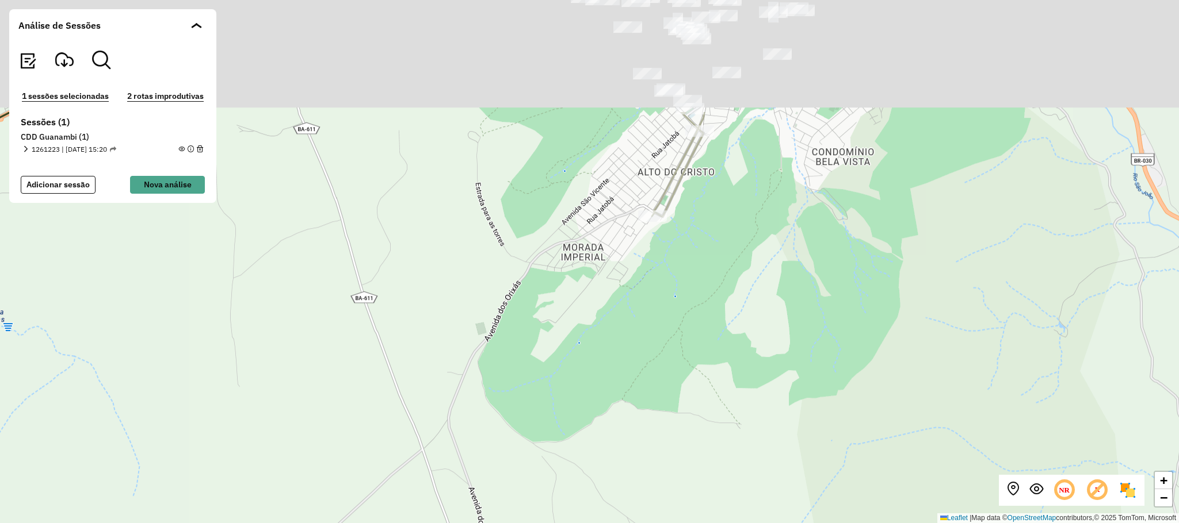
drag, startPoint x: 754, startPoint y: 281, endPoint x: 763, endPoint y: 296, distance: 16.8
click at [688, 373] on div "+ − Leaflet | Map data © OpenStreetMap contributors,© 2025 TomTom, Microsoft" at bounding box center [589, 261] width 1179 height 523
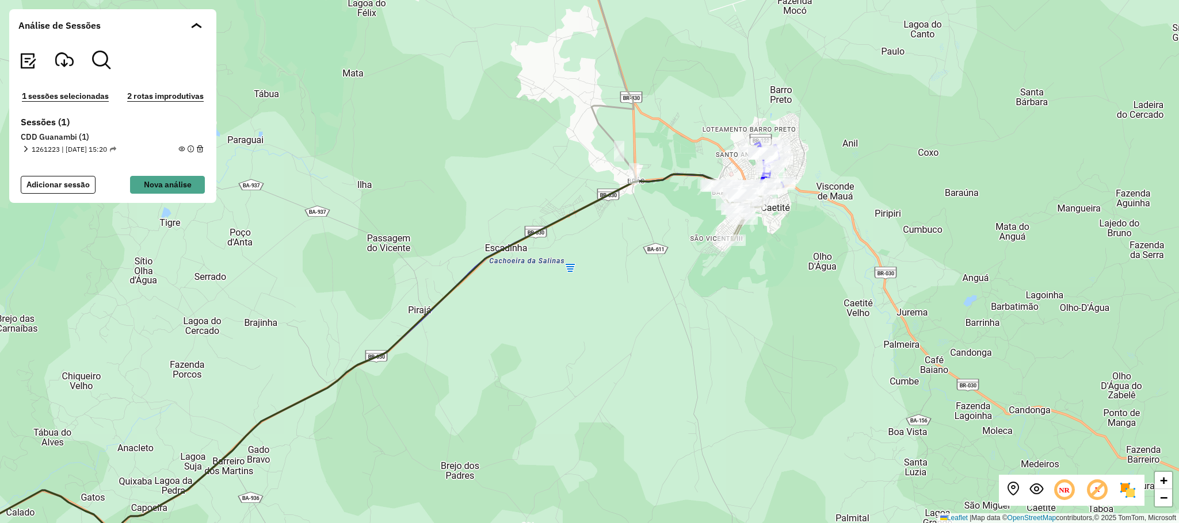
drag, startPoint x: 774, startPoint y: 213, endPoint x: 949, endPoint y: 137, distance: 191.2
click at [949, 137] on div "+ − Leaflet | Map data © OpenStreetMap contributors,© 2025 TomTom, Microsoft" at bounding box center [589, 261] width 1179 height 523
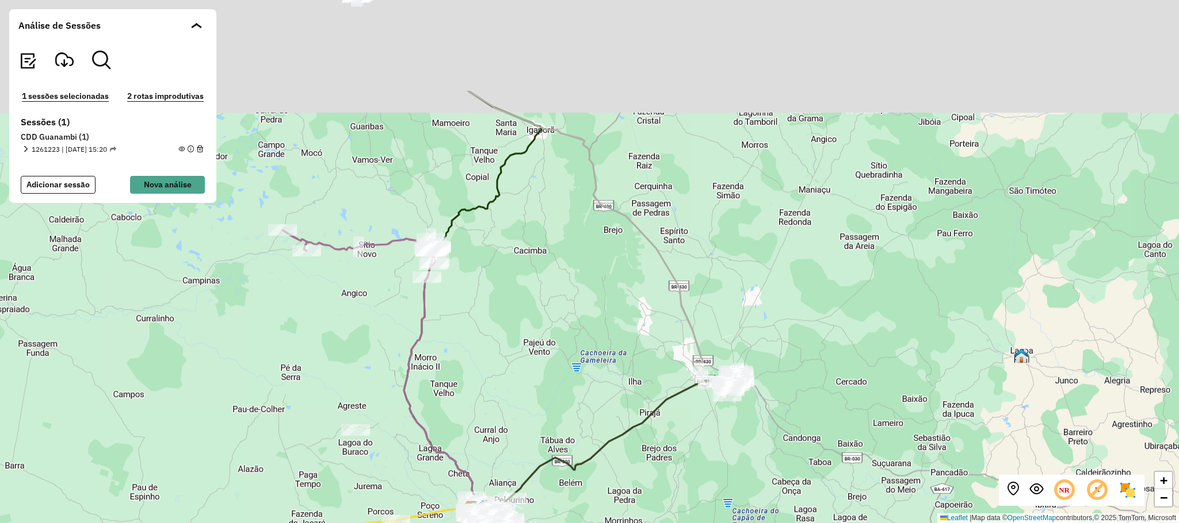
drag, startPoint x: 456, startPoint y: 193, endPoint x: 773, endPoint y: 371, distance: 363.4
click at [773, 373] on div "+ − Leaflet | Map data © OpenStreetMap contributors,© 2025 TomTom, Microsoft" at bounding box center [589, 261] width 1179 height 523
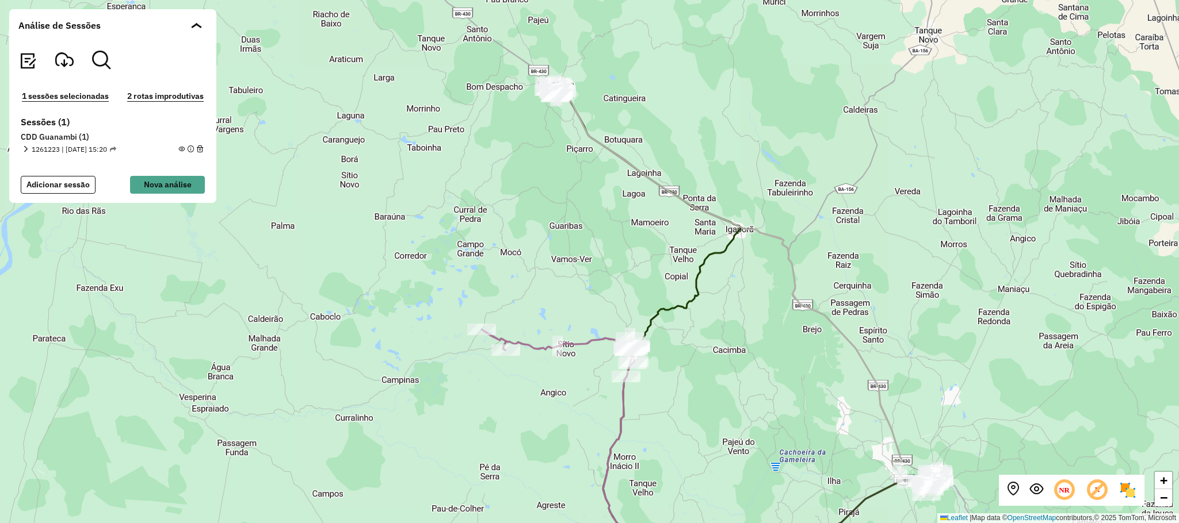
drag, startPoint x: 724, startPoint y: 224, endPoint x: 670, endPoint y: 342, distance: 129.7
click at [670, 342] on icon at bounding box center [727, 348] width 347 height 522
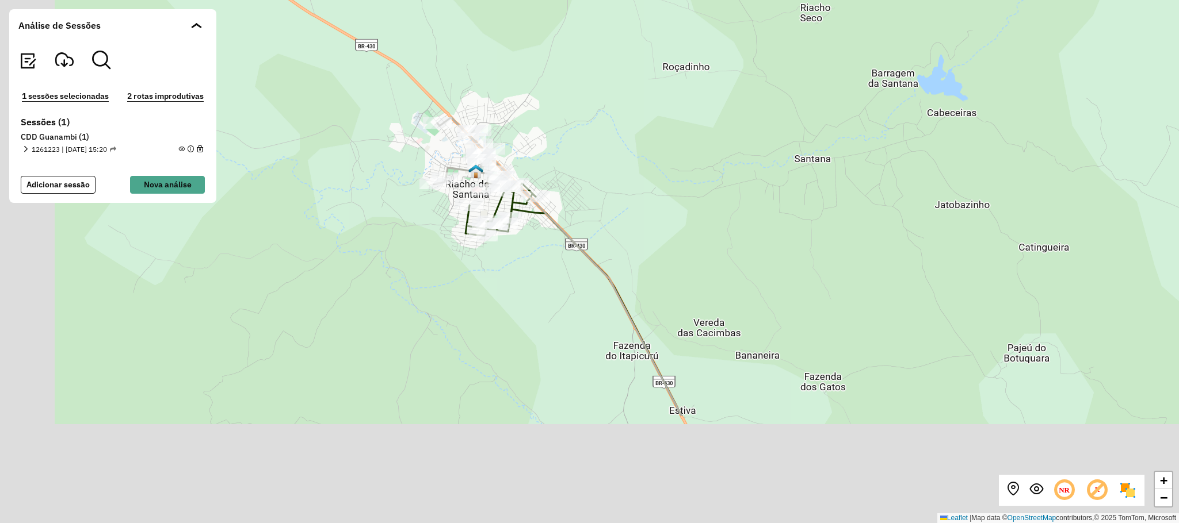
drag, startPoint x: 561, startPoint y: 328, endPoint x: 684, endPoint y: 128, distance: 235.2
click at [687, 128] on div "+ − Leaflet | Map data © OpenStreetMap contributors,© 2025 TomTom, Microsoft" at bounding box center [589, 261] width 1179 height 523
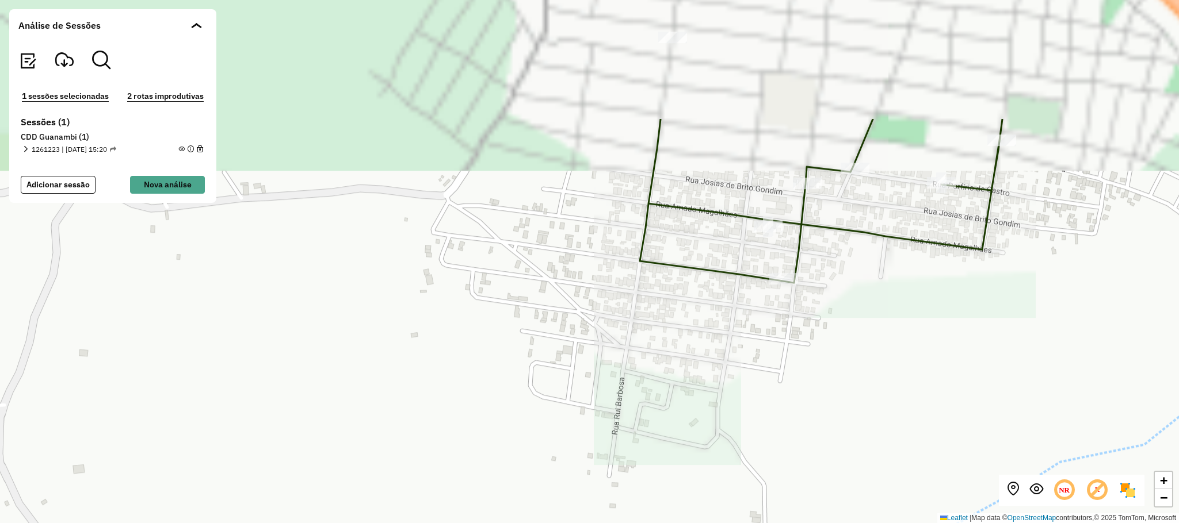
drag, startPoint x: 682, startPoint y: 164, endPoint x: 389, endPoint y: 477, distance: 428.5
click at [389, 477] on div "+ − Leaflet | Map data © OpenStreetMap contributors,© 2025 TomTom, Microsoft" at bounding box center [589, 261] width 1179 height 523
